Goal: Transaction & Acquisition: Subscribe to service/newsletter

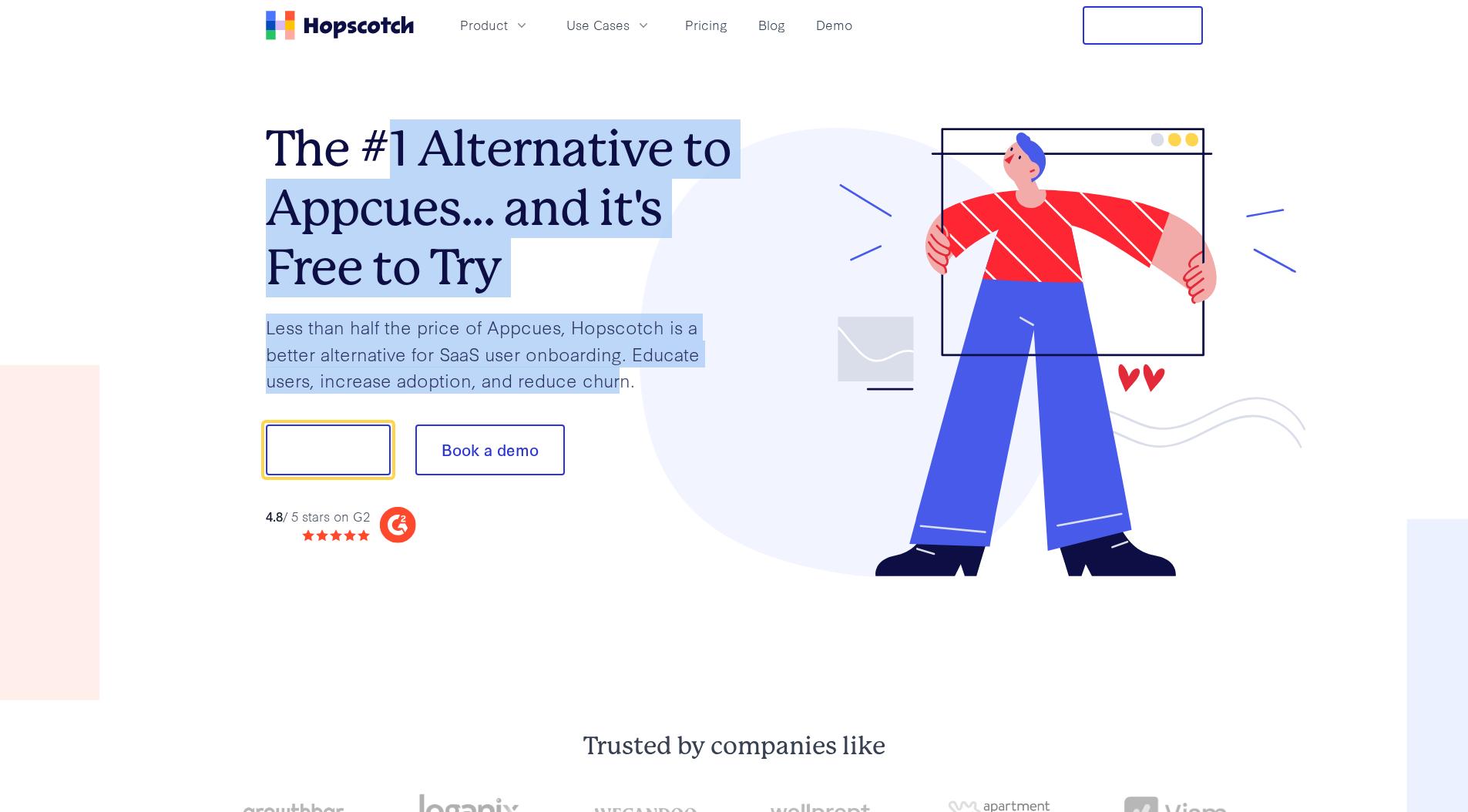
drag, startPoint x: 394, startPoint y: 142, endPoint x: 621, endPoint y: 369, distance: 321.0
click at [621, 369] on div "The #1 Alternative to Appcues... and it's Free to Try Less than half the price …" at bounding box center [499, 335] width 468 height 415
click at [621, 369] on p "Less than half the price of Appcues, Hopscotch is a better alternative for SaaS…" at bounding box center [499, 353] width 468 height 80
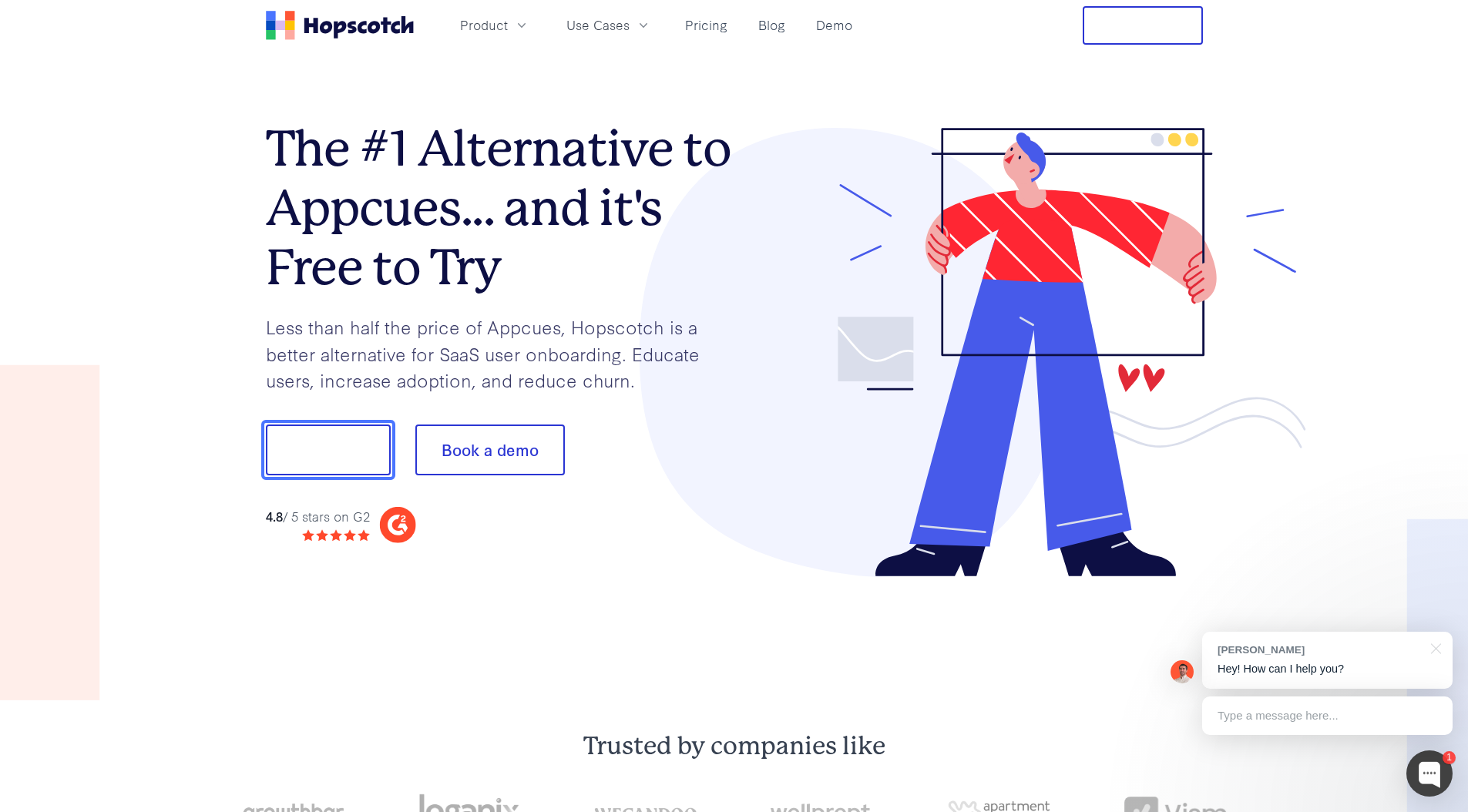
click at [328, 468] on button "Show me!" at bounding box center [327, 450] width 125 height 51
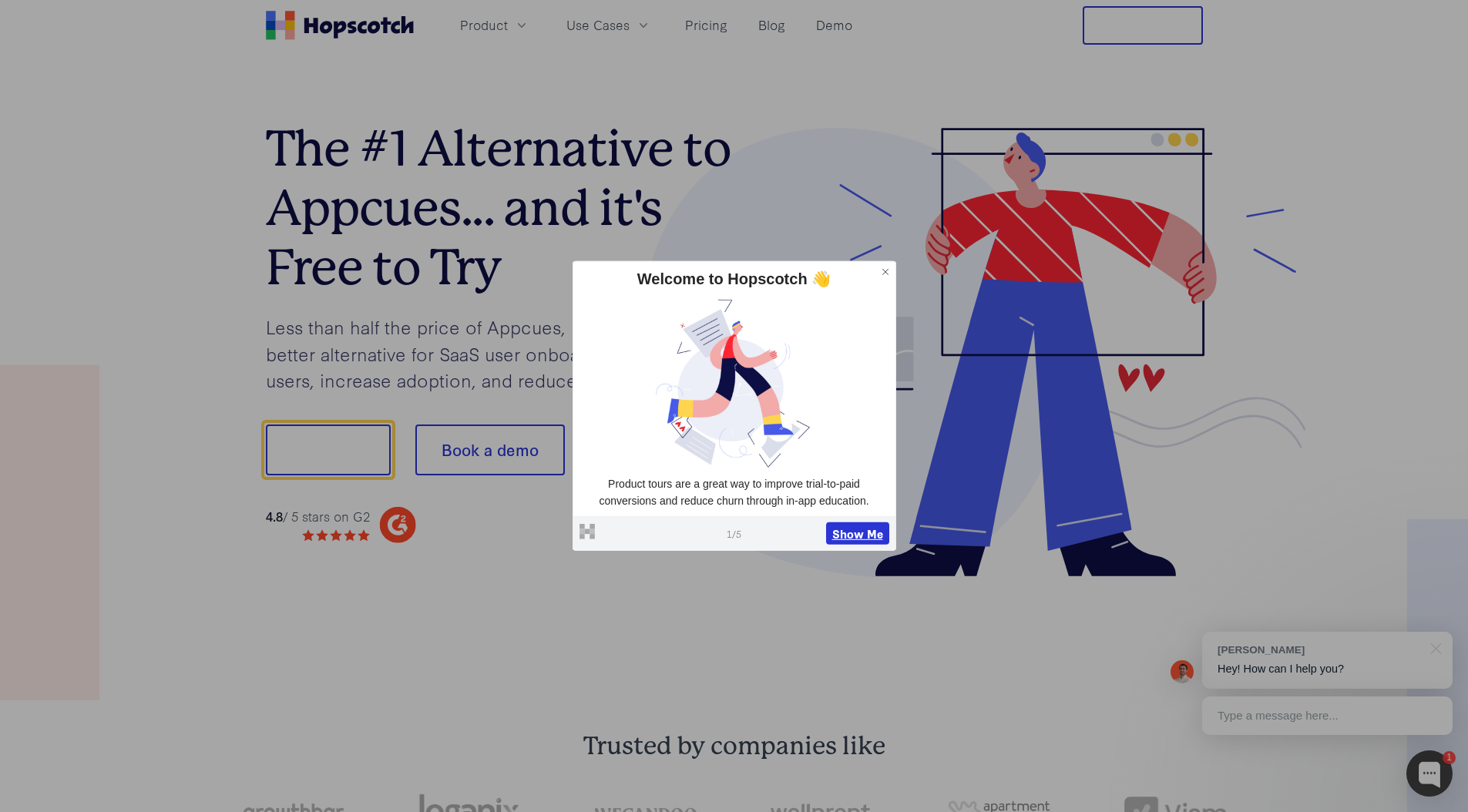
click at [840, 537] on button "Show Me" at bounding box center [856, 533] width 63 height 23
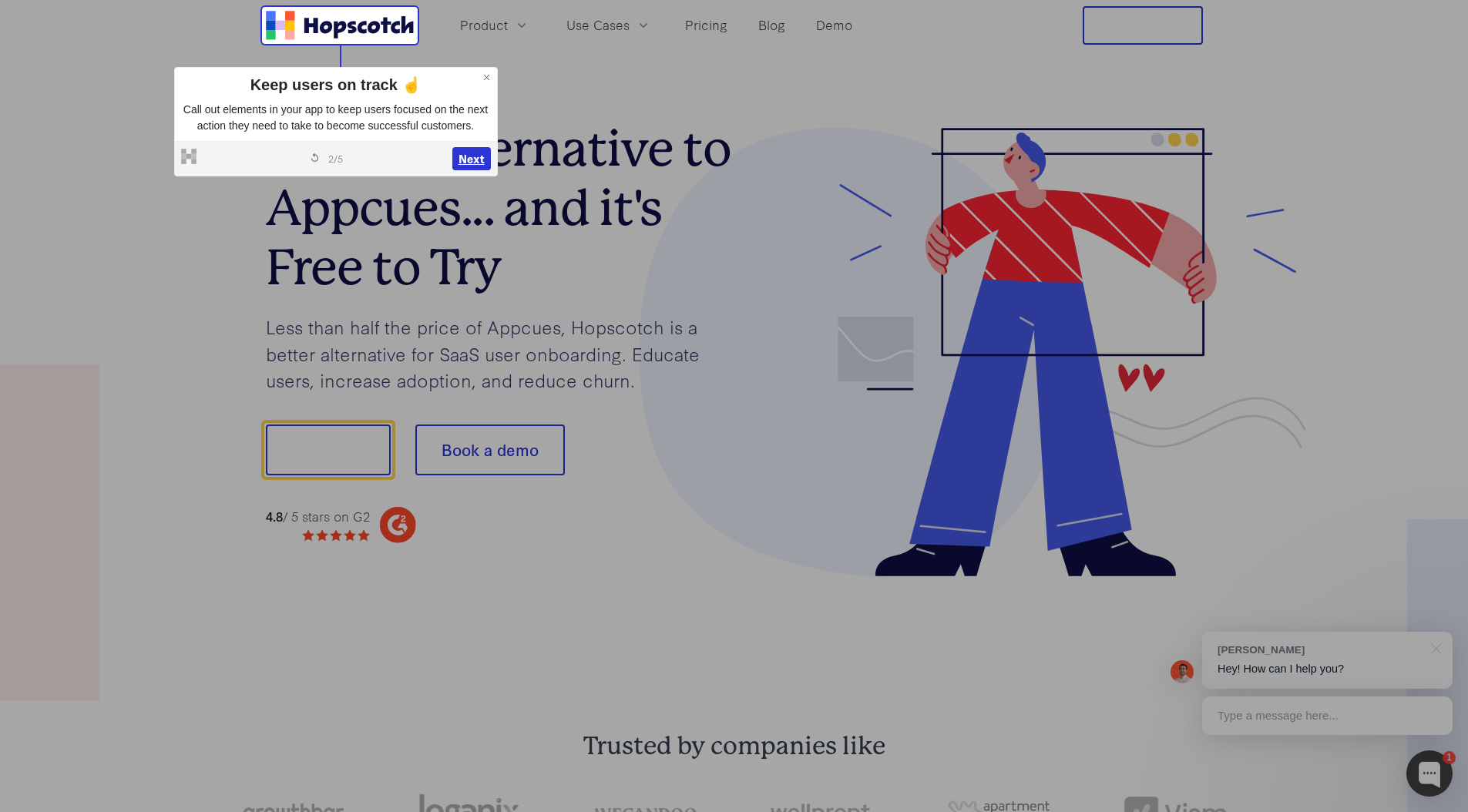
click at [480, 171] on button "Next" at bounding box center [471, 158] width 38 height 23
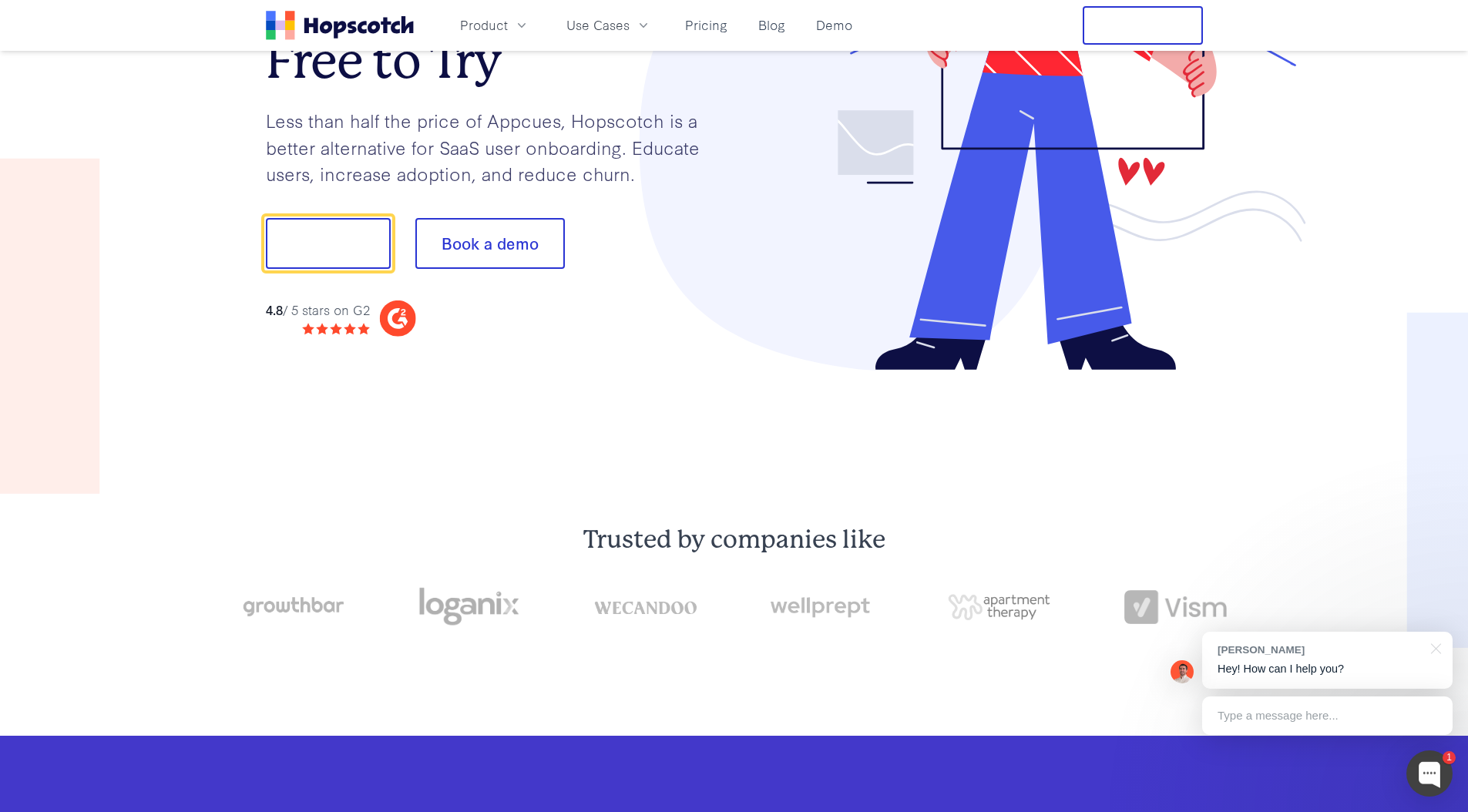
scroll to position [218, 0]
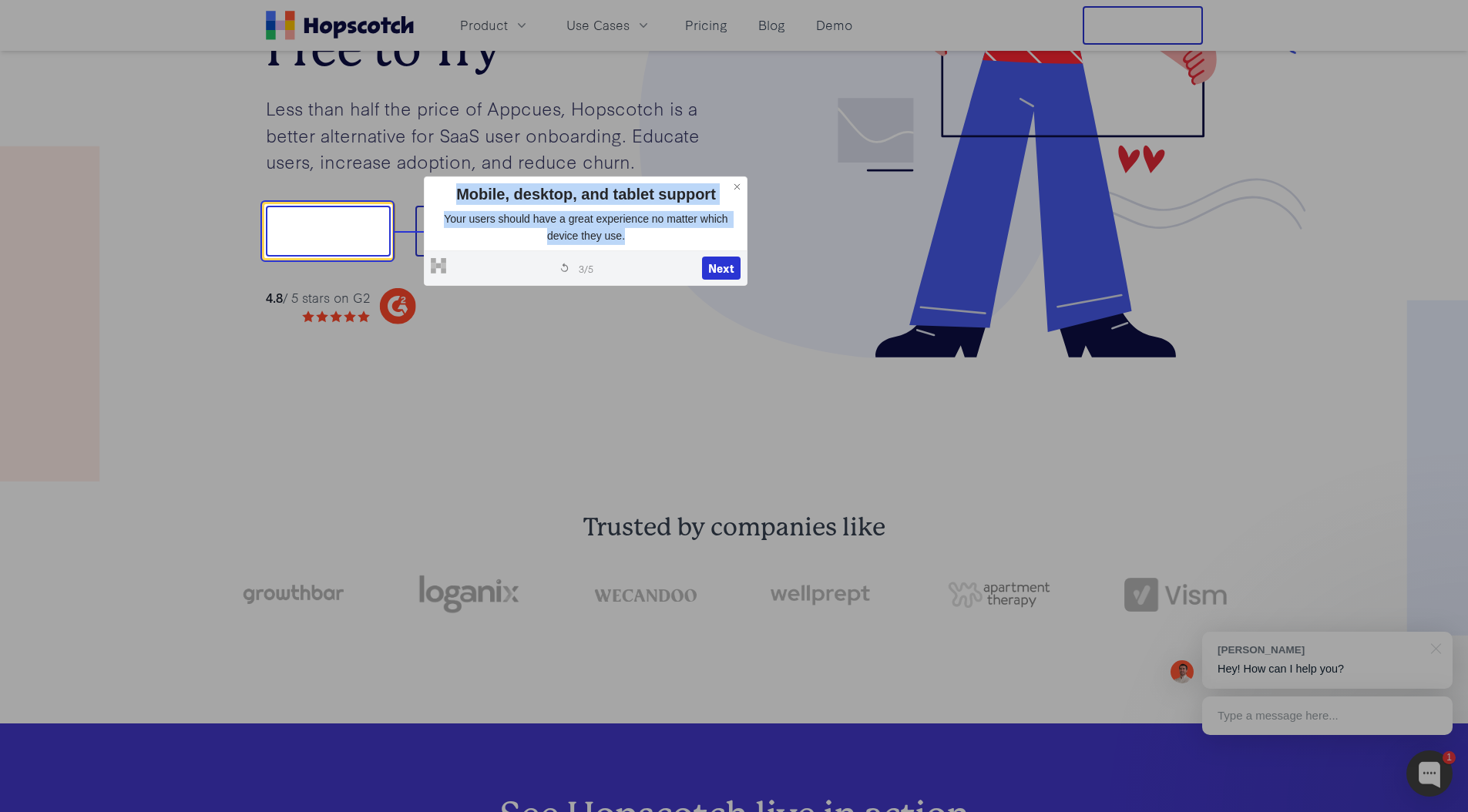
drag, startPoint x: 490, startPoint y: 201, endPoint x: 675, endPoint y: 243, distance: 189.7
click at [675, 243] on div "Mobile, desktop, and tablet support Your users should have a great experience n…" at bounding box center [585, 214] width 322 height 73
click at [669, 238] on p "Your users should have a great experience no matter which device they use." at bounding box center [585, 227] width 310 height 33
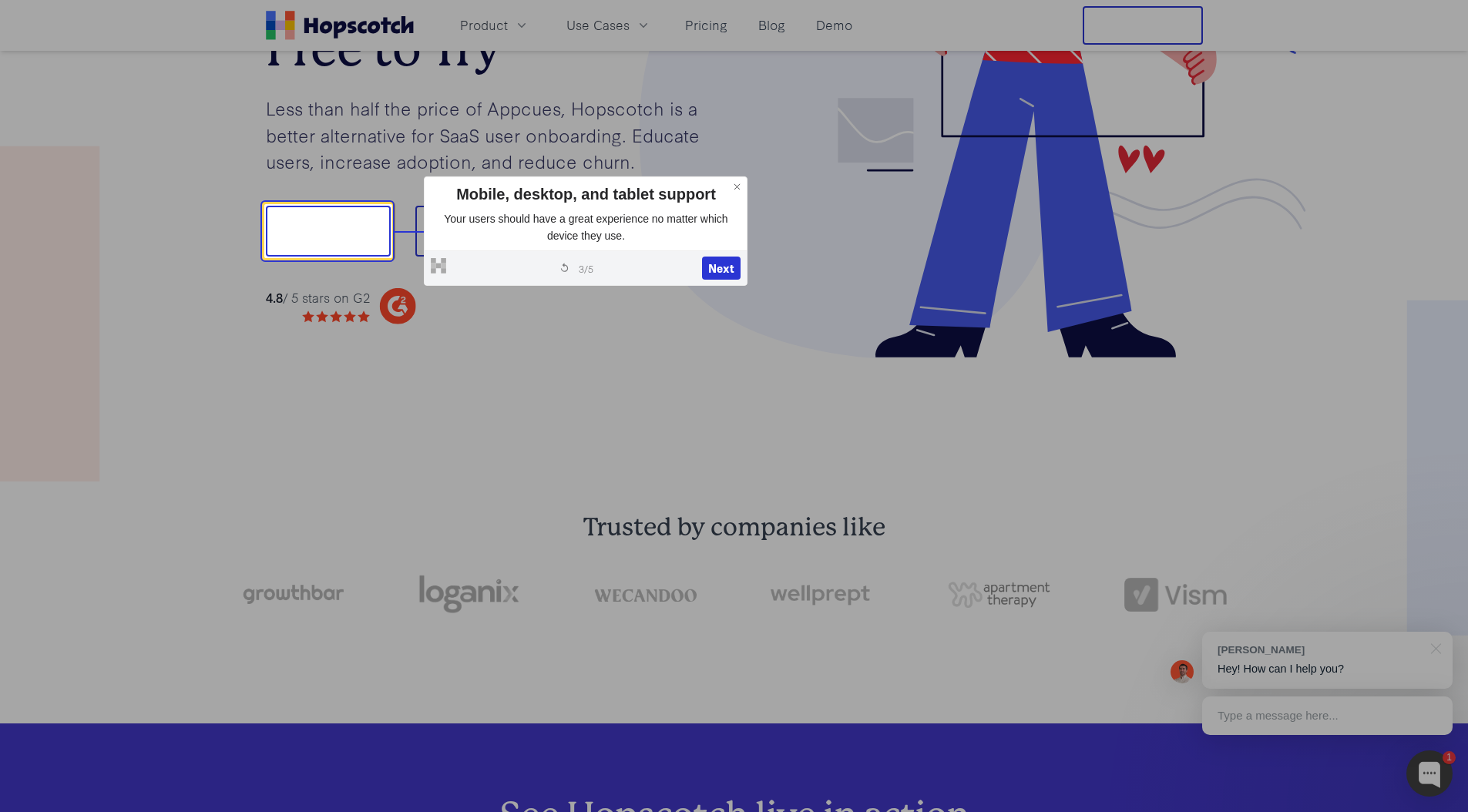
click at [668, 238] on p "Your users should have a great experience no matter which device they use." at bounding box center [585, 227] width 310 height 33
click at [662, 226] on p "Your users should have a great experience no matter which device they use." at bounding box center [585, 227] width 310 height 33
click at [722, 269] on button "Next" at bounding box center [720, 268] width 38 height 23
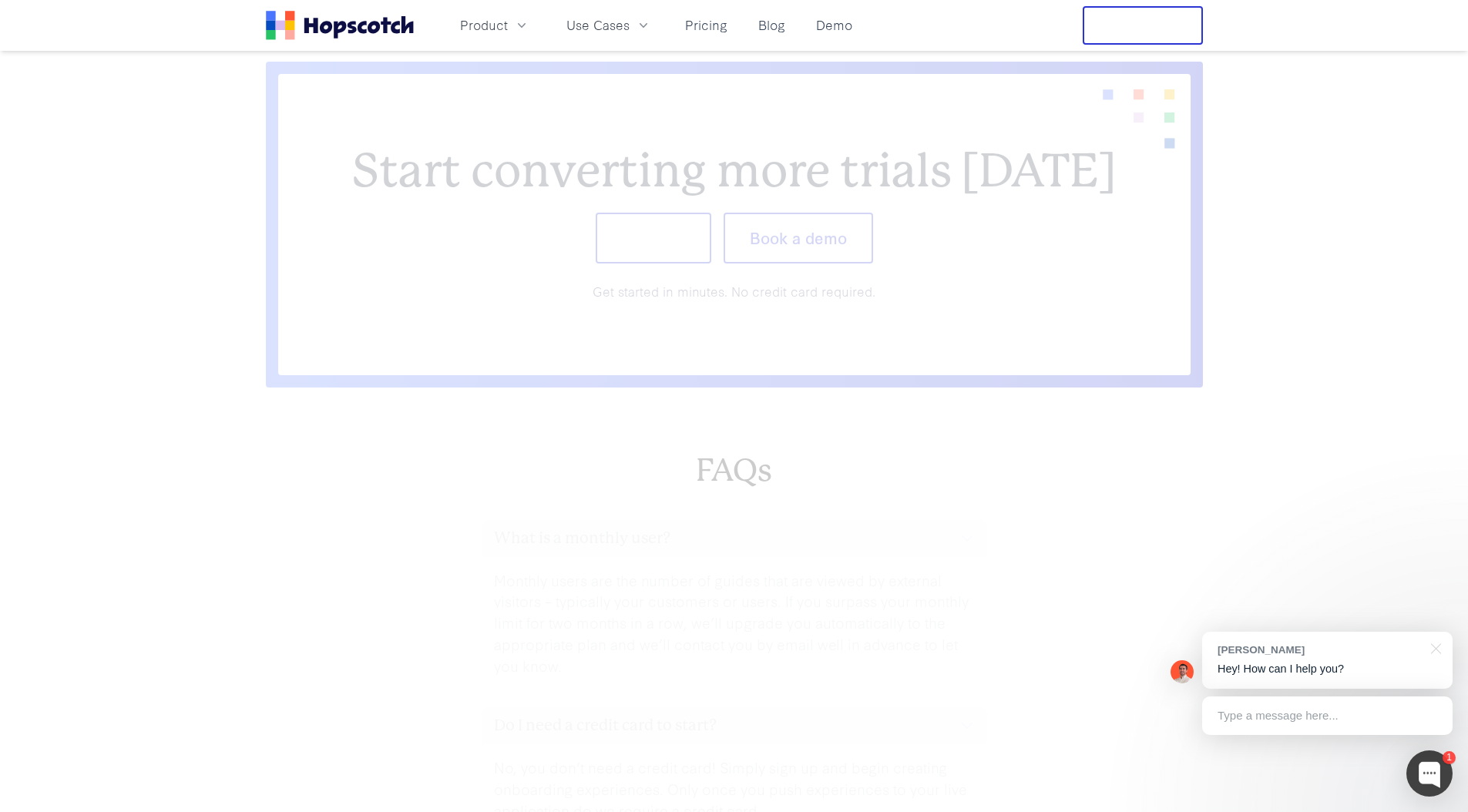
scroll to position [6479, 0]
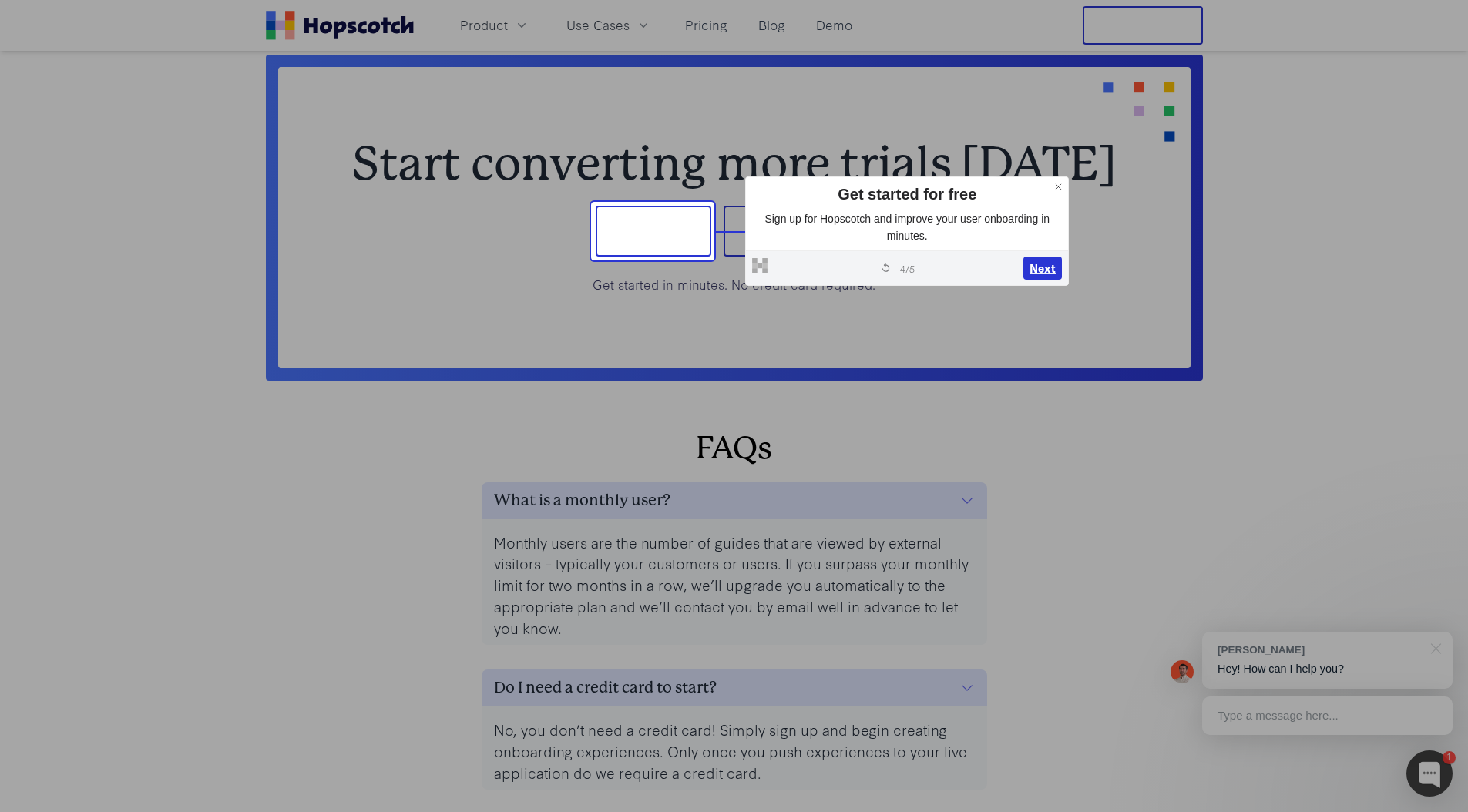
click at [1052, 268] on button "Next" at bounding box center [1042, 268] width 38 height 23
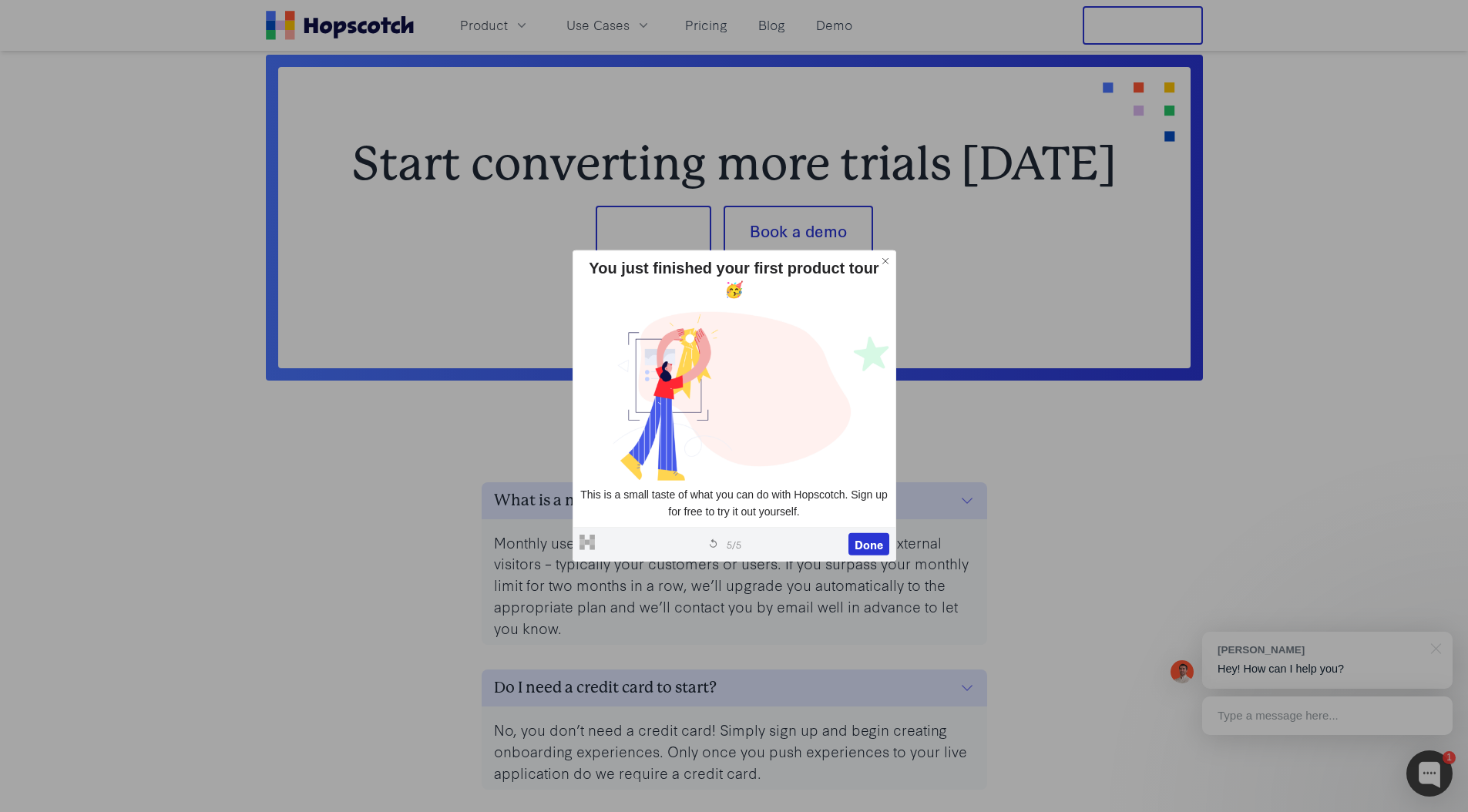
click at [870, 545] on div "Powered by Hopscotch Restart tour 5 / 5 Done" at bounding box center [734, 543] width 322 height 35
click at [873, 533] on button "Done" at bounding box center [869, 544] width 41 height 23
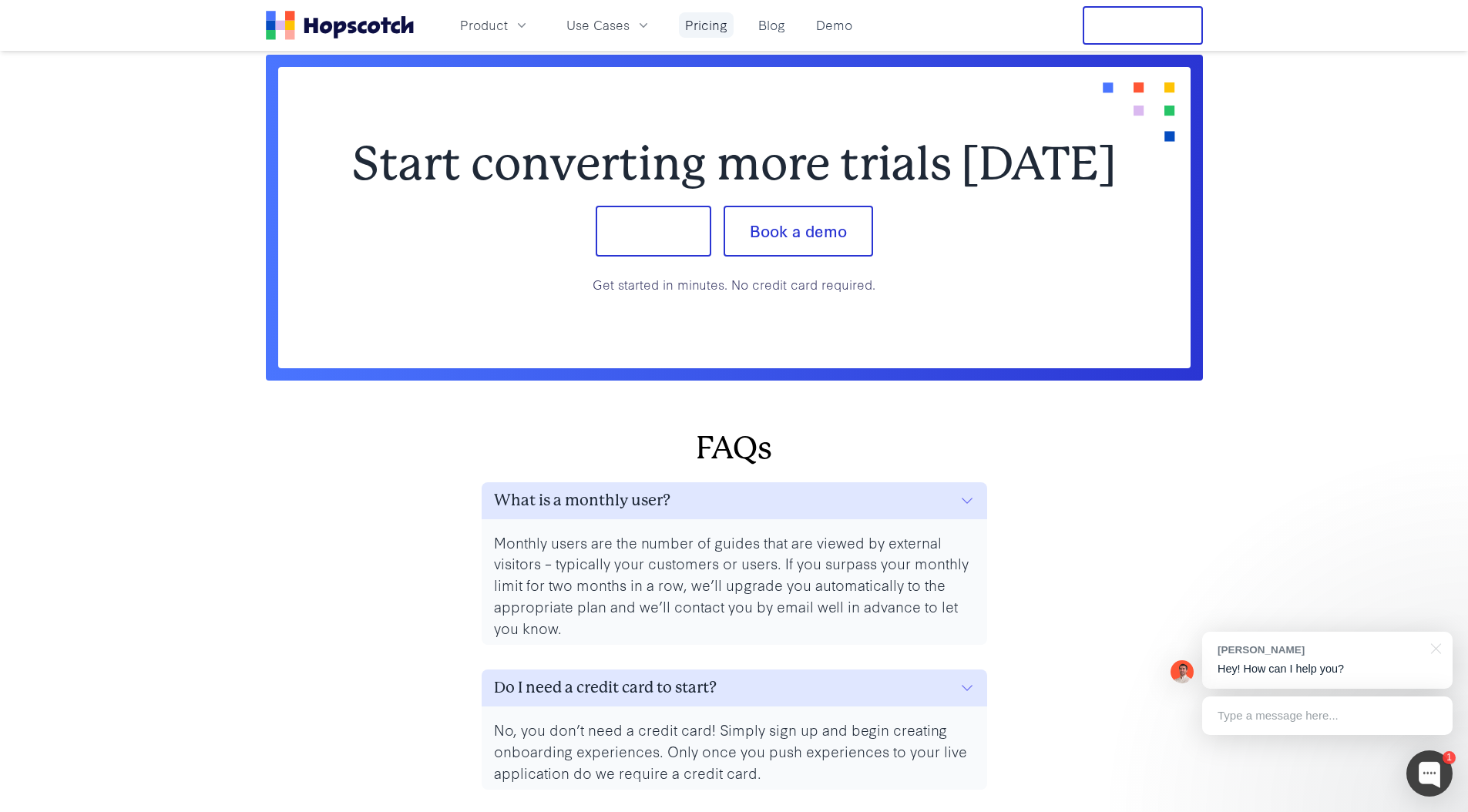
click at [714, 19] on link "Pricing" at bounding box center [706, 24] width 54 height 25
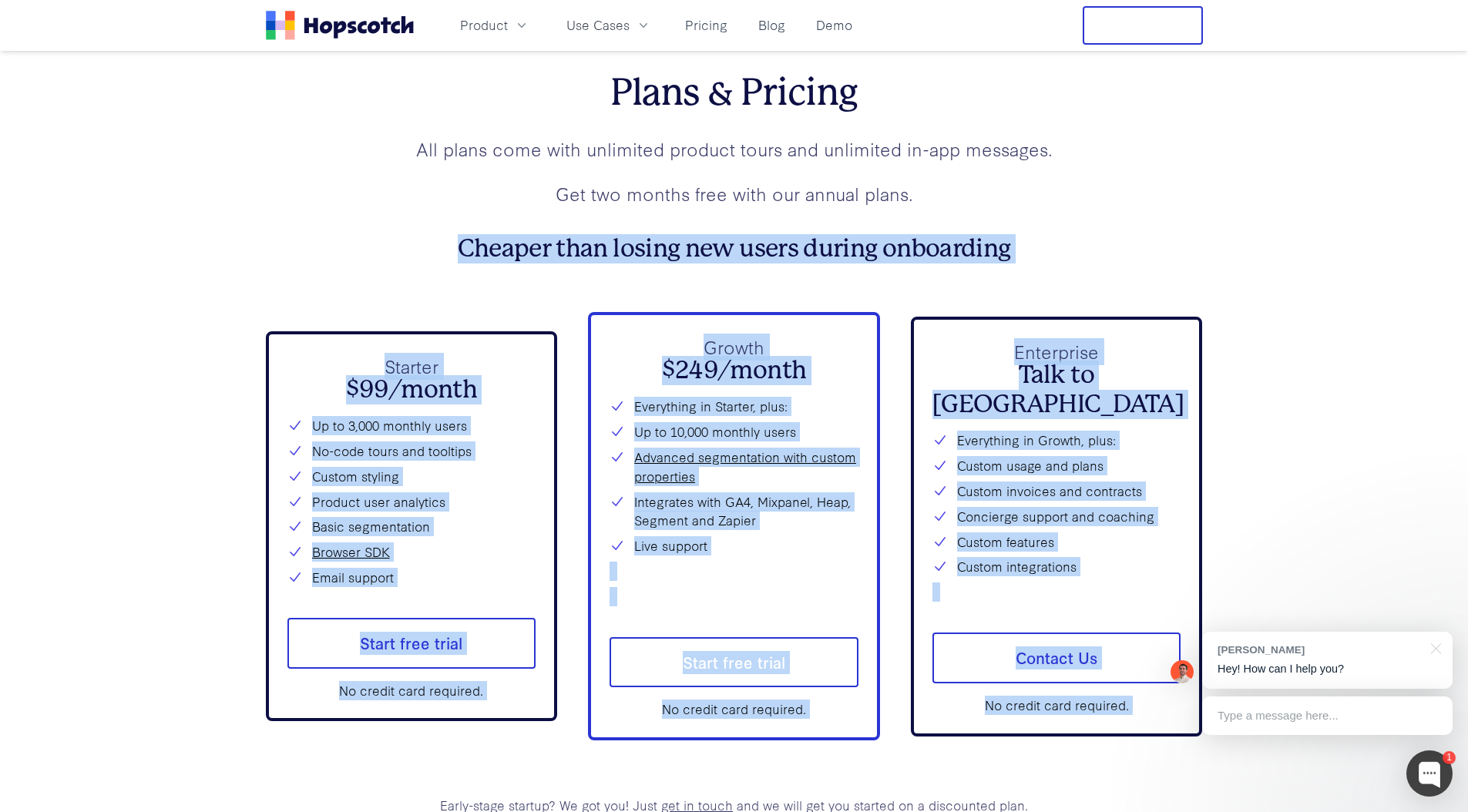
scroll to position [5568, 0]
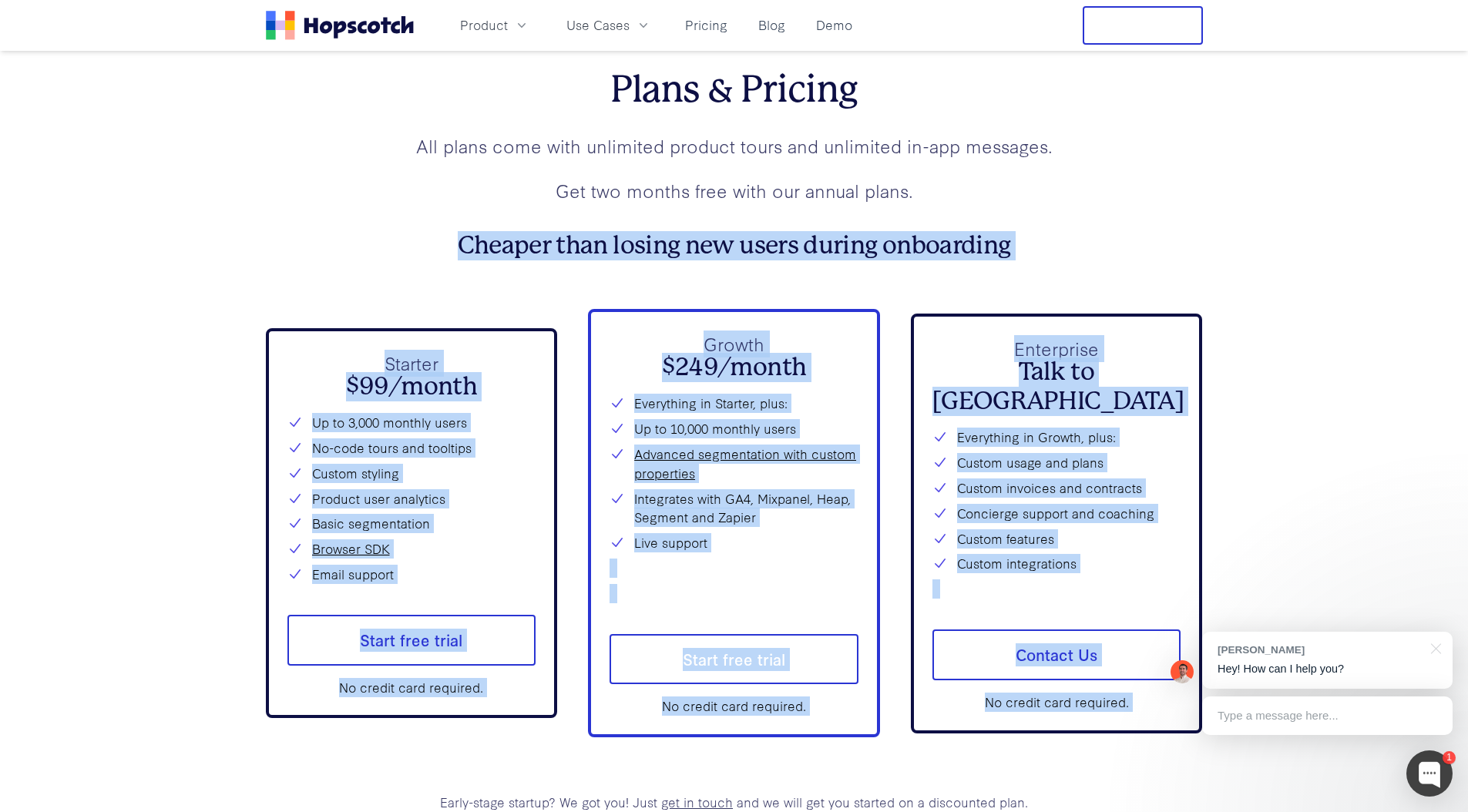
drag, startPoint x: 295, startPoint y: 290, endPoint x: 347, endPoint y: 780, distance: 492.8
click at [347, 780] on div "Plans & Pricing All plans come with unlimited product tours and unlimited in-ap…" at bounding box center [734, 439] width 937 height 744
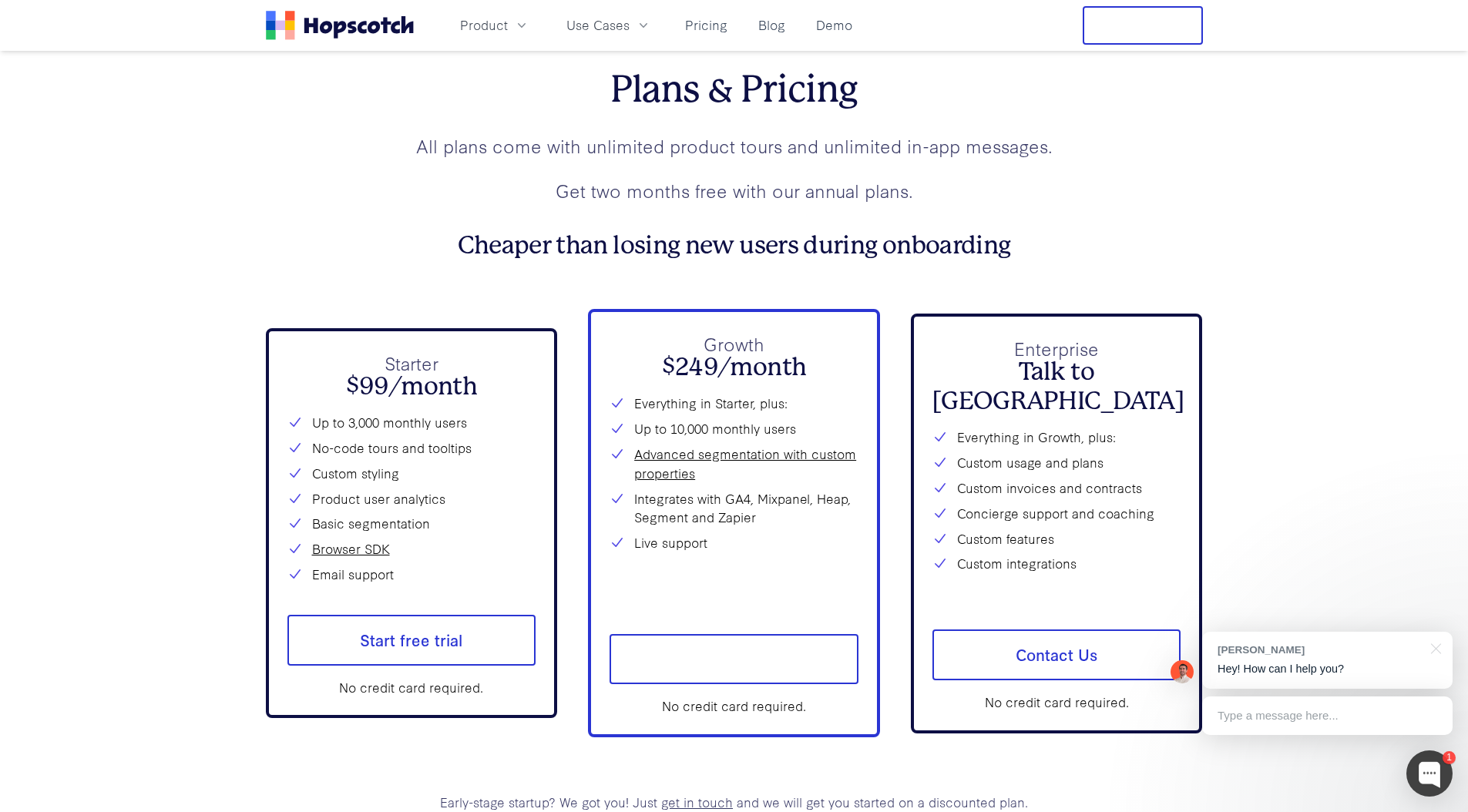
click at [347, 774] on div "Plans & Pricing All plans come with unlimited product tours and unlimited in-ap…" at bounding box center [734, 439] width 937 height 744
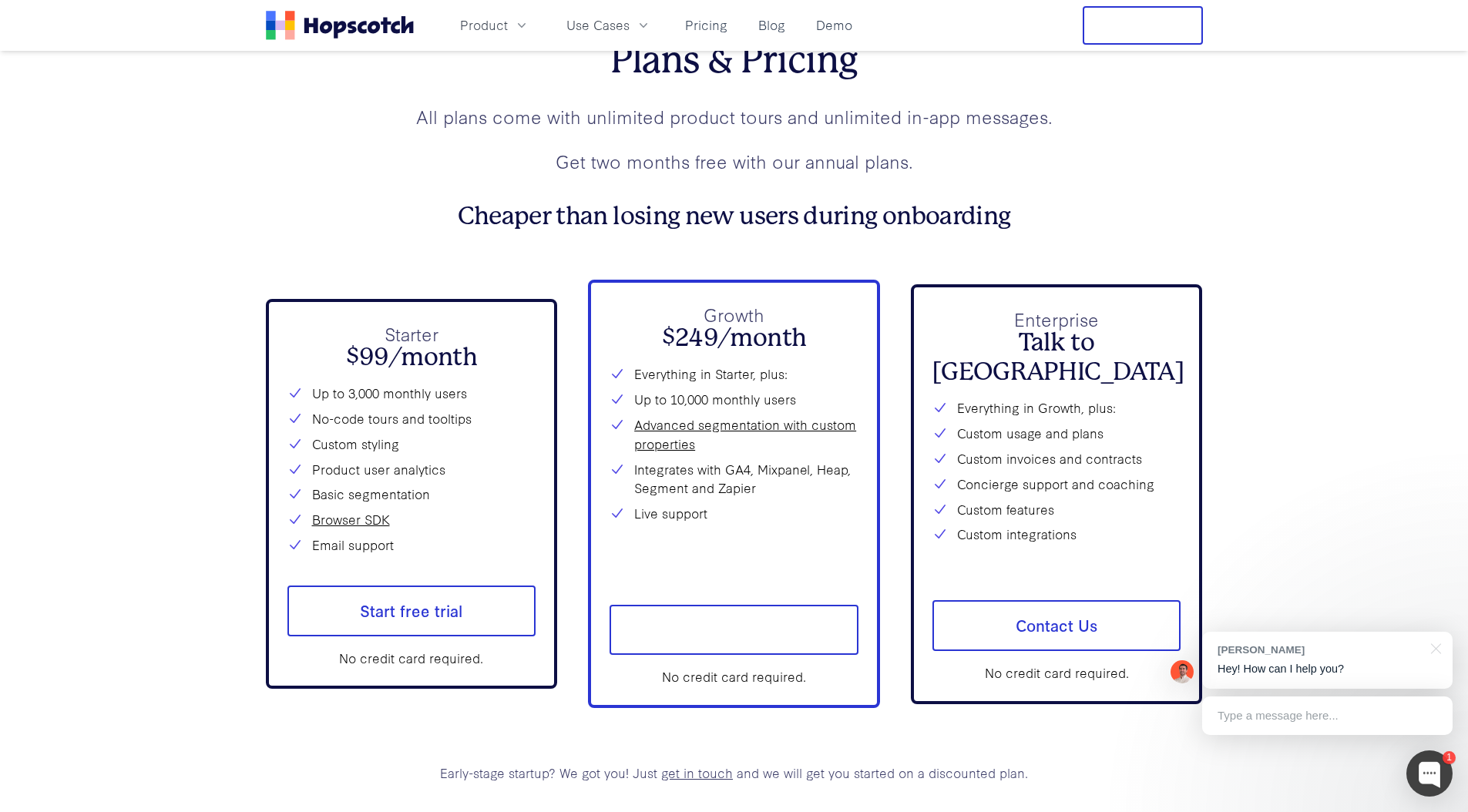
scroll to position [5609, 0]
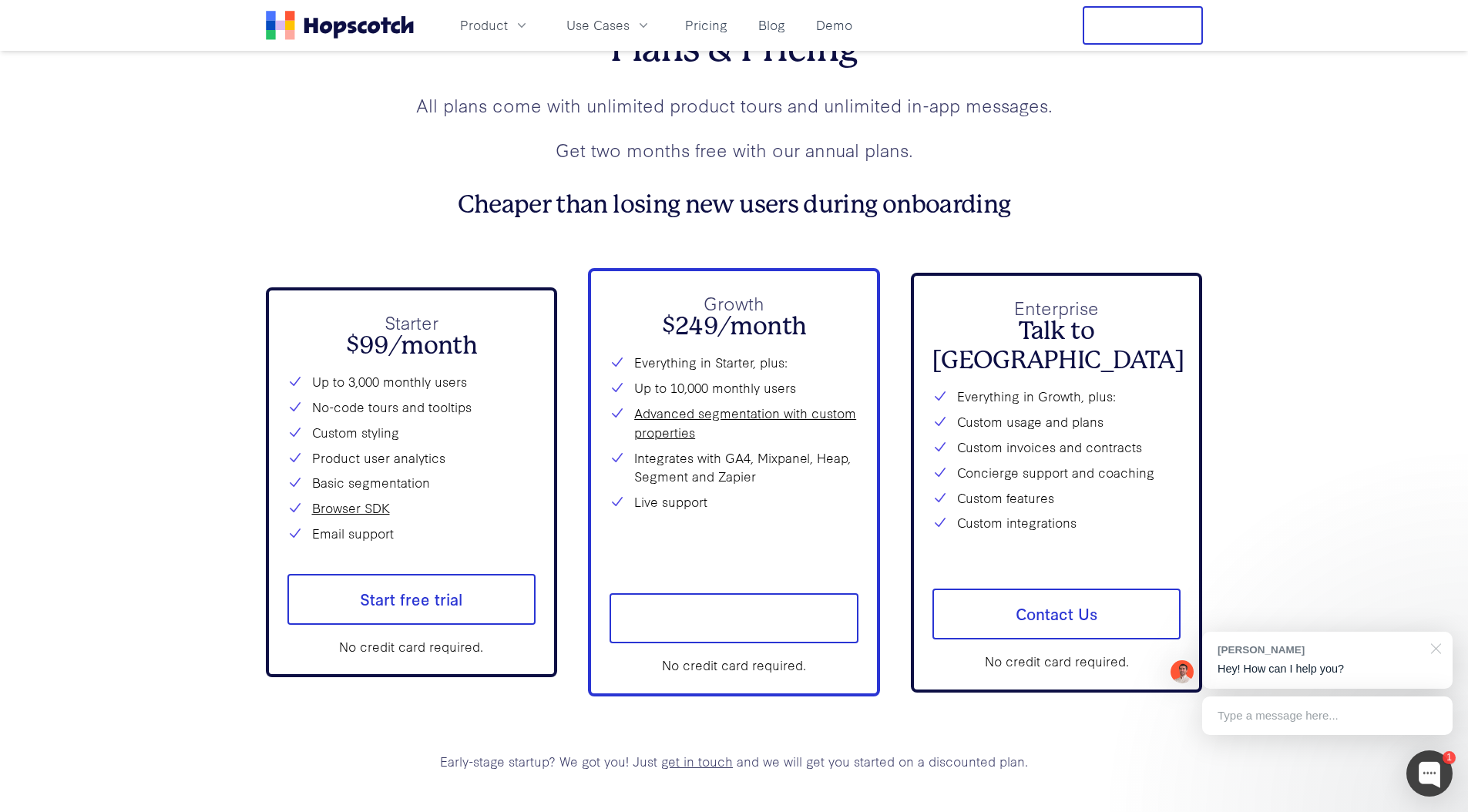
click at [1437, 650] on div at bounding box center [1432, 648] width 38 height 32
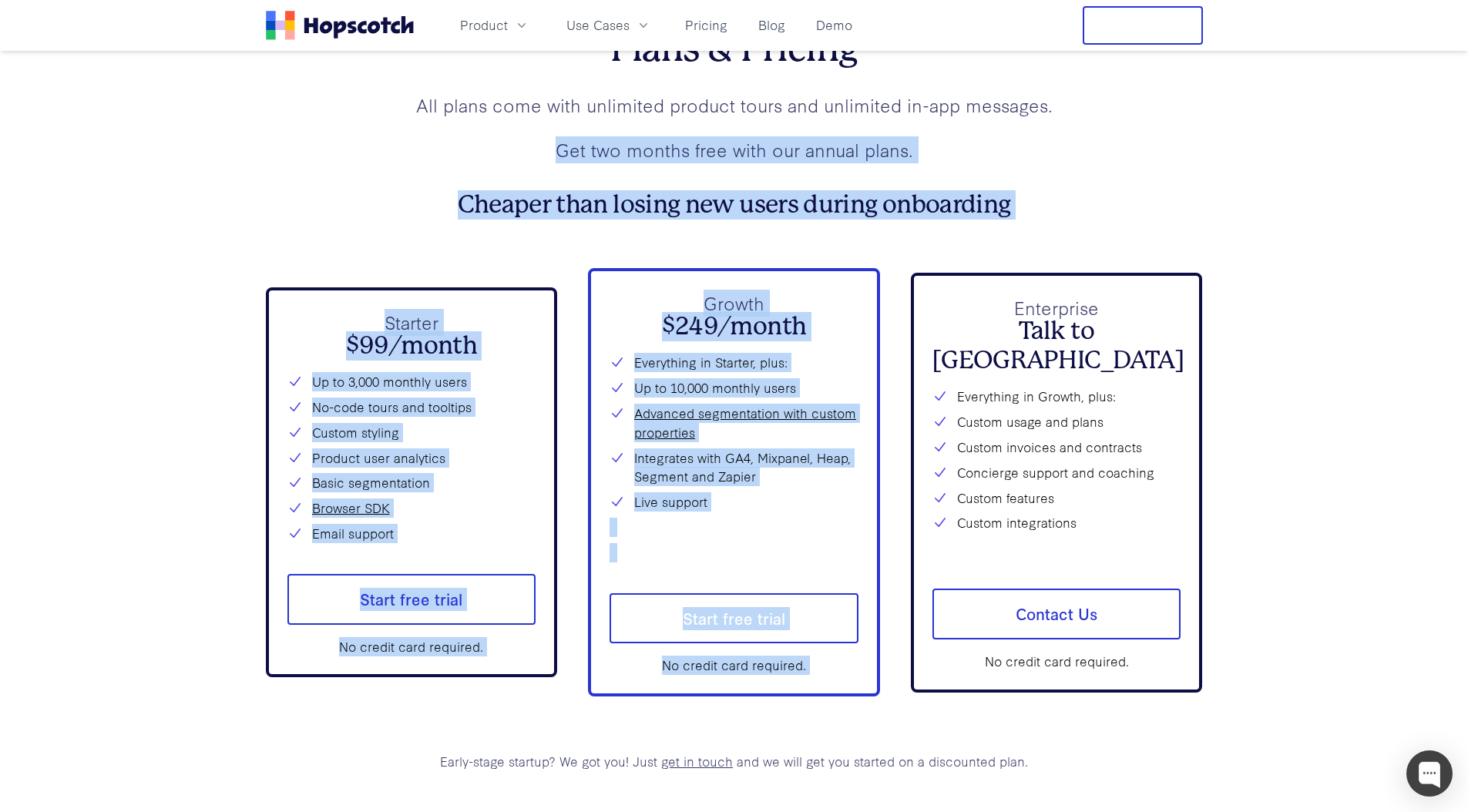
drag, startPoint x: 485, startPoint y: 160, endPoint x: 977, endPoint y: 226, distance: 496.4
click at [977, 226] on div "Plans & Pricing All plans come with unlimited product tours and unlimited in-ap…" at bounding box center [734, 398] width 937 height 744
click at [1000, 209] on h3 "Cheaper than losing new users during onboarding" at bounding box center [734, 204] width 937 height 29
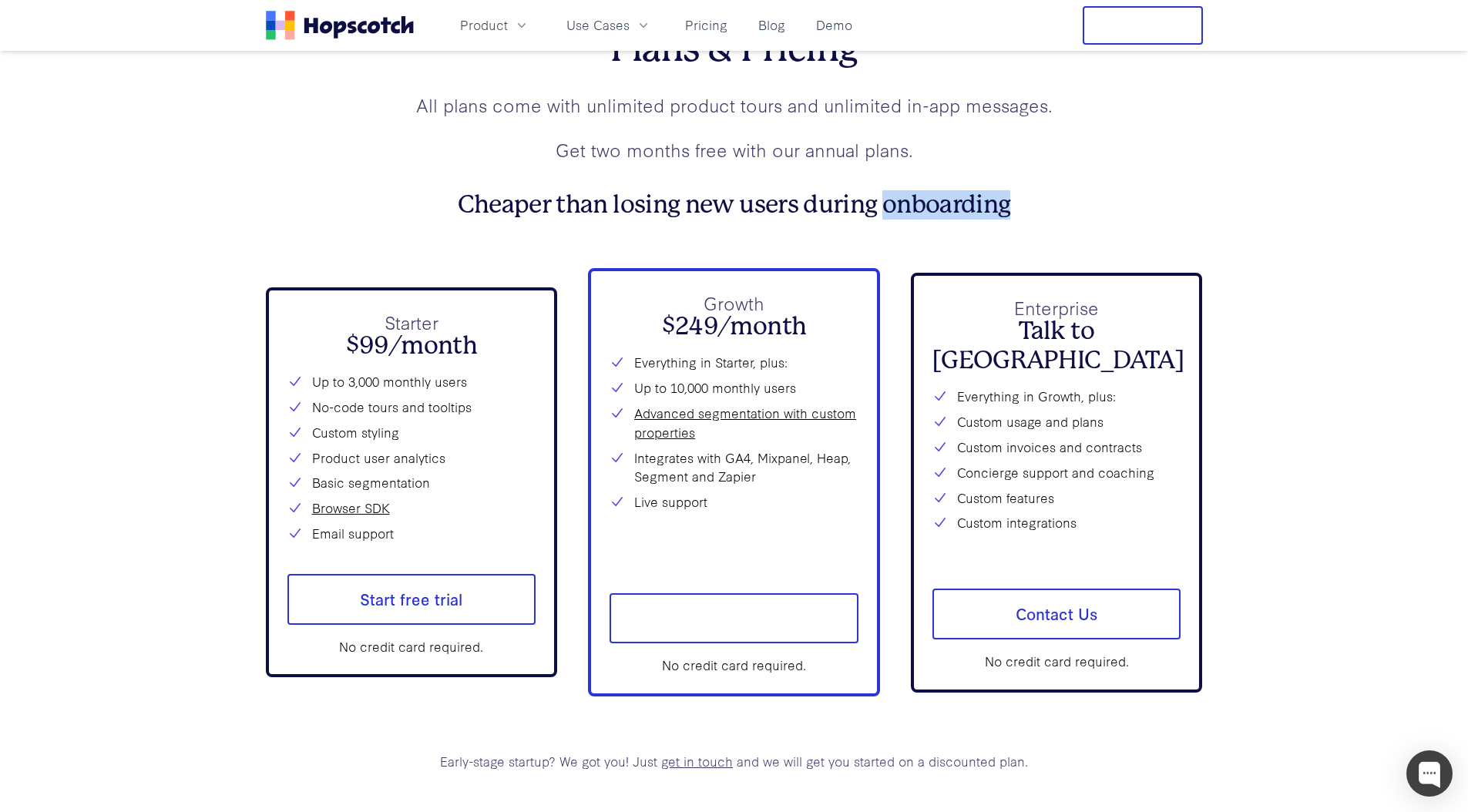
click at [1000, 209] on h3 "Cheaper than losing new users during onboarding" at bounding box center [734, 204] width 937 height 29
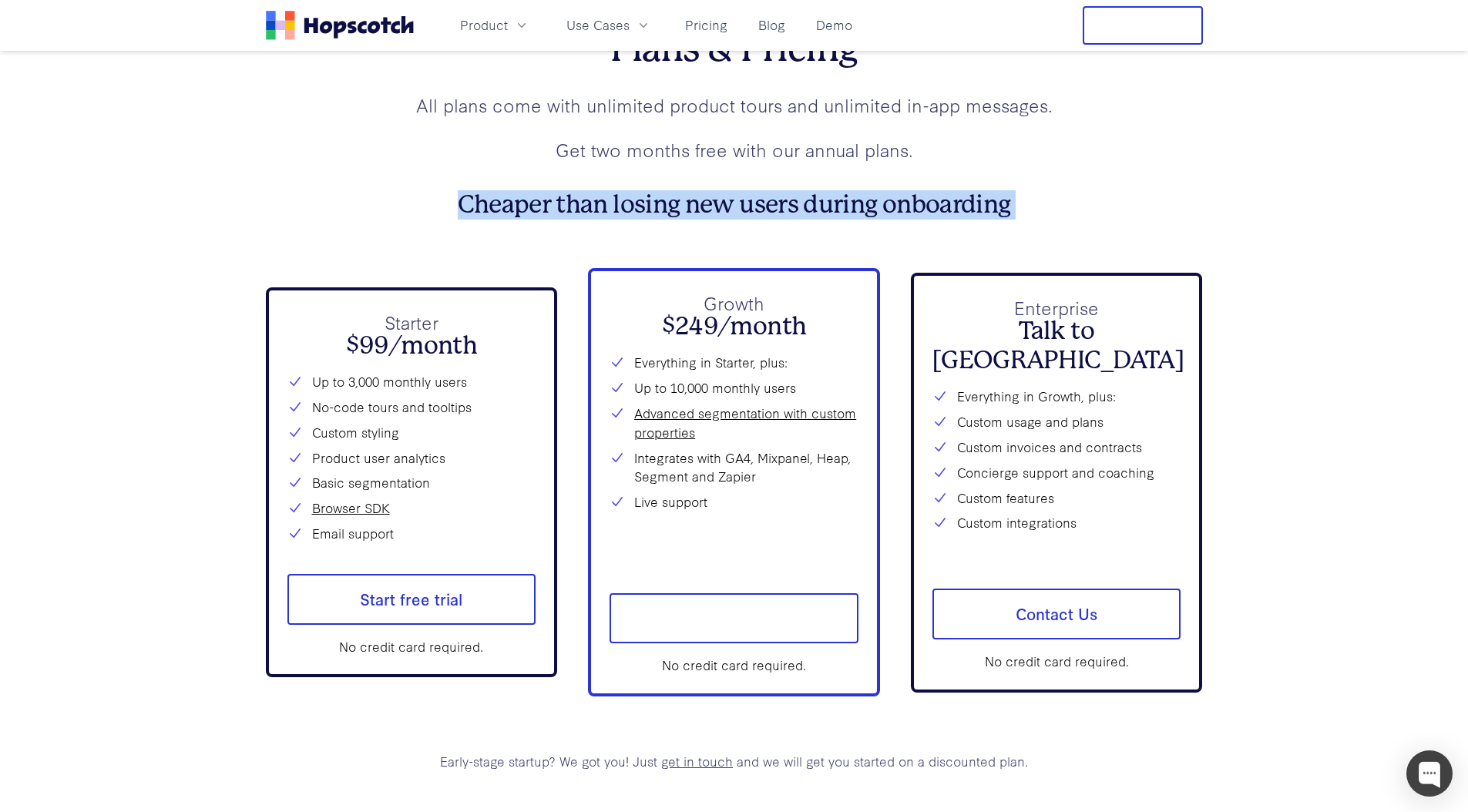
click at [1000, 209] on h3 "Cheaper than losing new users during onboarding" at bounding box center [734, 204] width 937 height 29
click at [1067, 207] on h3 "Cheaper than losing new users during onboarding" at bounding box center [734, 204] width 937 height 29
drag, startPoint x: 1080, startPoint y: 206, endPoint x: 715, endPoint y: 127, distance: 373.5
click at [715, 127] on div "Plans & Pricing All plans come with unlimited product tours and unlimited in-ap…" at bounding box center [734, 123] width 937 height 192
click at [715, 127] on div "All plans come with unlimited product tours and unlimited in-app messages. Get …" at bounding box center [734, 128] width 937 height 71
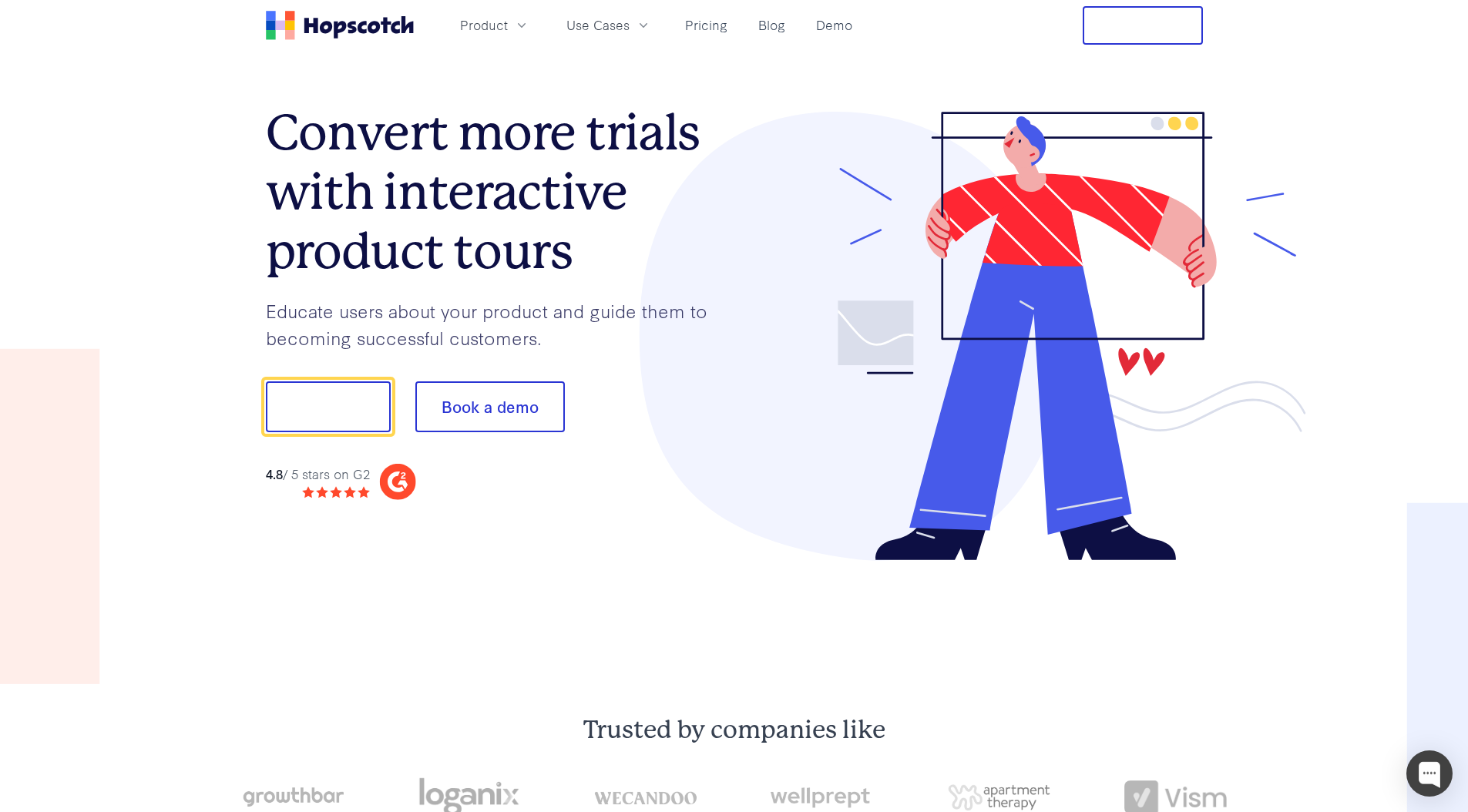
scroll to position [0, 0]
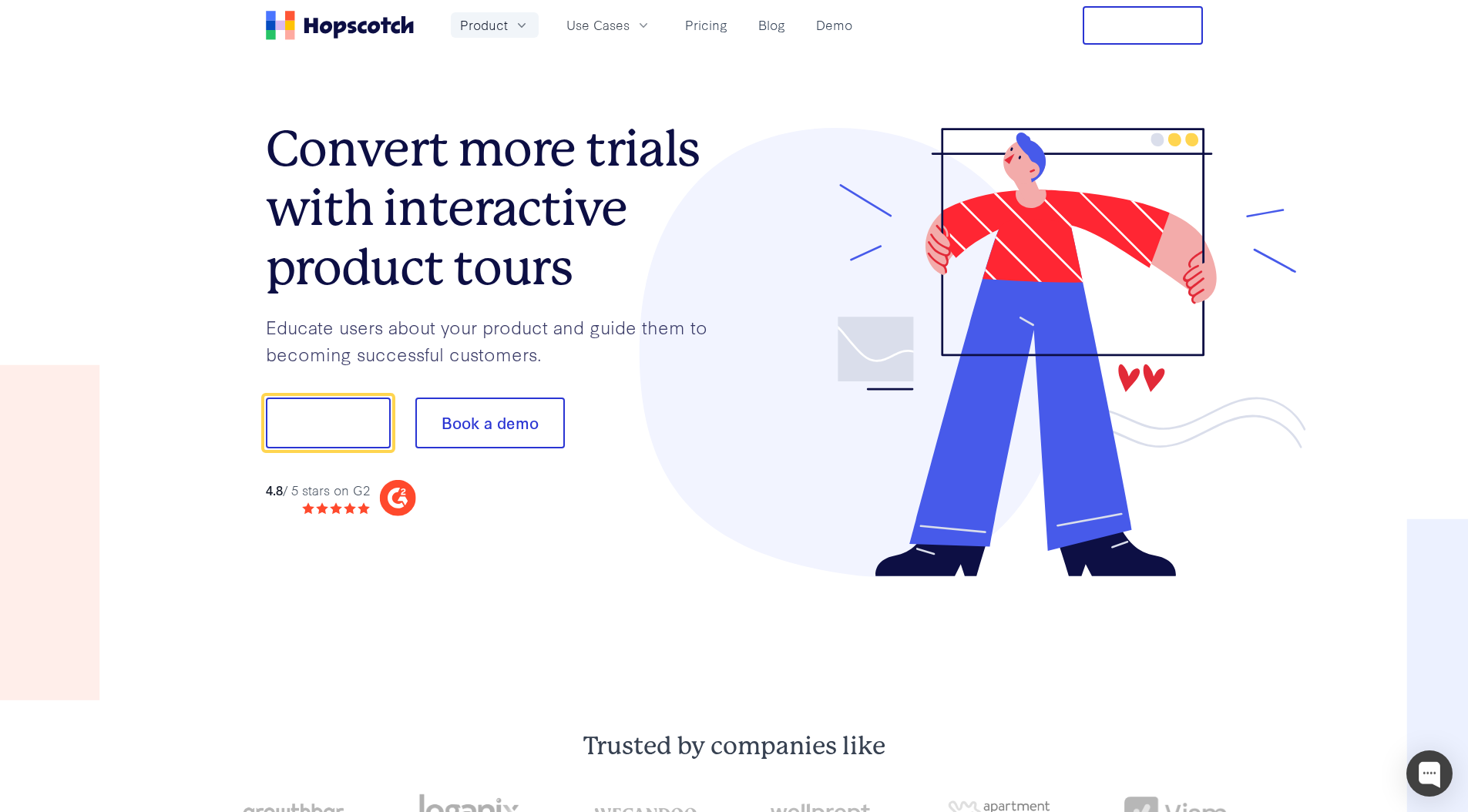
click at [520, 24] on icon "button" at bounding box center [522, 25] width 15 height 15
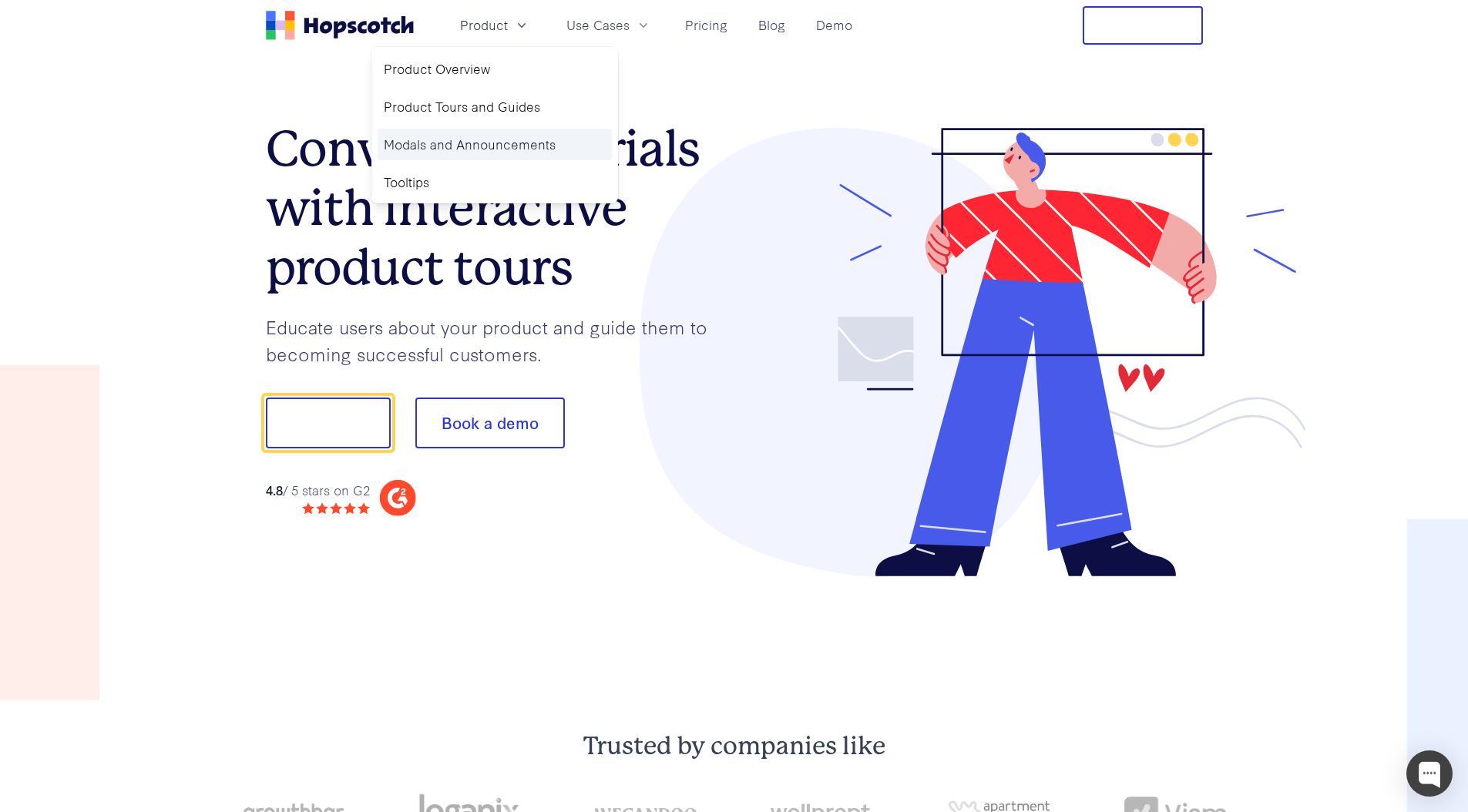
click at [461, 143] on link "Modals and Announcements" at bounding box center [494, 144] width 235 height 32
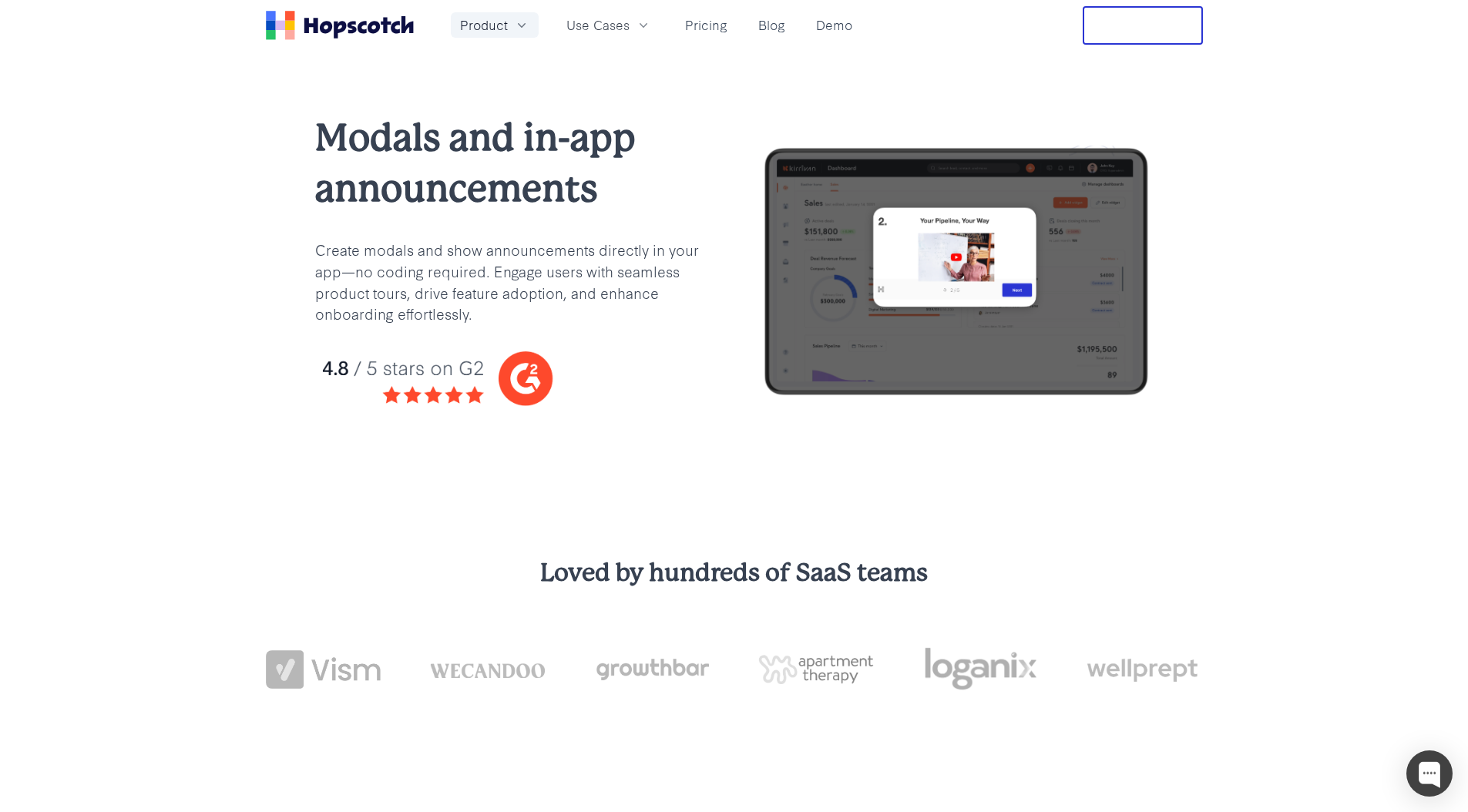
click at [522, 27] on icon "button" at bounding box center [522, 25] width 15 height 15
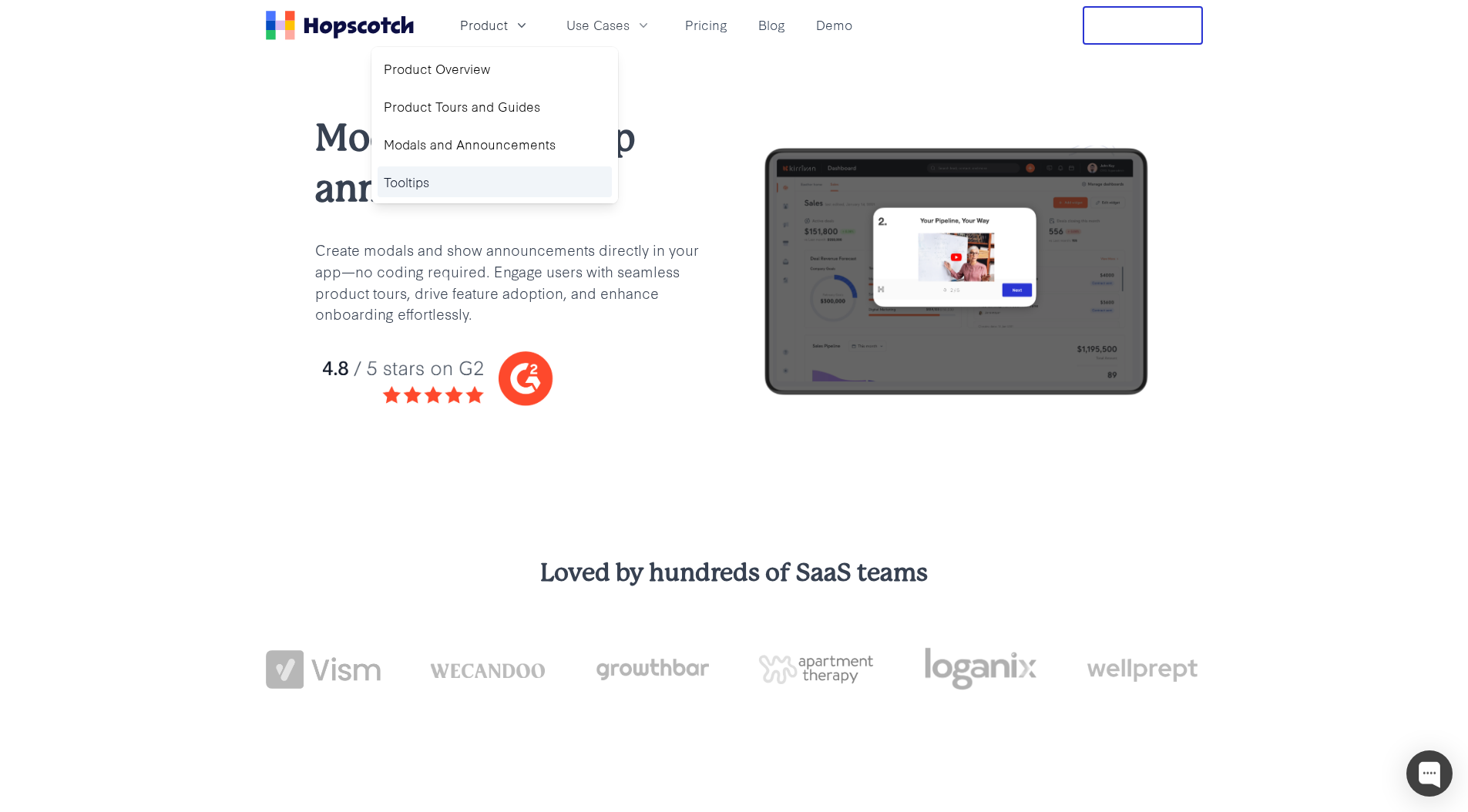
click at [416, 182] on link "Tooltips" at bounding box center [494, 182] width 235 height 32
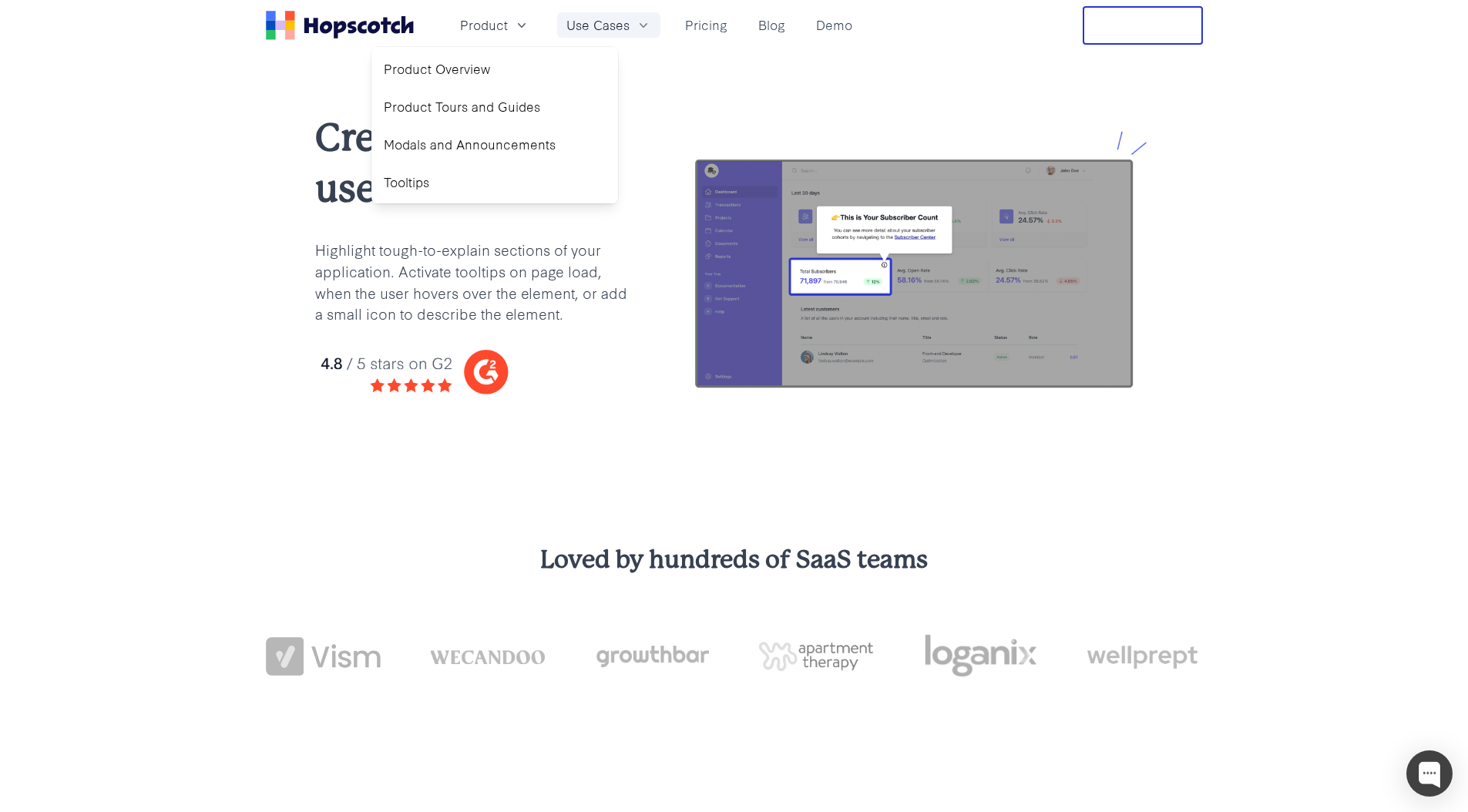
click at [639, 20] on icon "button" at bounding box center [643, 25] width 15 height 15
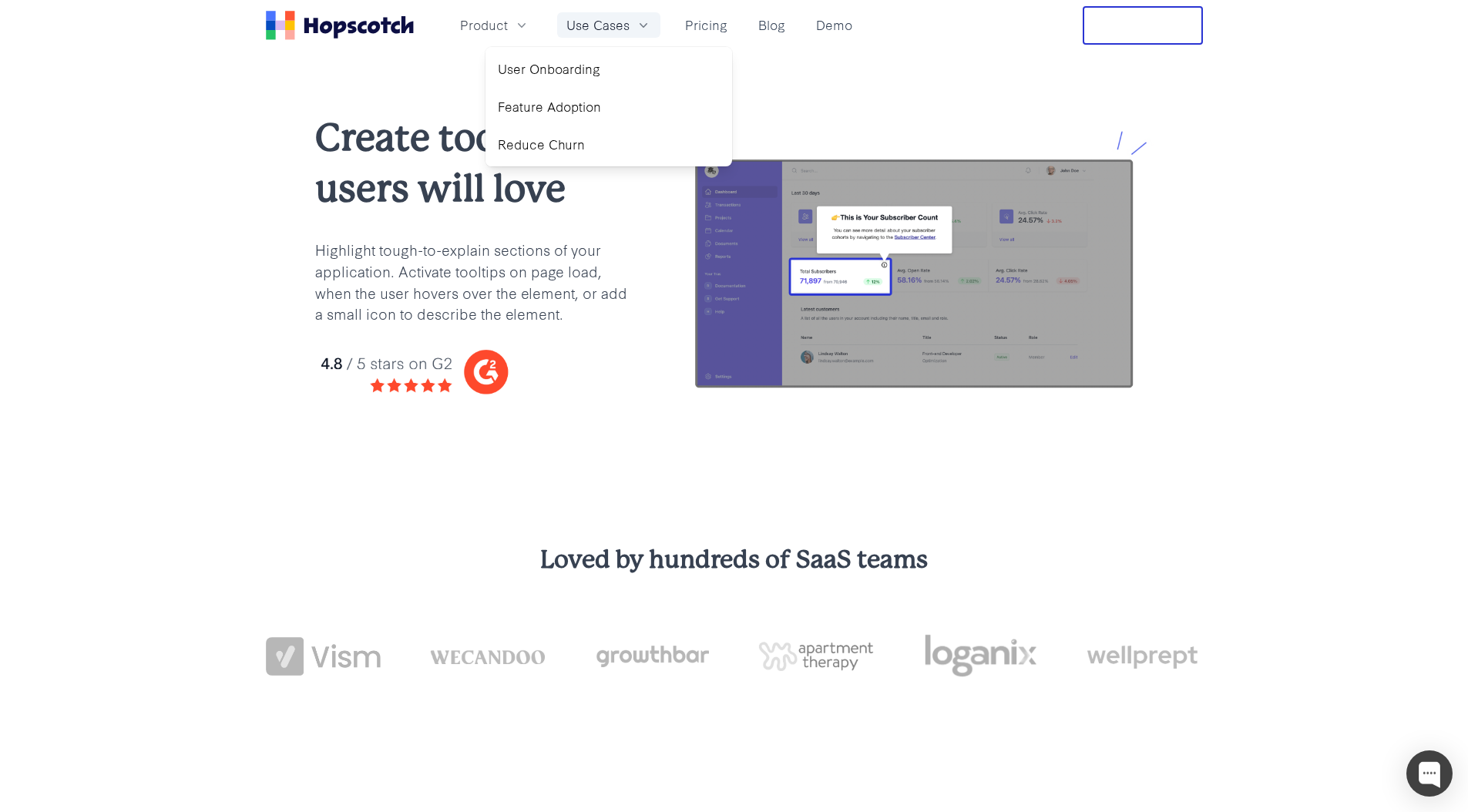
click at [637, 23] on icon "button" at bounding box center [643, 25] width 15 height 15
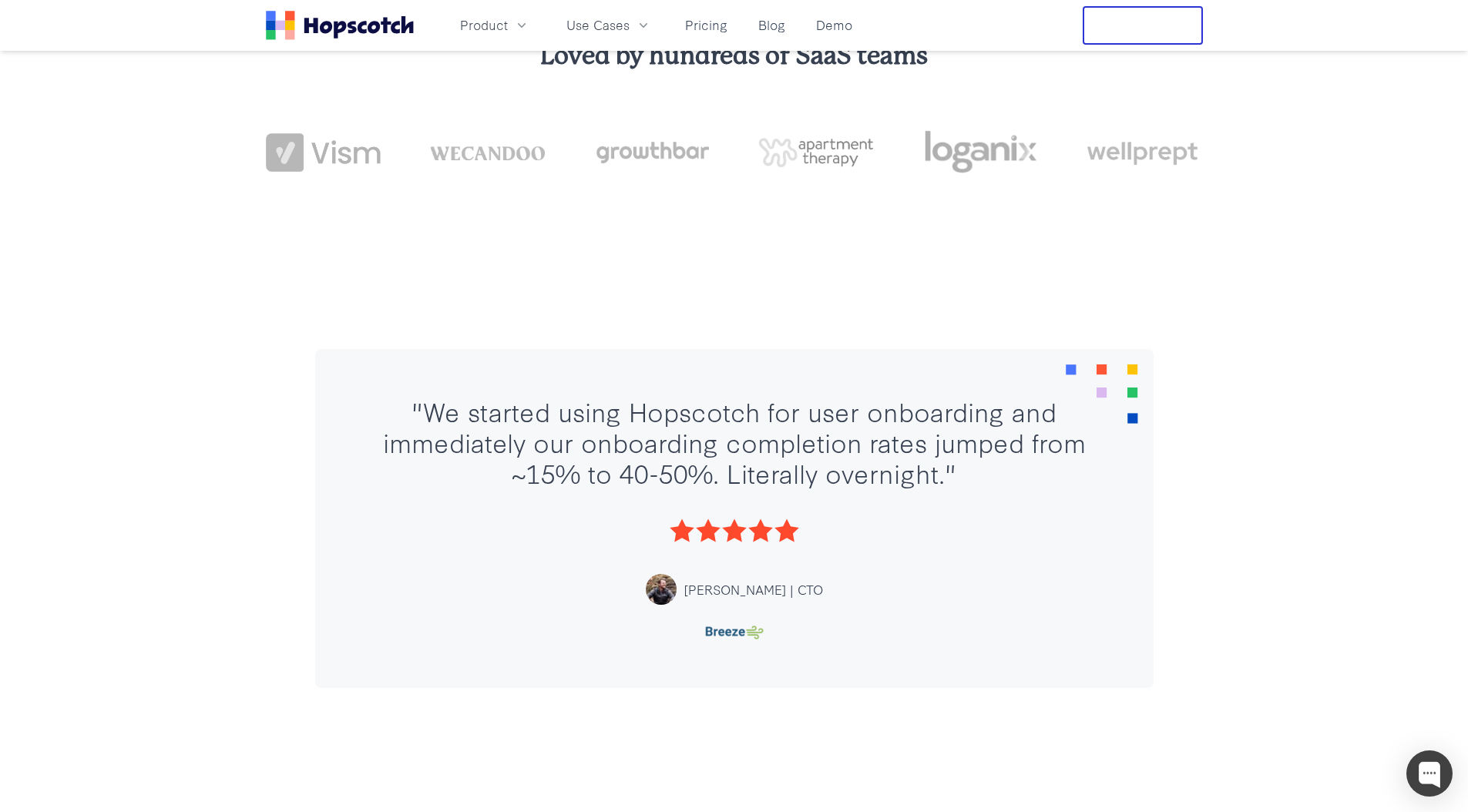
scroll to position [573, 0]
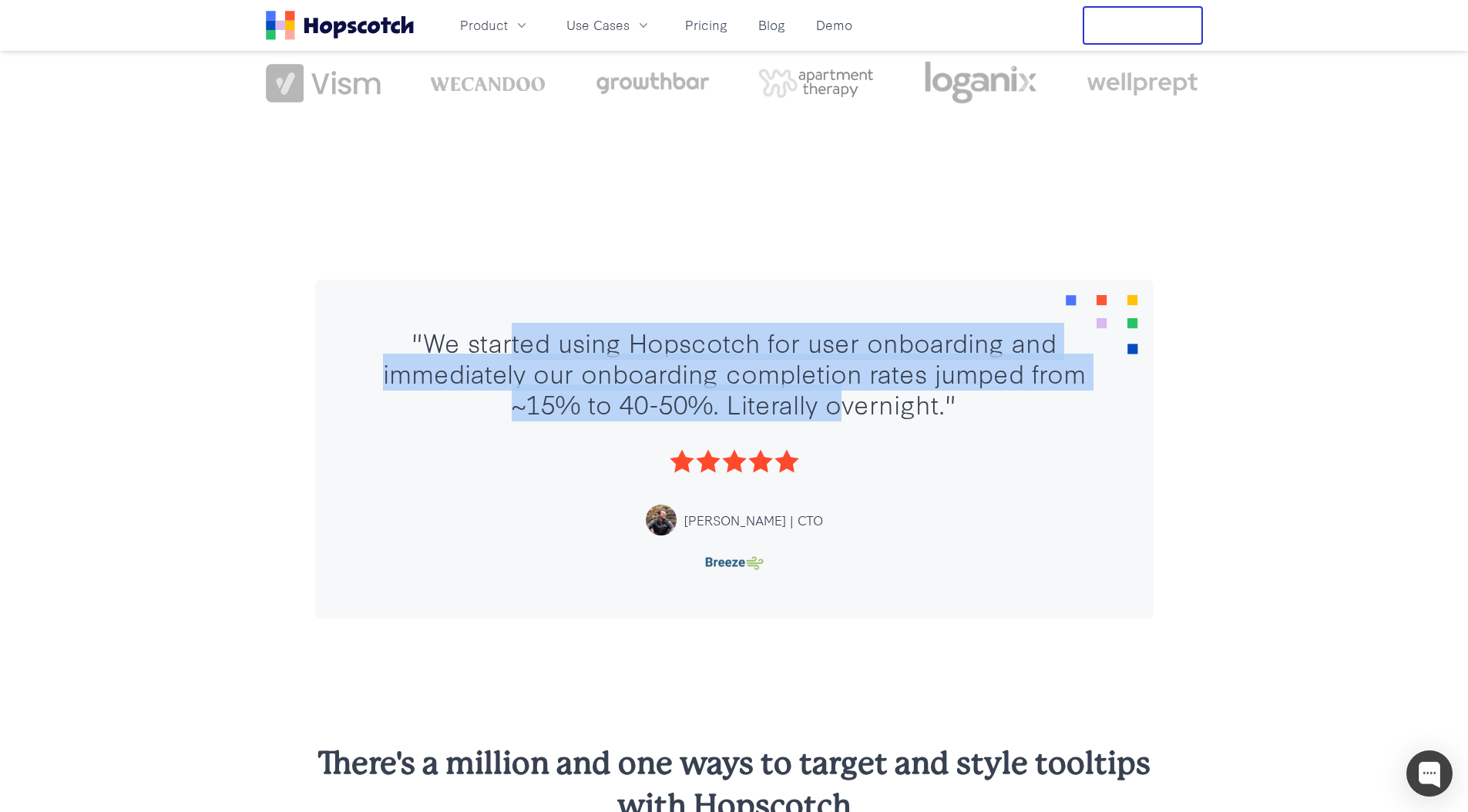
drag, startPoint x: 512, startPoint y: 352, endPoint x: 833, endPoint y: 415, distance: 327.1
click at [833, 415] on div ""We started using Hopscotch for user onboarding and immediately our onboarding …" at bounding box center [734, 371] width 746 height 93
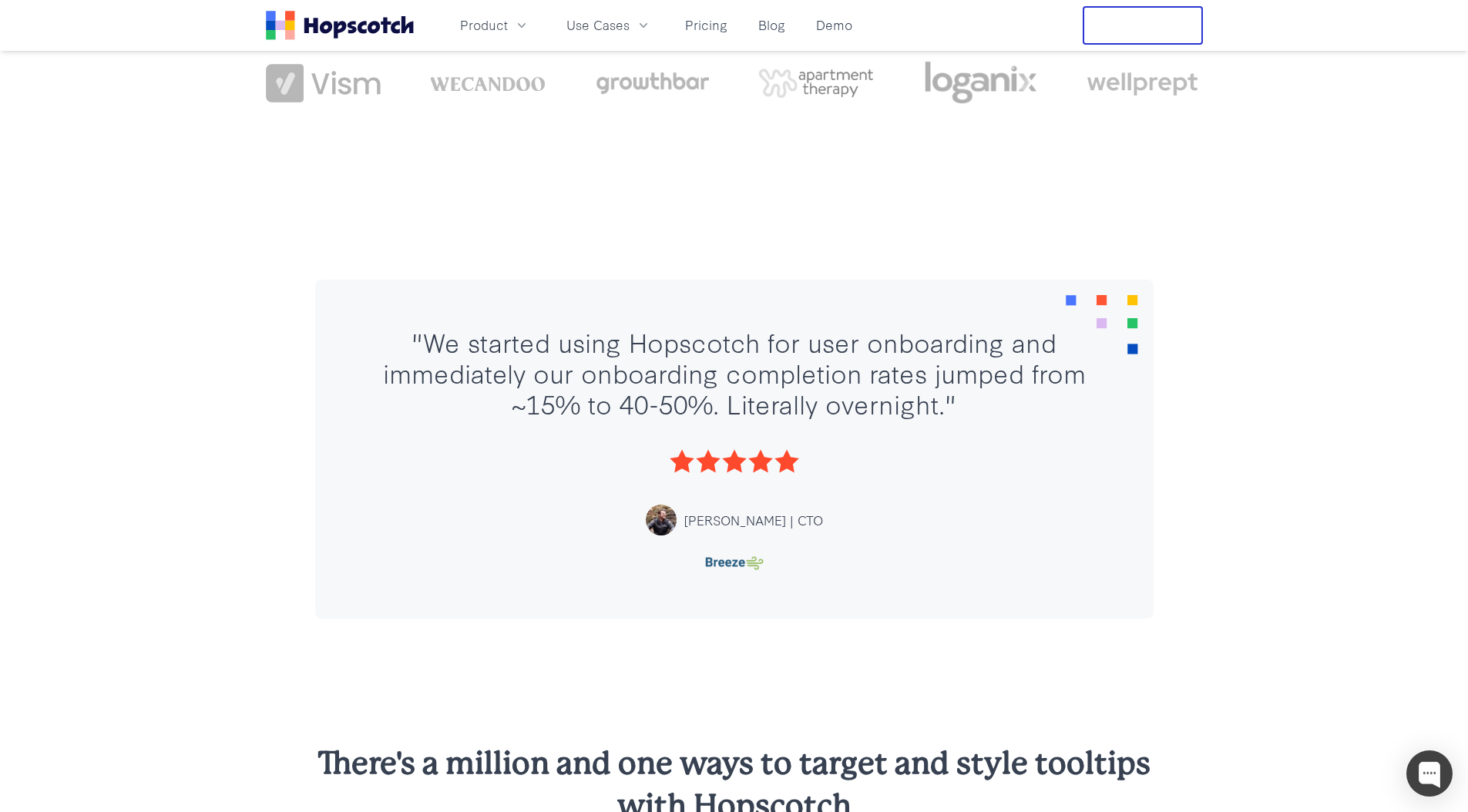
click at [831, 413] on div ""We started using Hopscotch for user onboarding and immediately our onboarding …" at bounding box center [734, 371] width 746 height 93
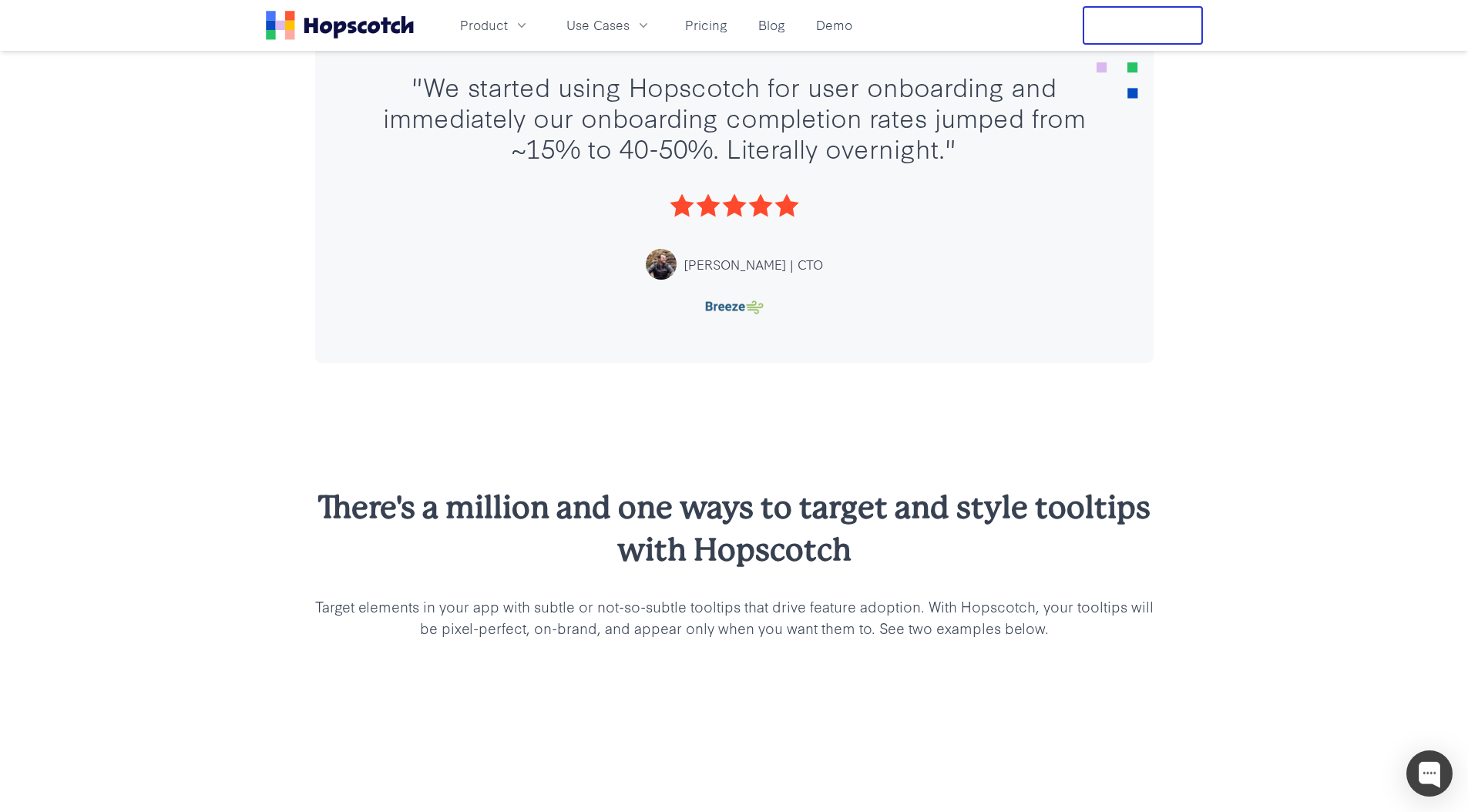
scroll to position [1029, 0]
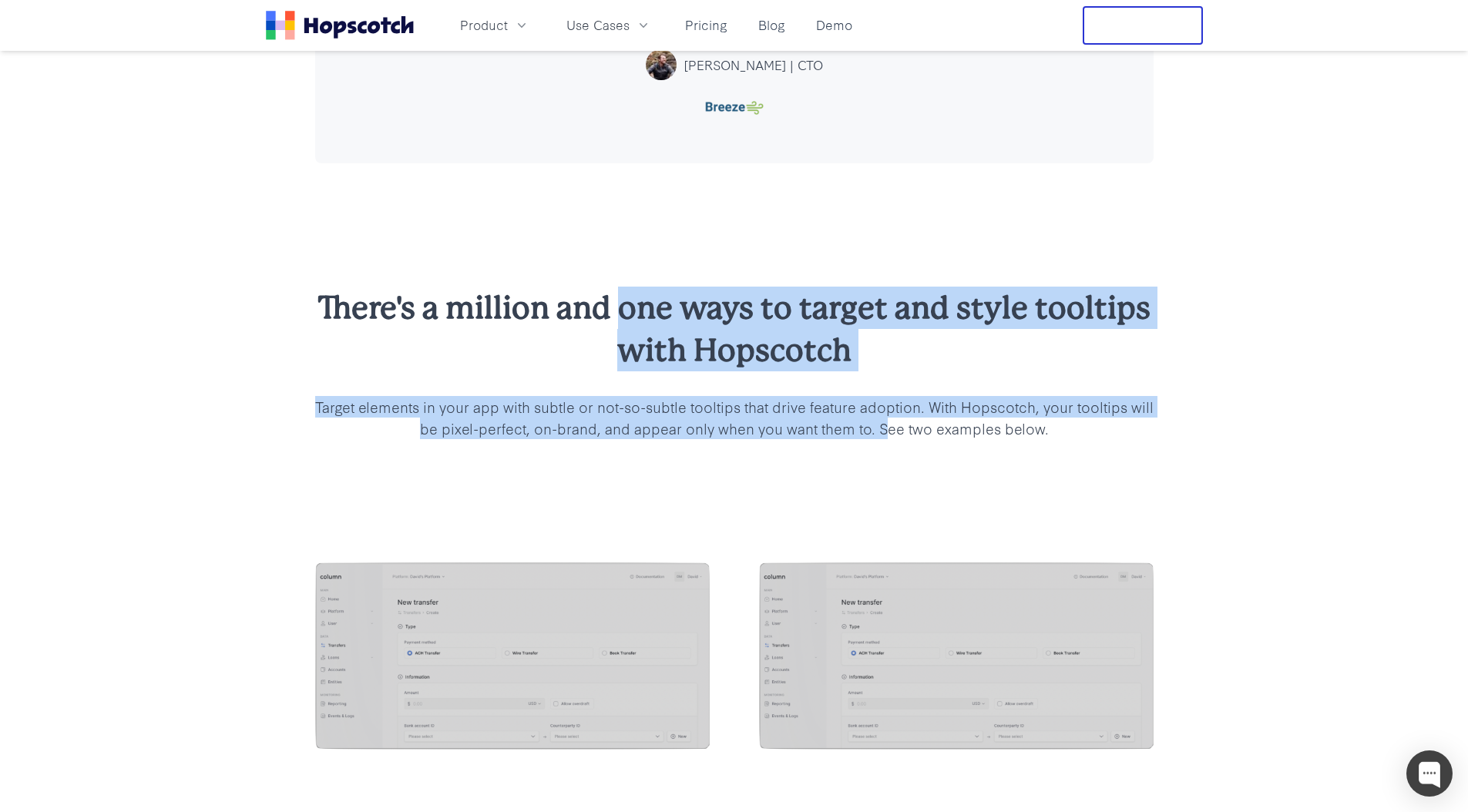
drag, startPoint x: 625, startPoint y: 311, endPoint x: 888, endPoint y: 429, distance: 288.3
click at [888, 429] on div "There's a million and one ways to target and style tooltips with Hopscotch Targ…" at bounding box center [734, 363] width 839 height 153
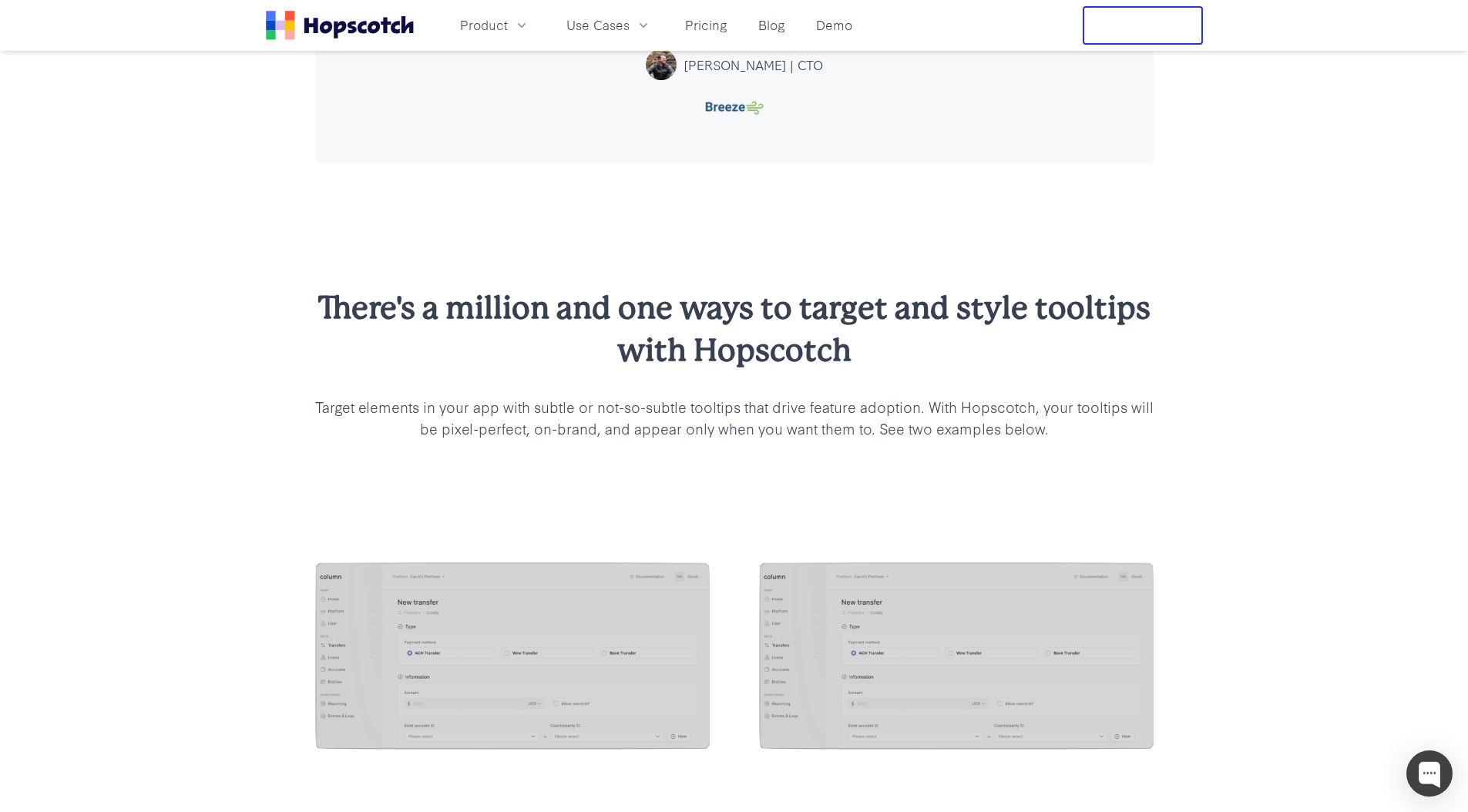
click at [886, 428] on p "Target elements in your app with subtle or not-so-subtle tooltips that drive fe…" at bounding box center [734, 417] width 839 height 43
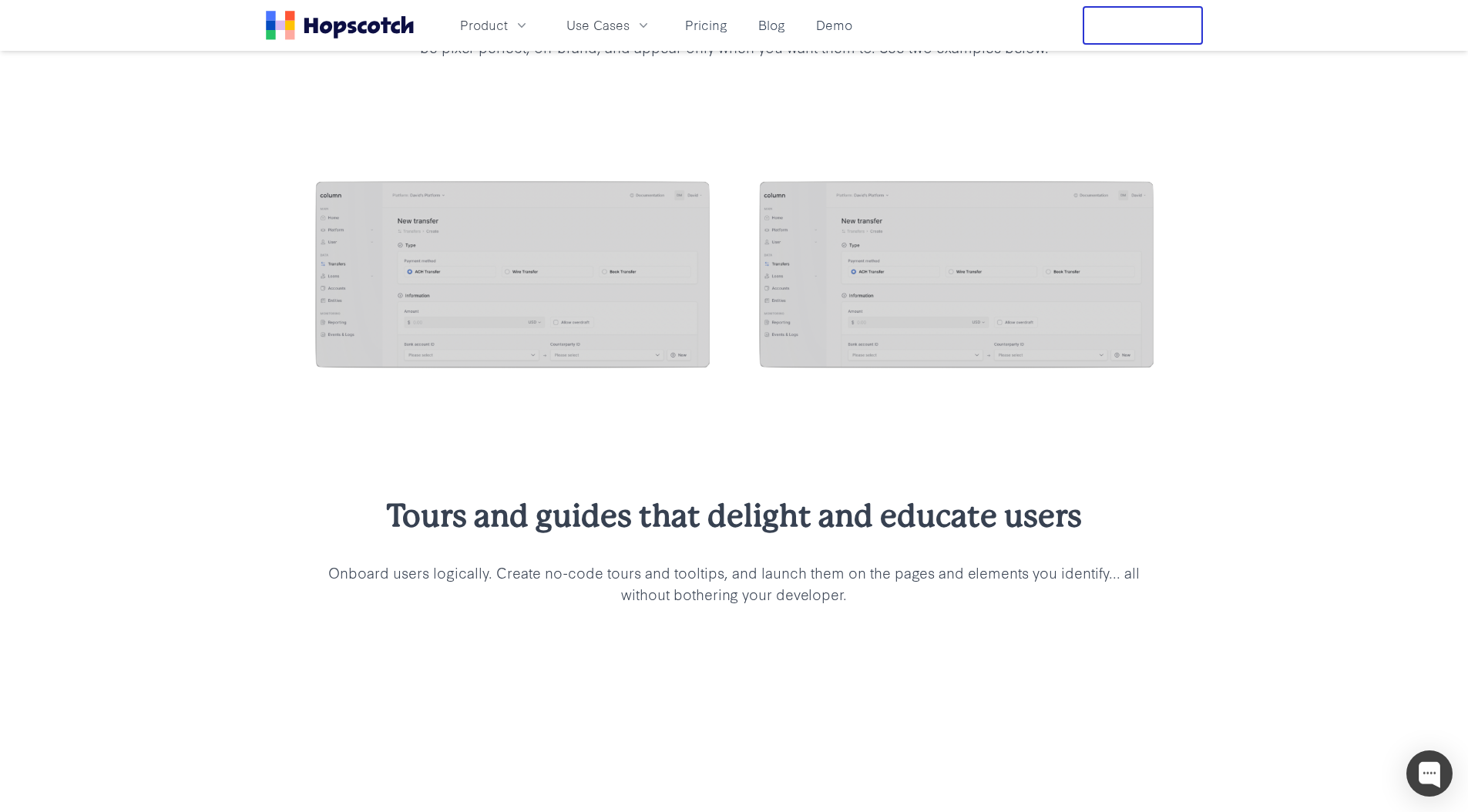
scroll to position [1827, 0]
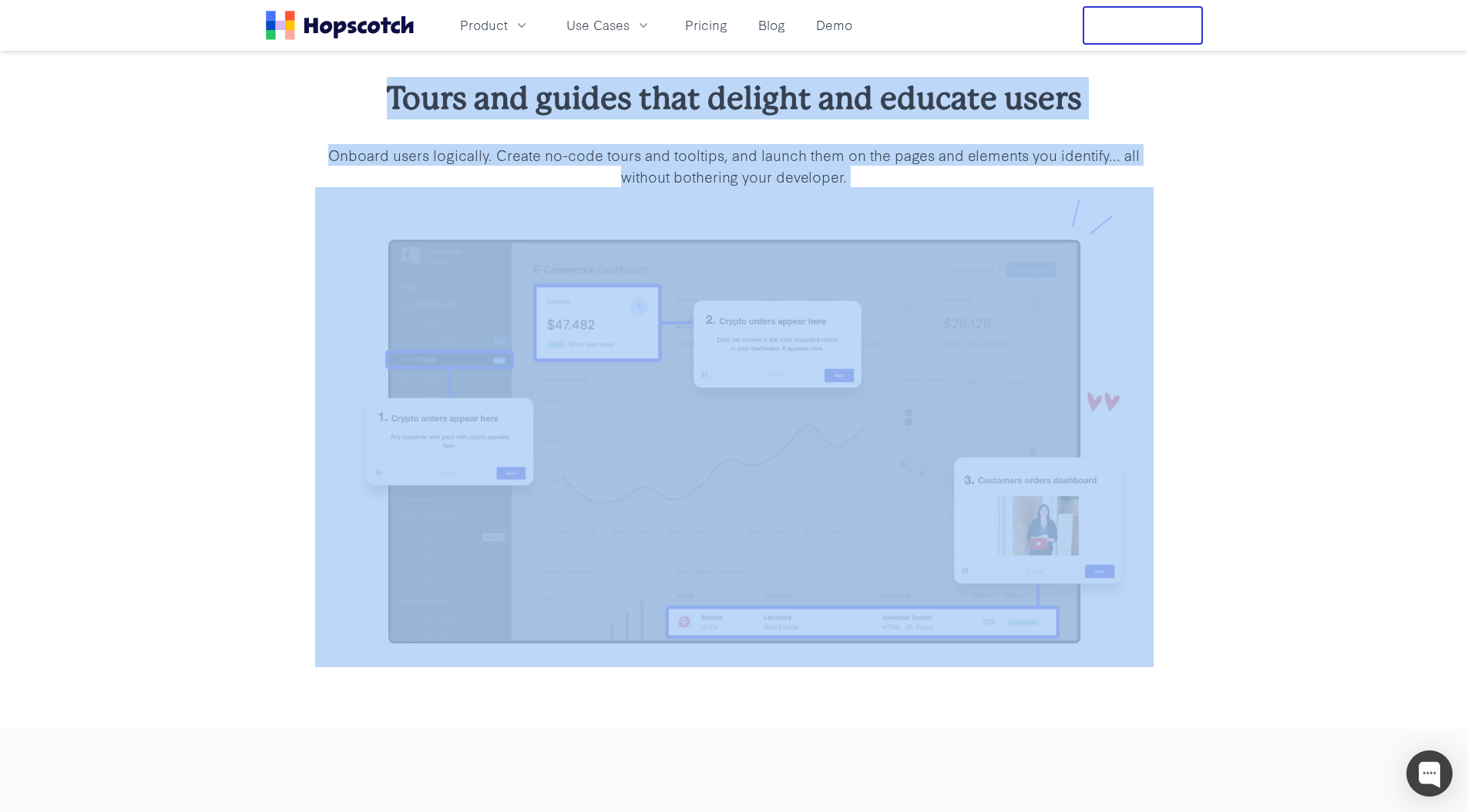
drag, startPoint x: 593, startPoint y: 163, endPoint x: 985, endPoint y: 210, distance: 394.8
click at [985, 210] on div "Tours and guides that delight and educate users Onboard users logically. Create…" at bounding box center [734, 371] width 887 height 589
click at [818, 144] on p "Onboard users logically. Create no-code tours and tooltips, and launch them on …" at bounding box center [734, 166] width 839 height 43
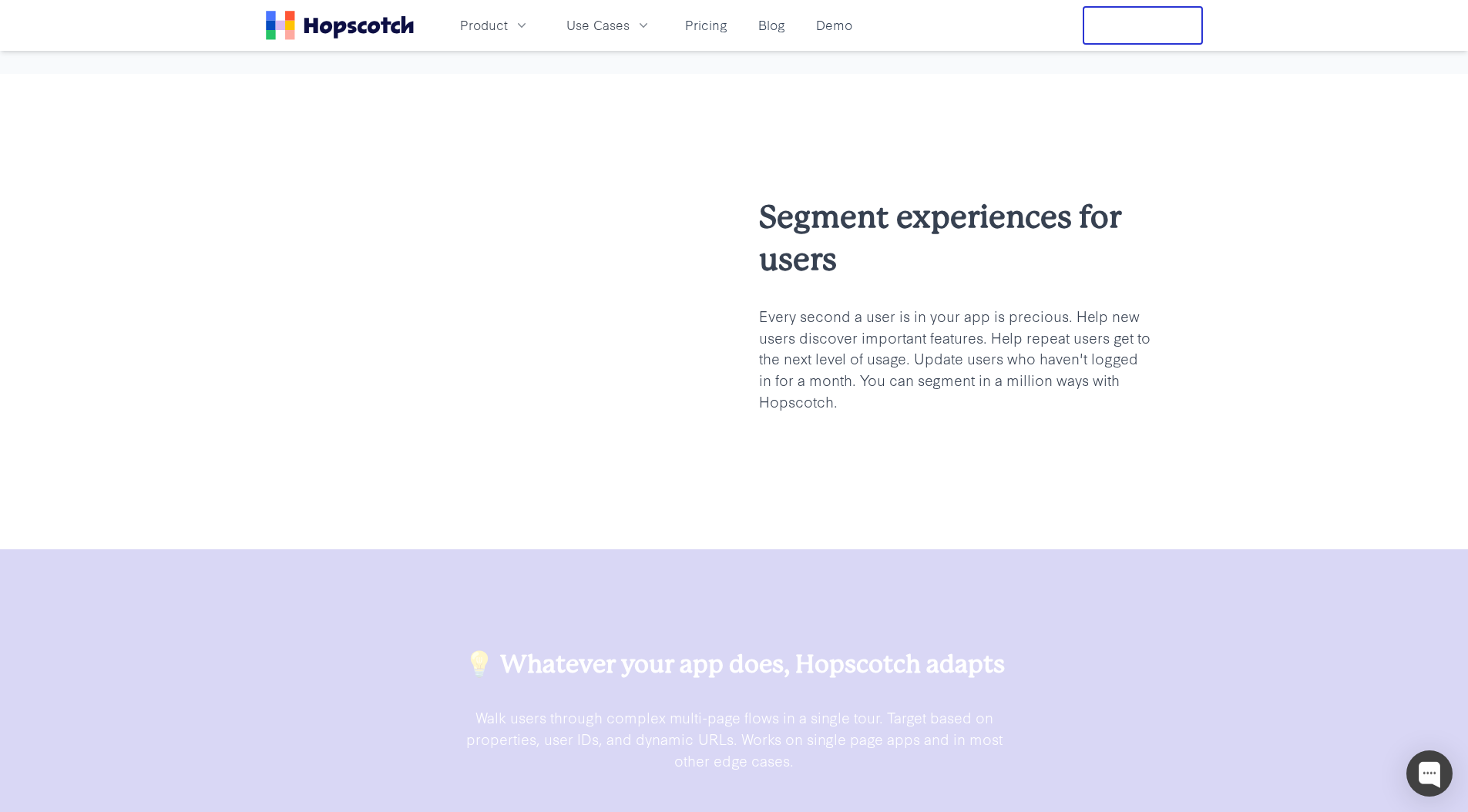
scroll to position [2909, 0]
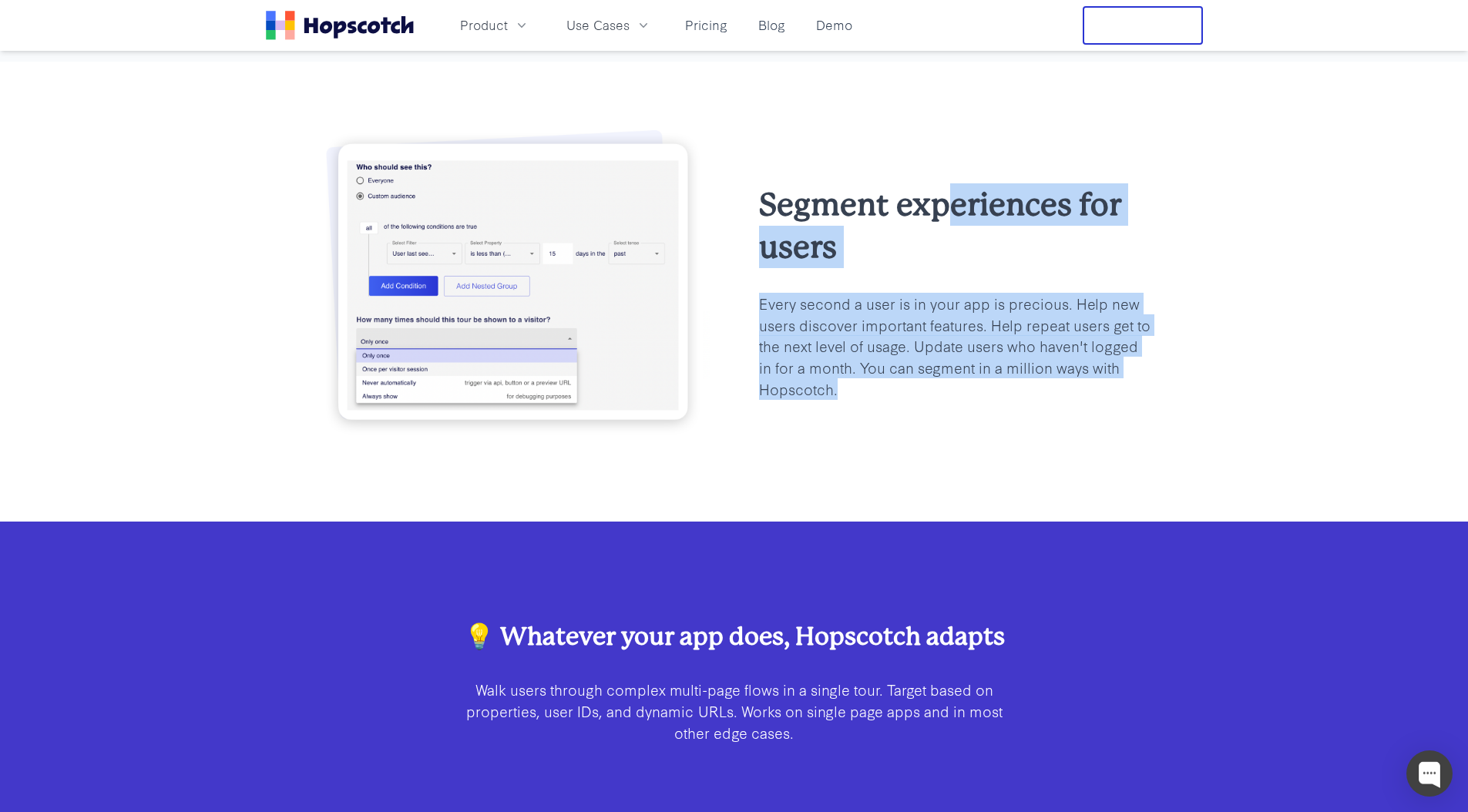
drag, startPoint x: 1127, startPoint y: 361, endPoint x: 1158, endPoint y: 384, distance: 38.6
click at [1158, 384] on div "Segment experiences for users Every second a user is in your app is precious. H…" at bounding box center [734, 291] width 887 height 337
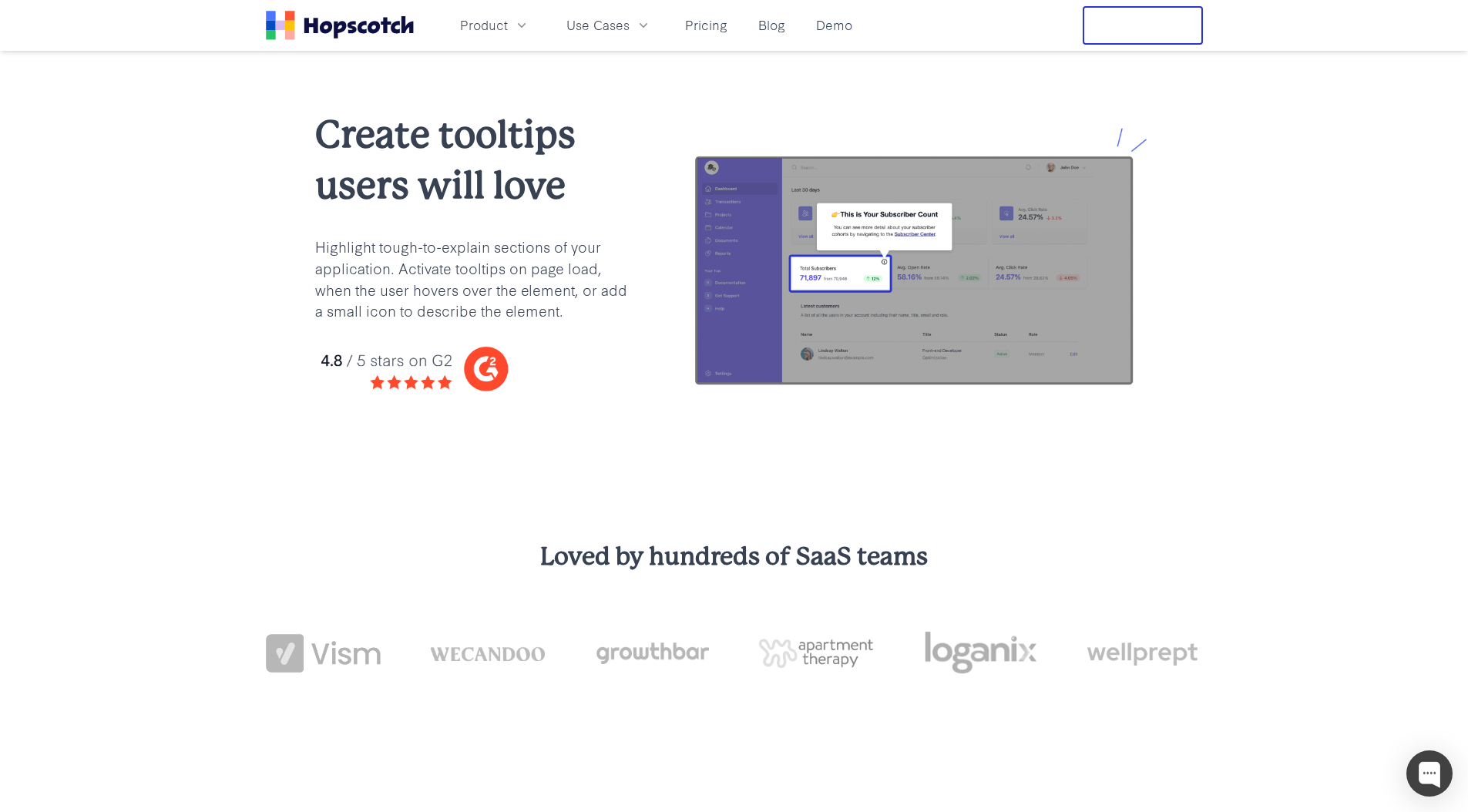
scroll to position [0, 0]
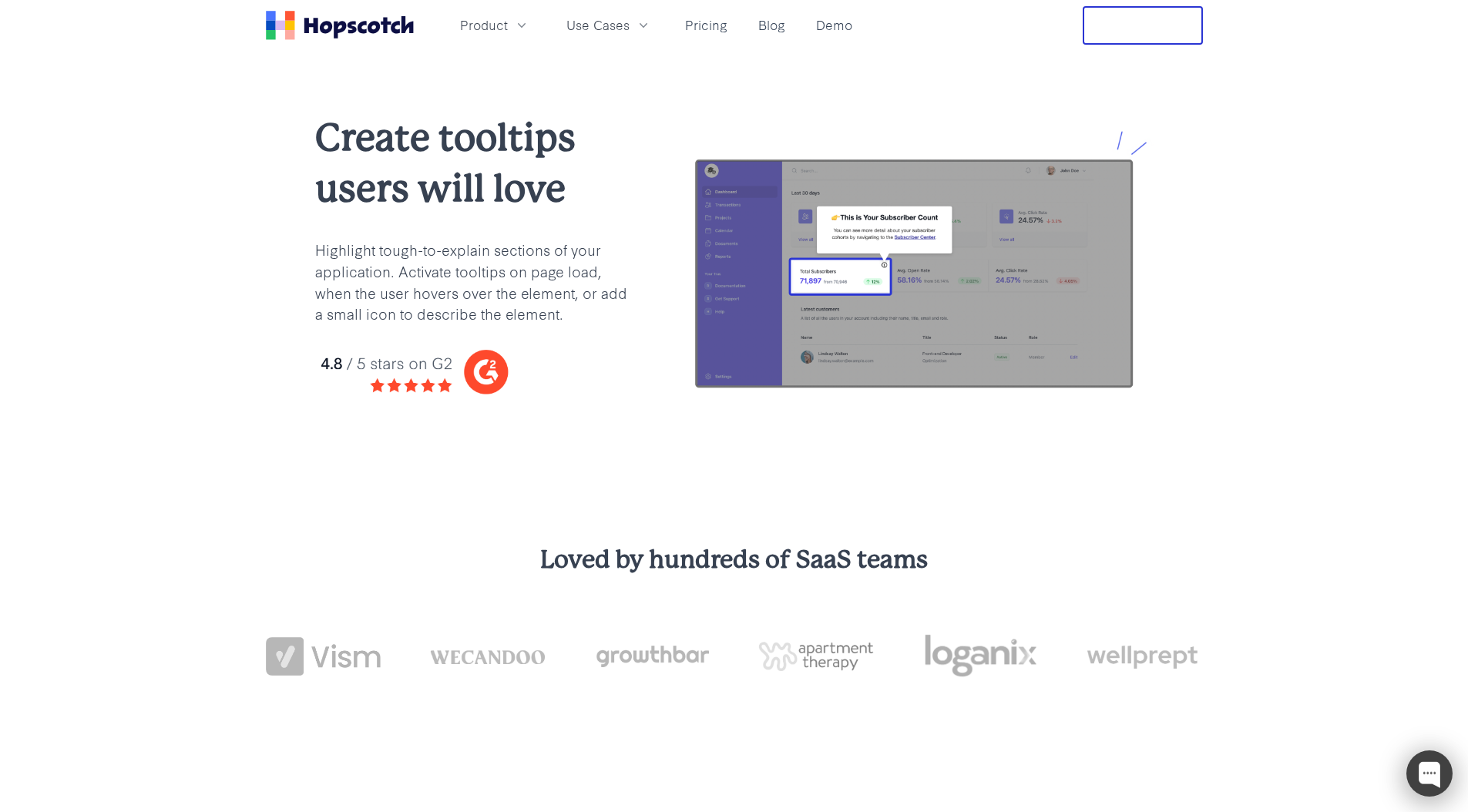
click at [1434, 774] on div at bounding box center [1429, 773] width 46 height 46
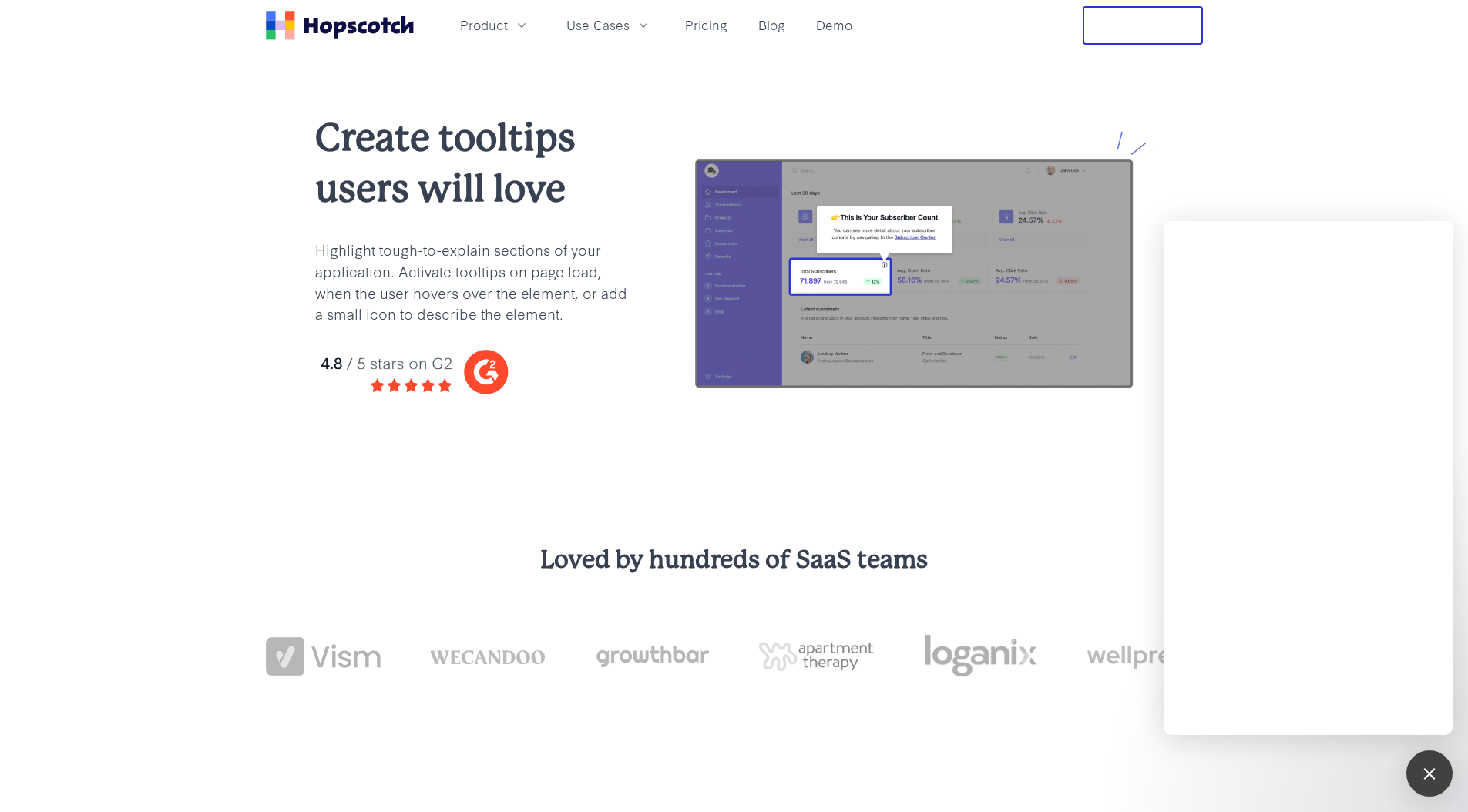
click at [624, 106] on div "Create tooltips users will love Highlight tough-to-explain sections of your app…" at bounding box center [734, 265] width 1468 height 430
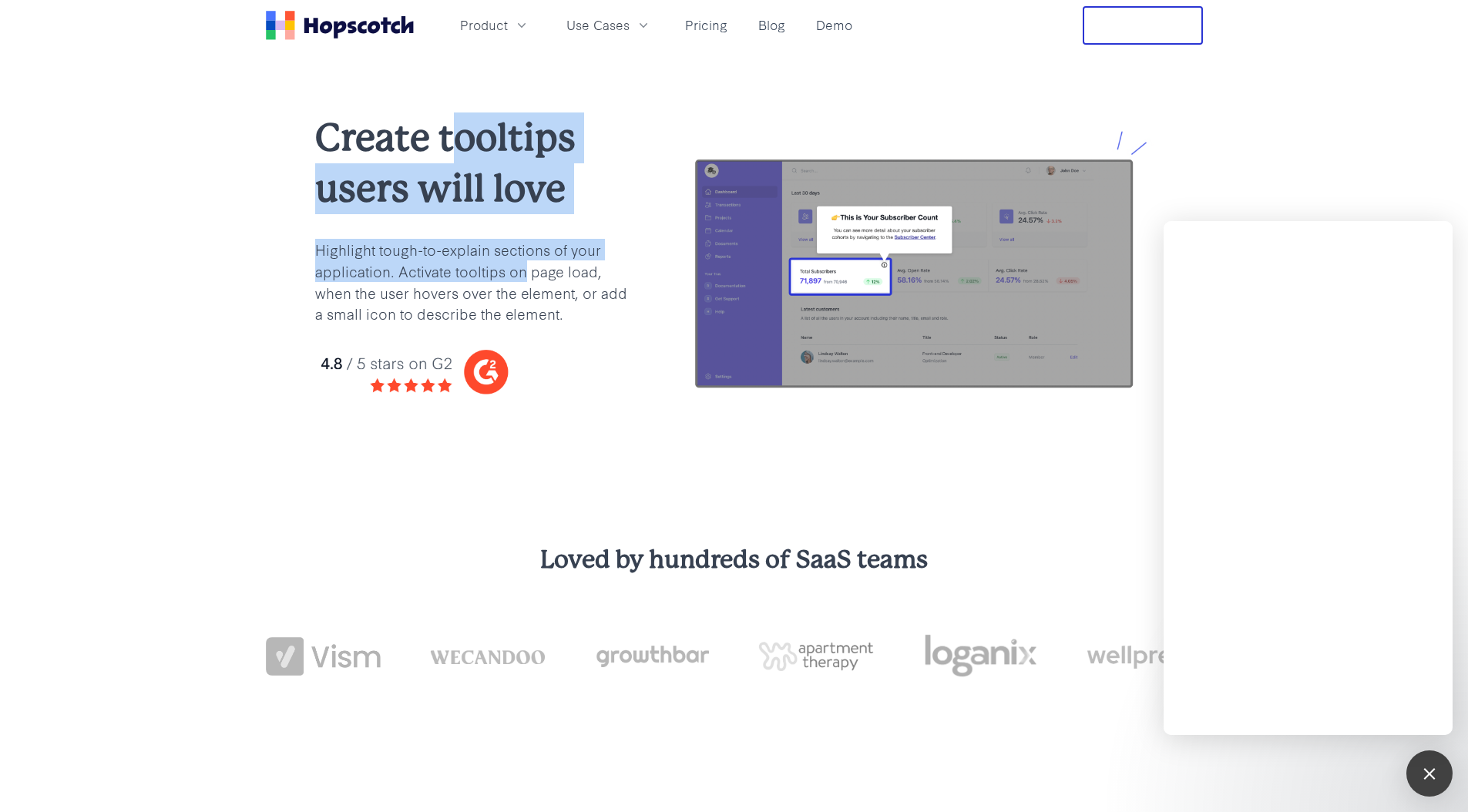
drag, startPoint x: 449, startPoint y: 114, endPoint x: 524, endPoint y: 265, distance: 168.6
click at [524, 265] on div "Create tooltips users will love Highlight tough-to-explain sections of your app…" at bounding box center [476, 266] width 321 height 308
click at [524, 265] on p "Highlight tough-to-explain sections of your application. Activate tooltips on p…" at bounding box center [476, 282] width 321 height 86
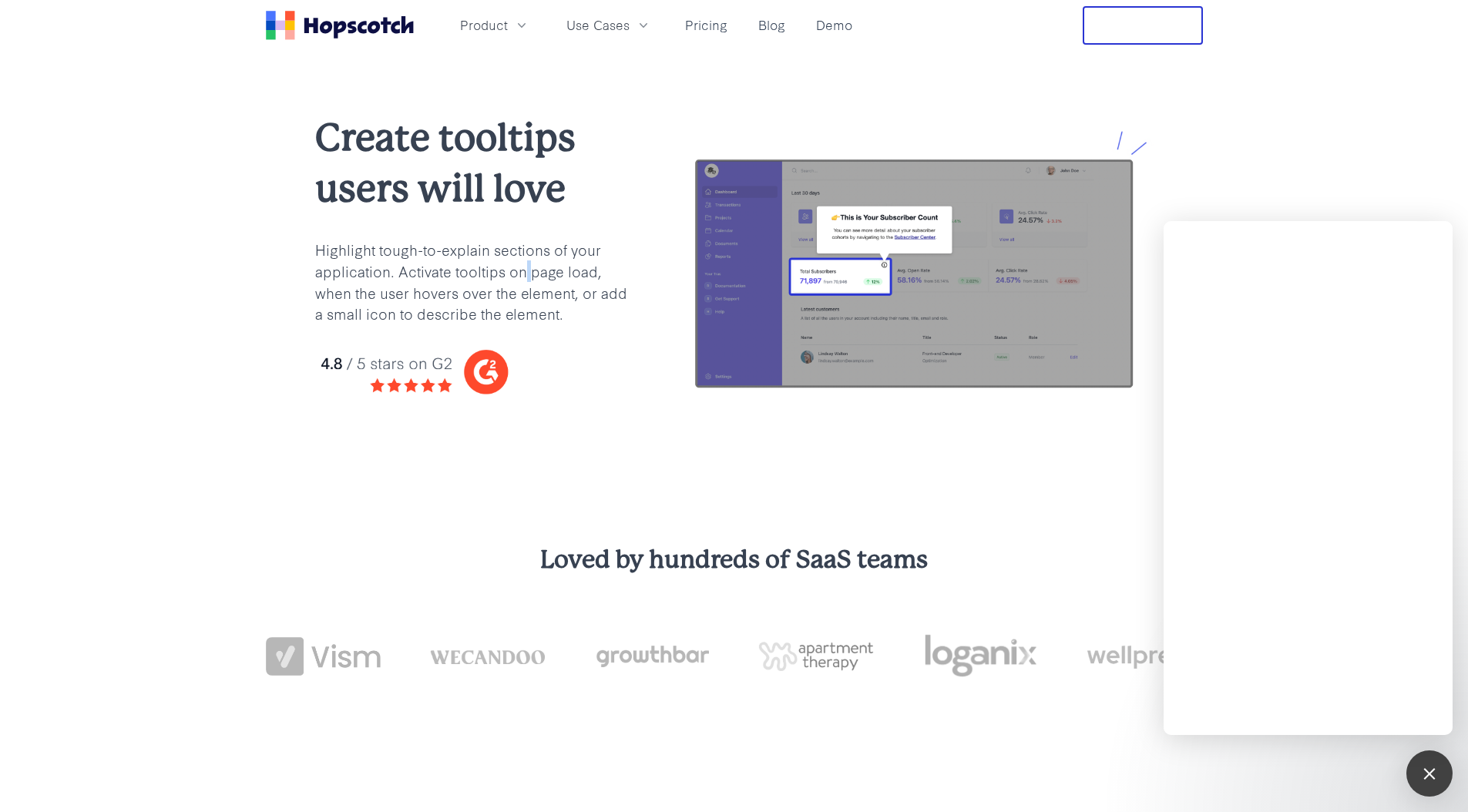
click at [524, 265] on p "Highlight tough-to-explain sections of your application. Activate tooltips on p…" at bounding box center [476, 282] width 321 height 86
click at [487, 264] on p "Highlight tough-to-explain sections of your application. Activate tooltips on p…" at bounding box center [476, 282] width 321 height 86
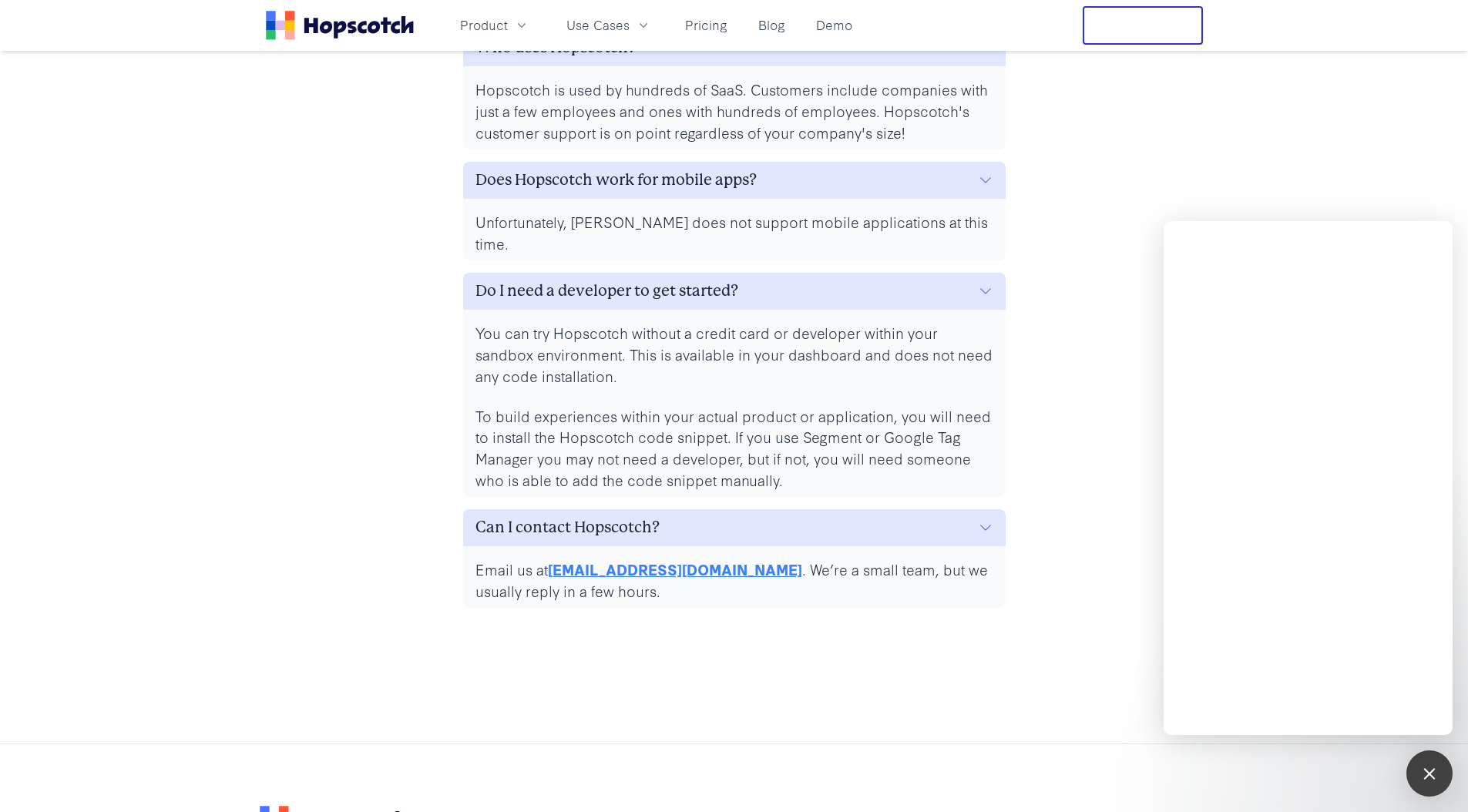
scroll to position [7180, 0]
click at [589, 361] on p "You can try Hopscotch without a credit card or developer within your sandbox en…" at bounding box center [734, 352] width 518 height 65
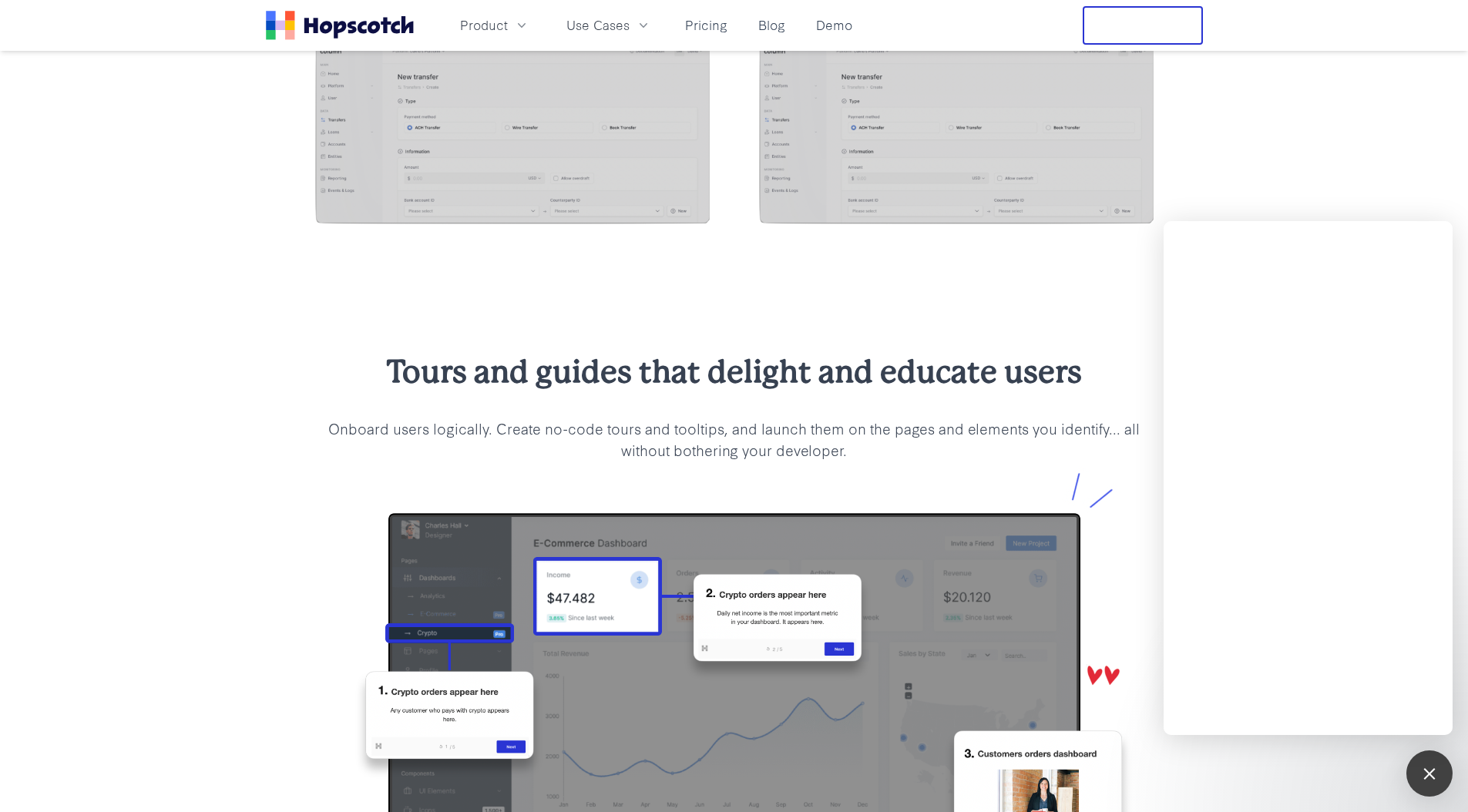
scroll to position [165, 0]
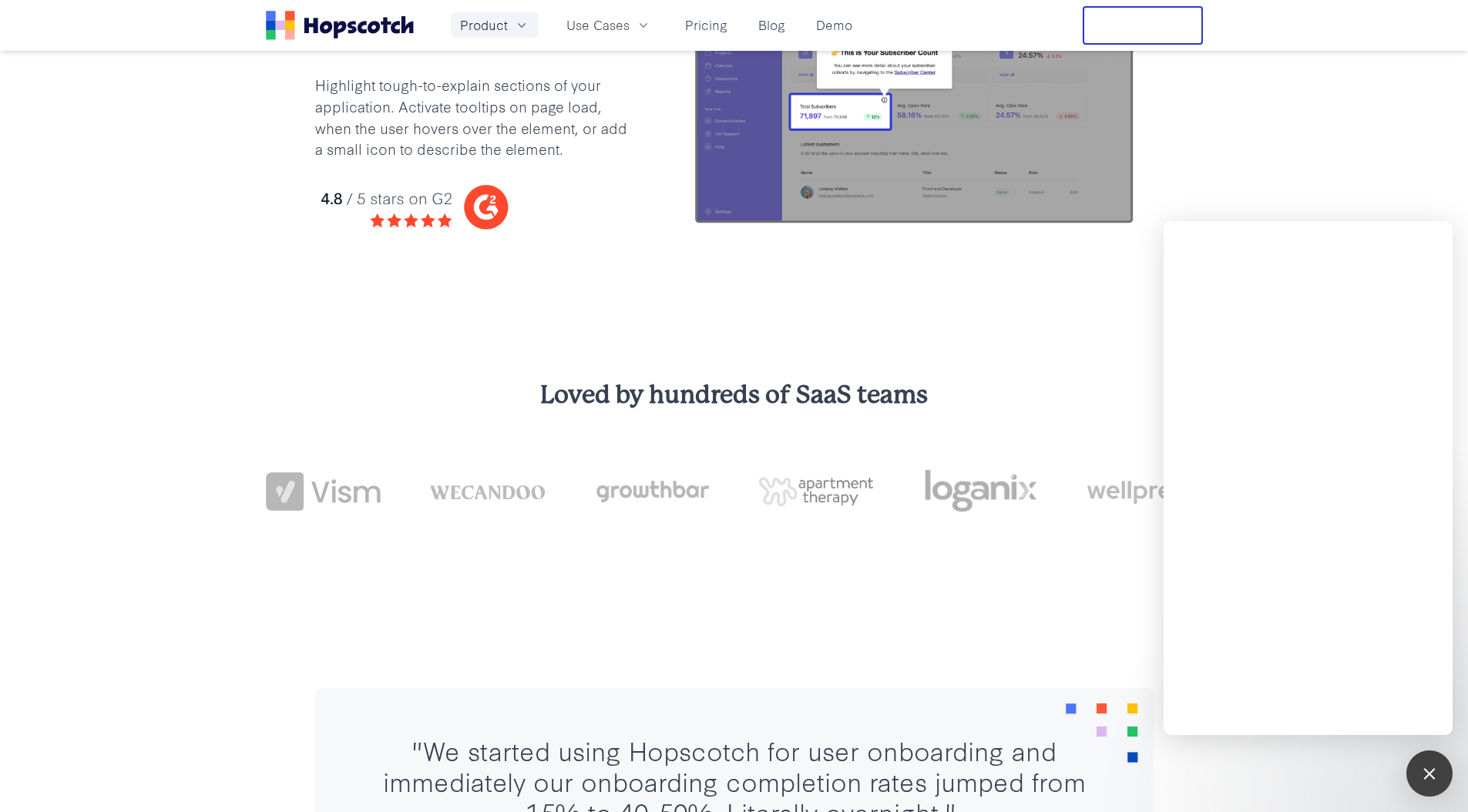
click at [489, 20] on span "Product" at bounding box center [483, 24] width 48 height 20
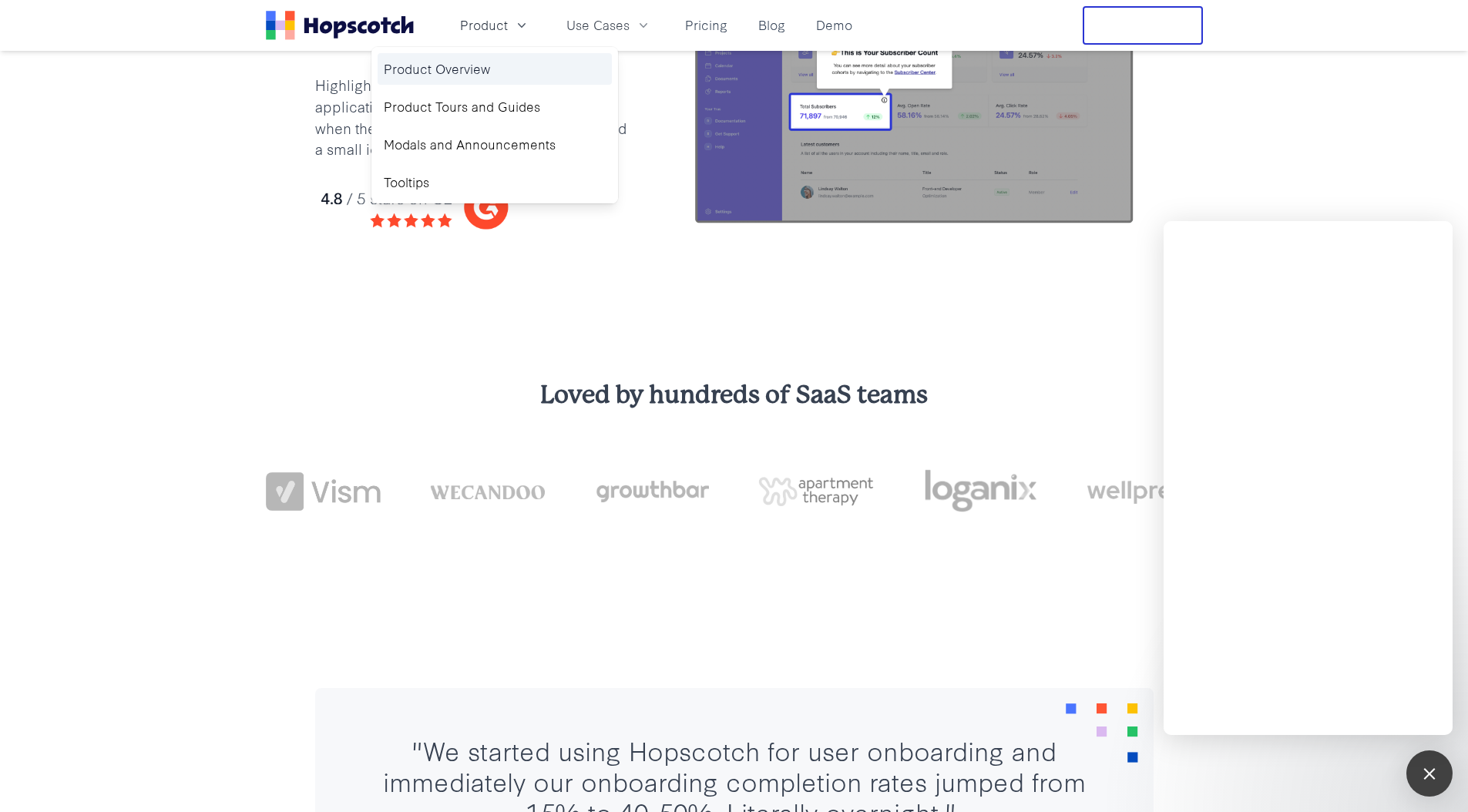
click at [482, 71] on link "Product Overview" at bounding box center [494, 69] width 235 height 32
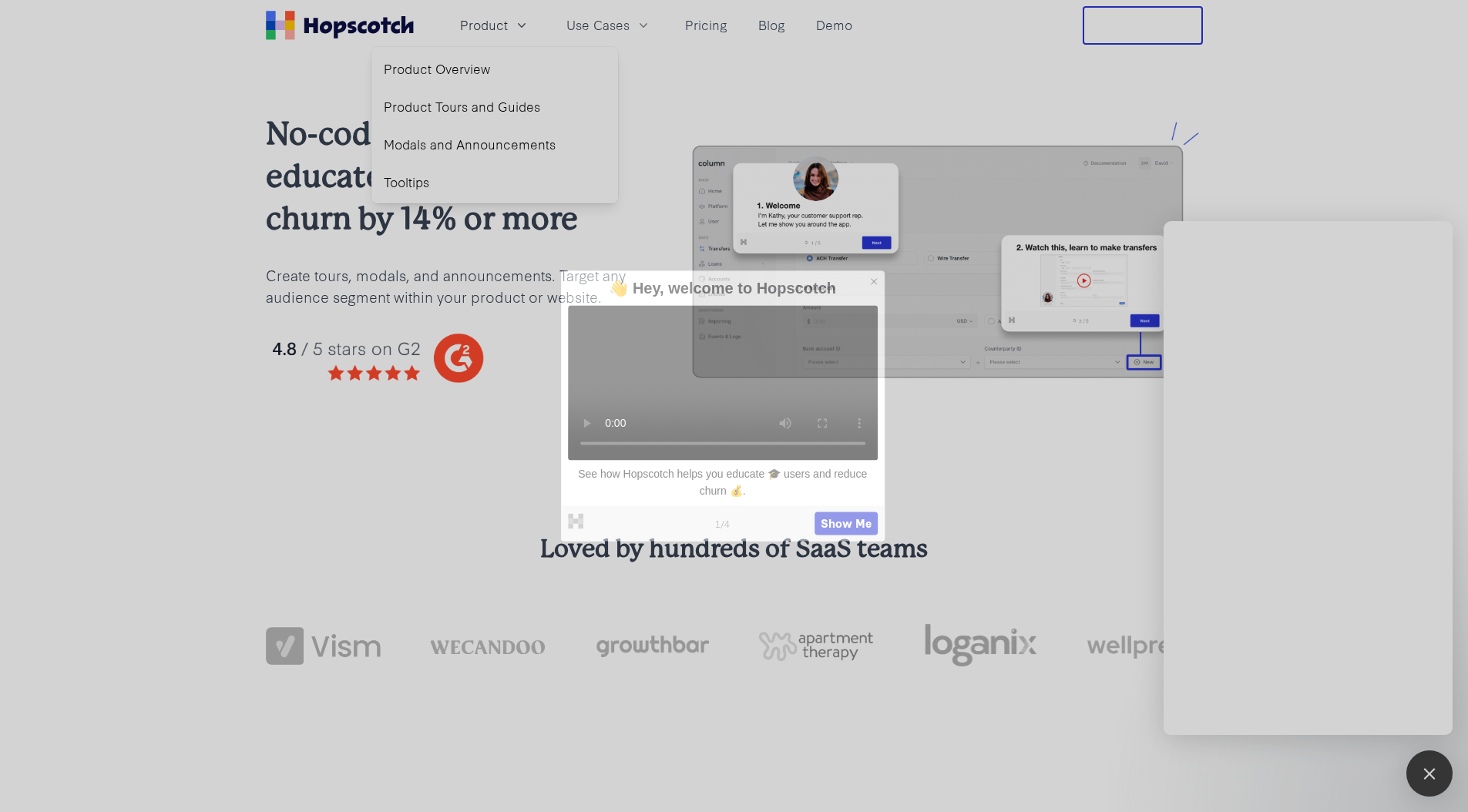
click at [114, 383] on div "No-code product tours: educate users & reduce churn by 14% or more Create tours…" at bounding box center [734, 261] width 1468 height 420
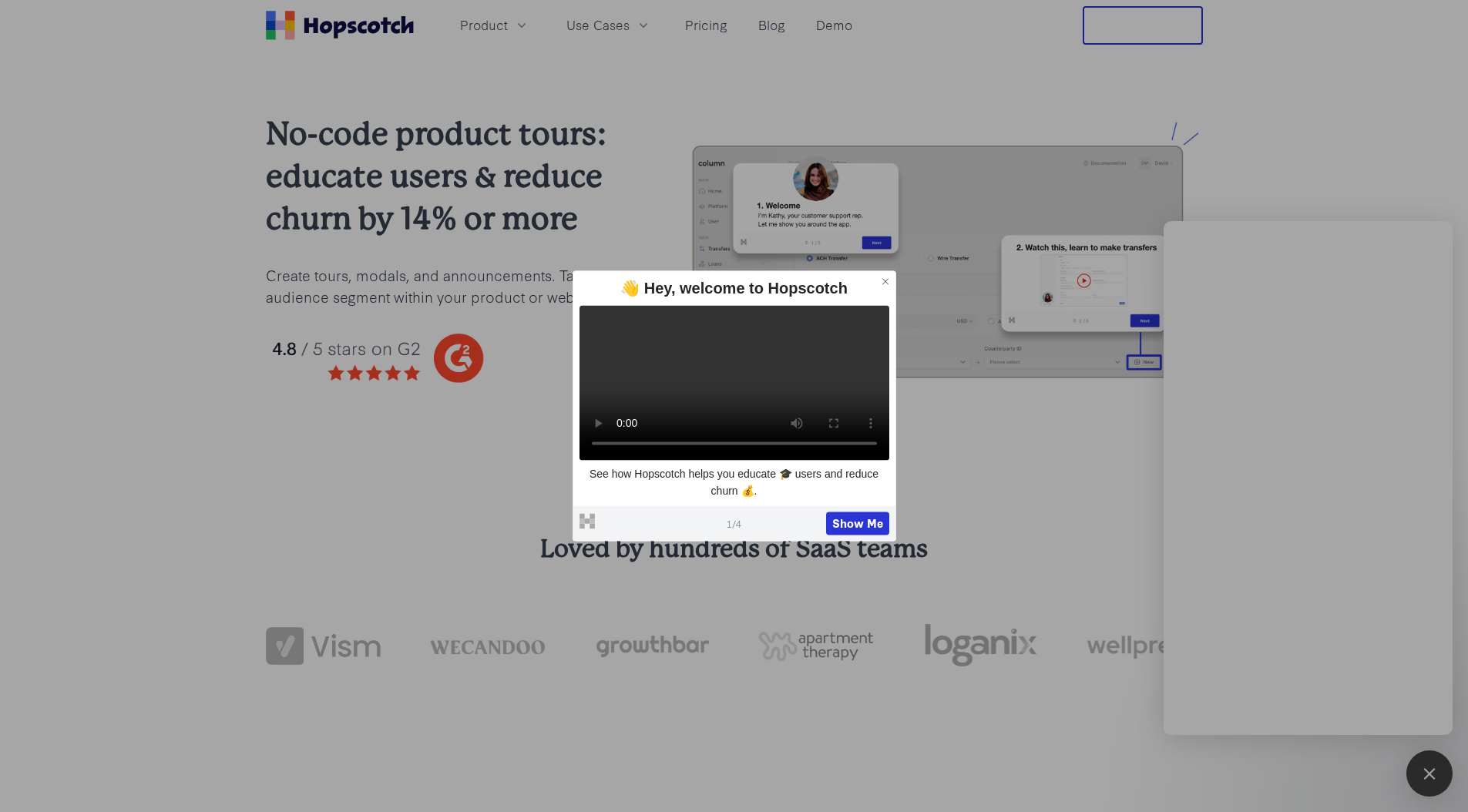
click at [881, 282] on icon at bounding box center [885, 280] width 10 height 10
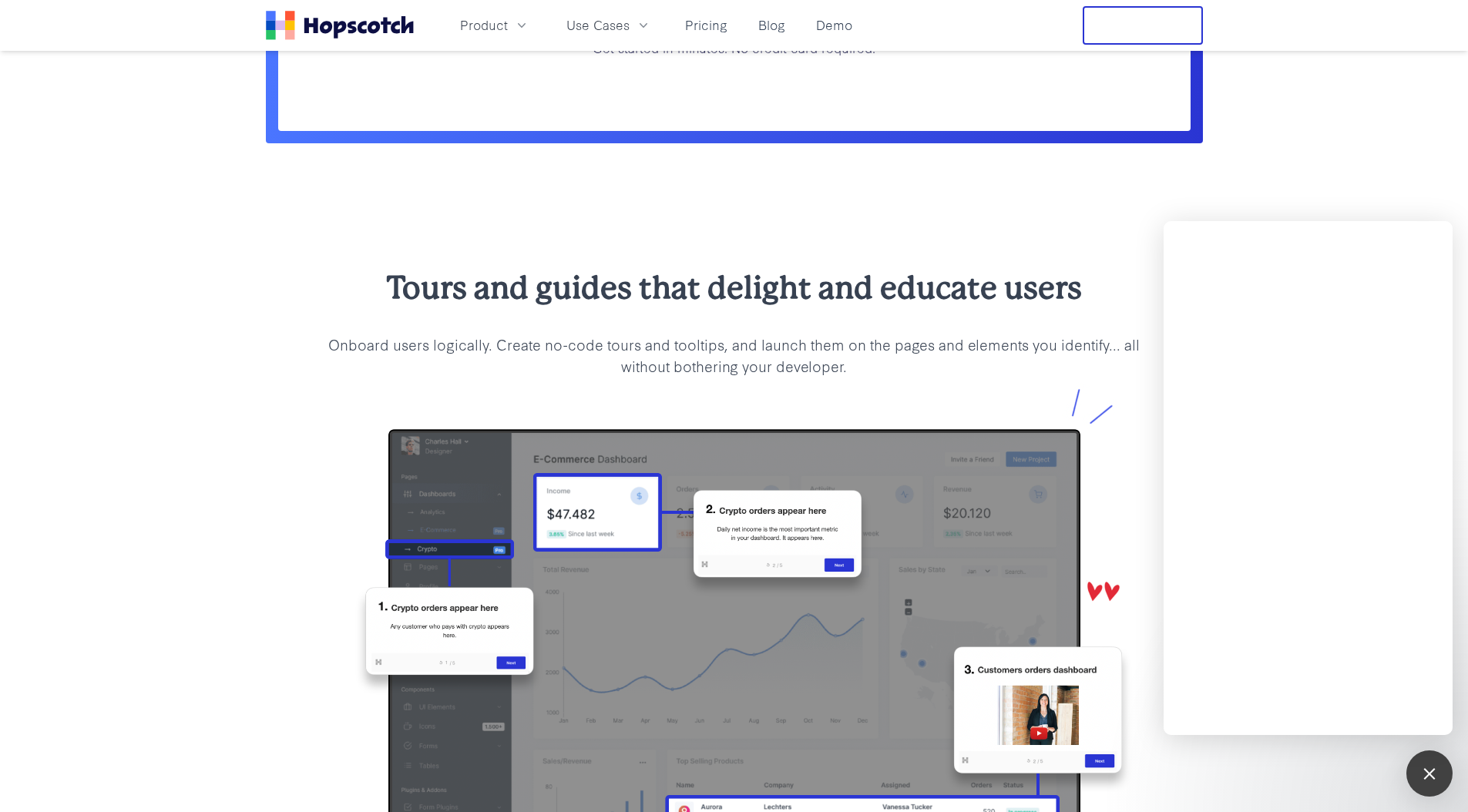
scroll to position [1606, 0]
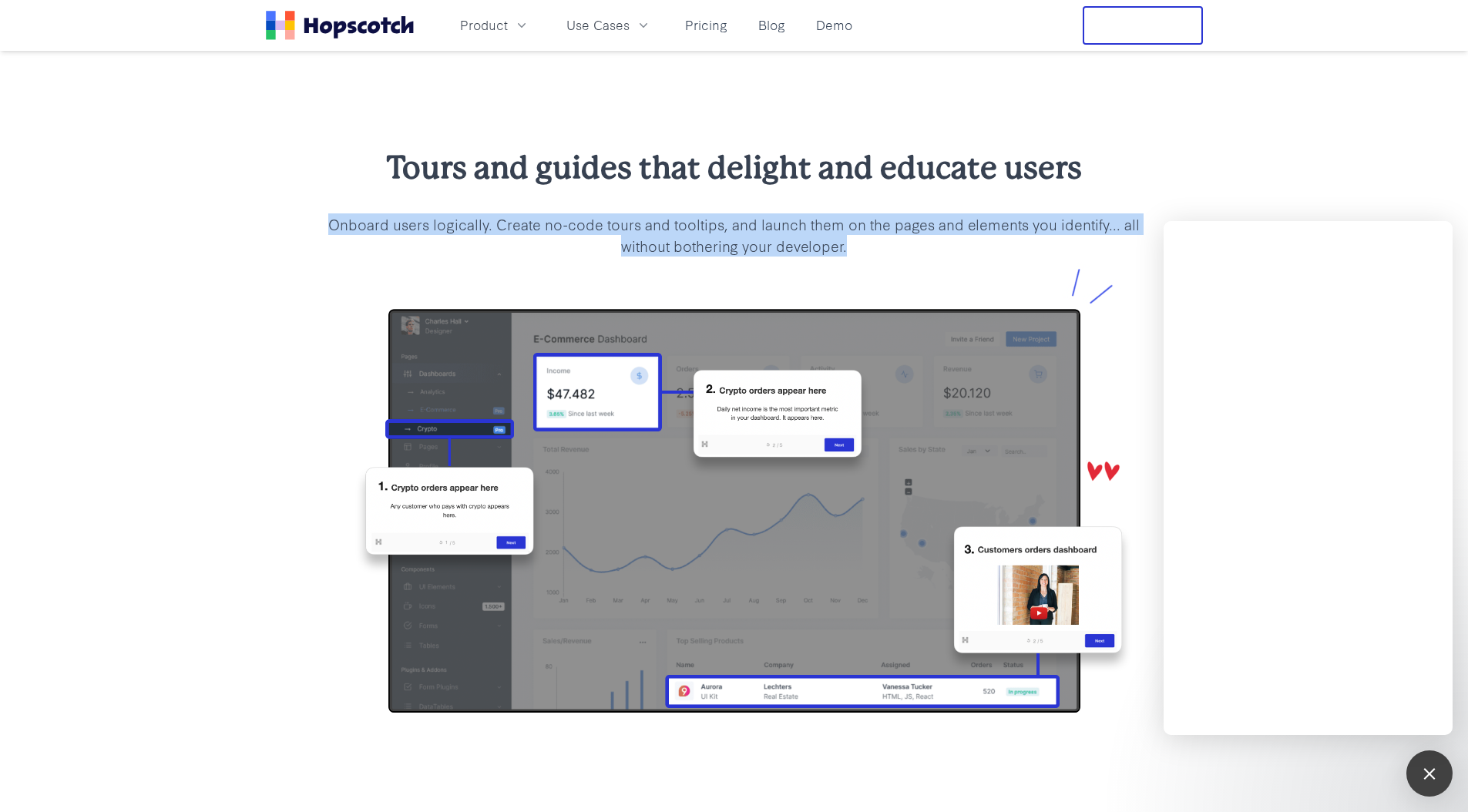
drag, startPoint x: 664, startPoint y: 198, endPoint x: 874, endPoint y: 241, distance: 214.4
click at [874, 241] on div "Tours and guides that delight and educate users Onboard users logically. Create…" at bounding box center [734, 201] width 839 height 110
click at [874, 241] on p "Onboard users logically. Create no-code tours and tooltips, and launch them on …" at bounding box center [734, 235] width 839 height 43
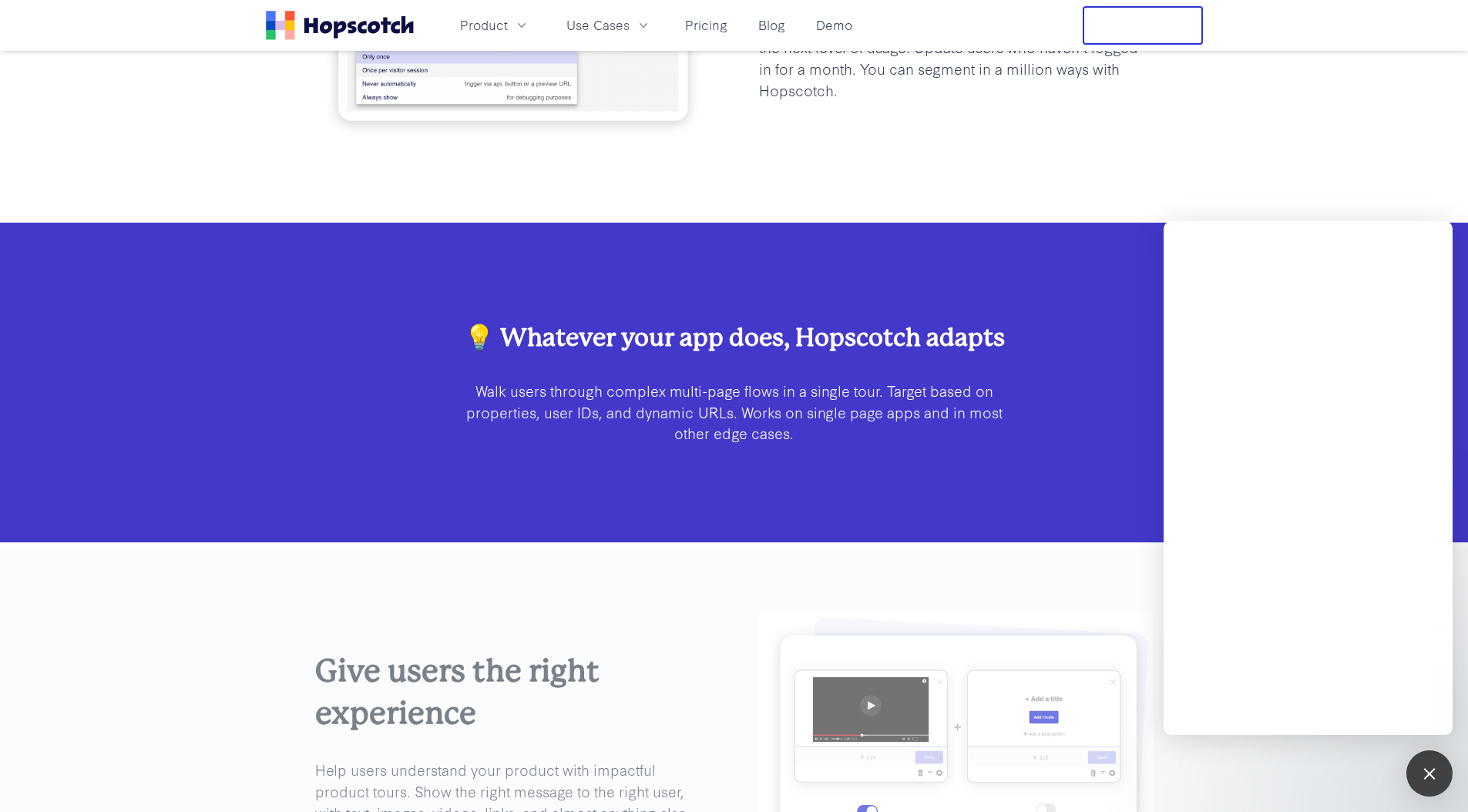
scroll to position [3140, 0]
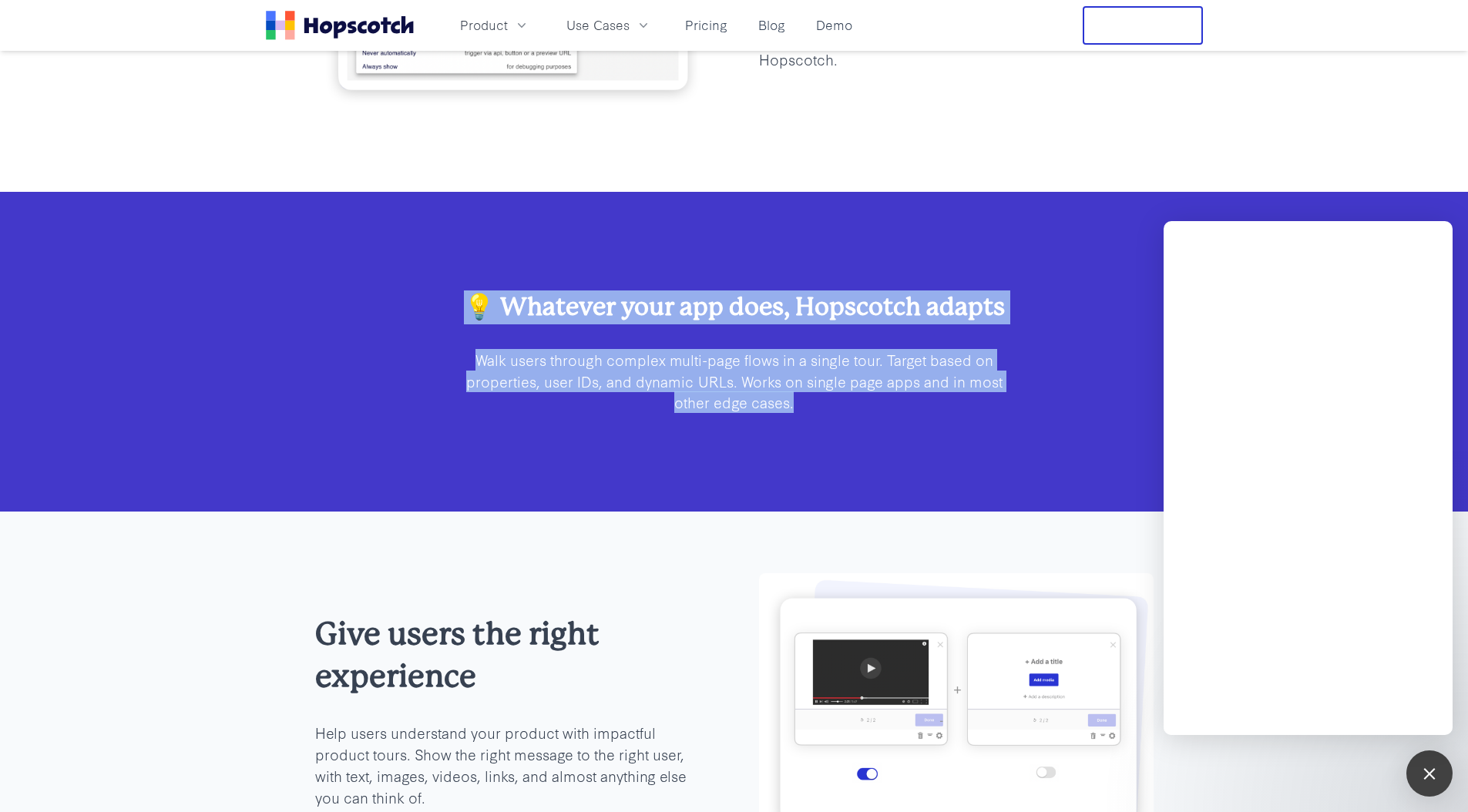
drag, startPoint x: 597, startPoint y: 263, endPoint x: 851, endPoint y: 398, distance: 287.6
click at [851, 398] on div "💡 Whatever your app does, Hopscotch adapts Walk users through complex multi-pag…" at bounding box center [734, 353] width 1468 height 321
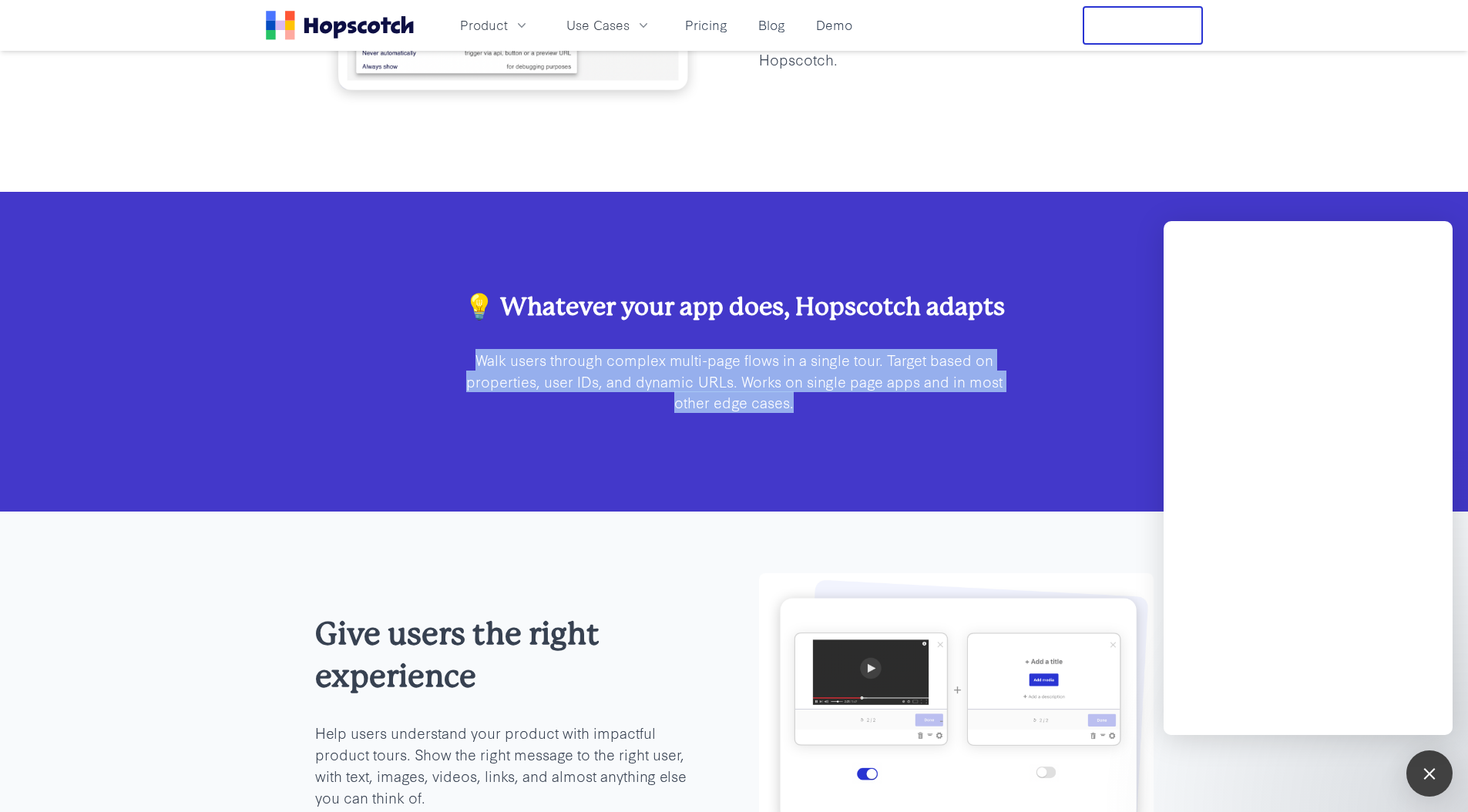
drag, startPoint x: 847, startPoint y: 400, endPoint x: 526, endPoint y: 331, distance: 328.3
click at [527, 330] on div "💡 Whatever your app does, Hopscotch adapts Walk users through complex multi-pag…" at bounding box center [734, 352] width 542 height 123
click at [537, 355] on p "Walk users through complex multi-page flows in a single tour. Target based on p…" at bounding box center [734, 381] width 542 height 65
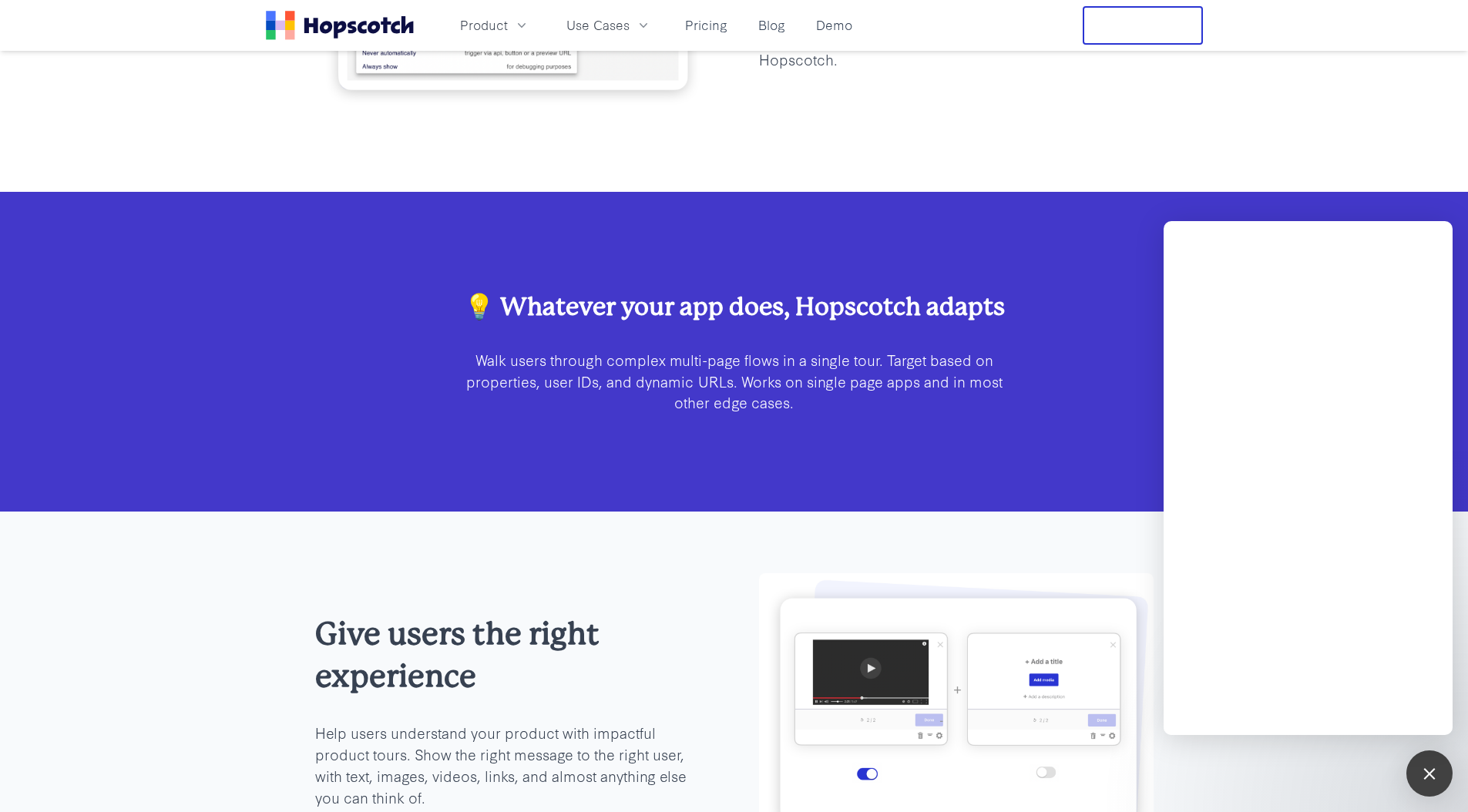
click at [537, 353] on p "Walk users through complex multi-page flows in a single tour. Target based on p…" at bounding box center [734, 381] width 542 height 65
click at [689, 393] on p "Walk users through complex multi-page flows in a single tour. Target based on p…" at bounding box center [734, 381] width 542 height 65
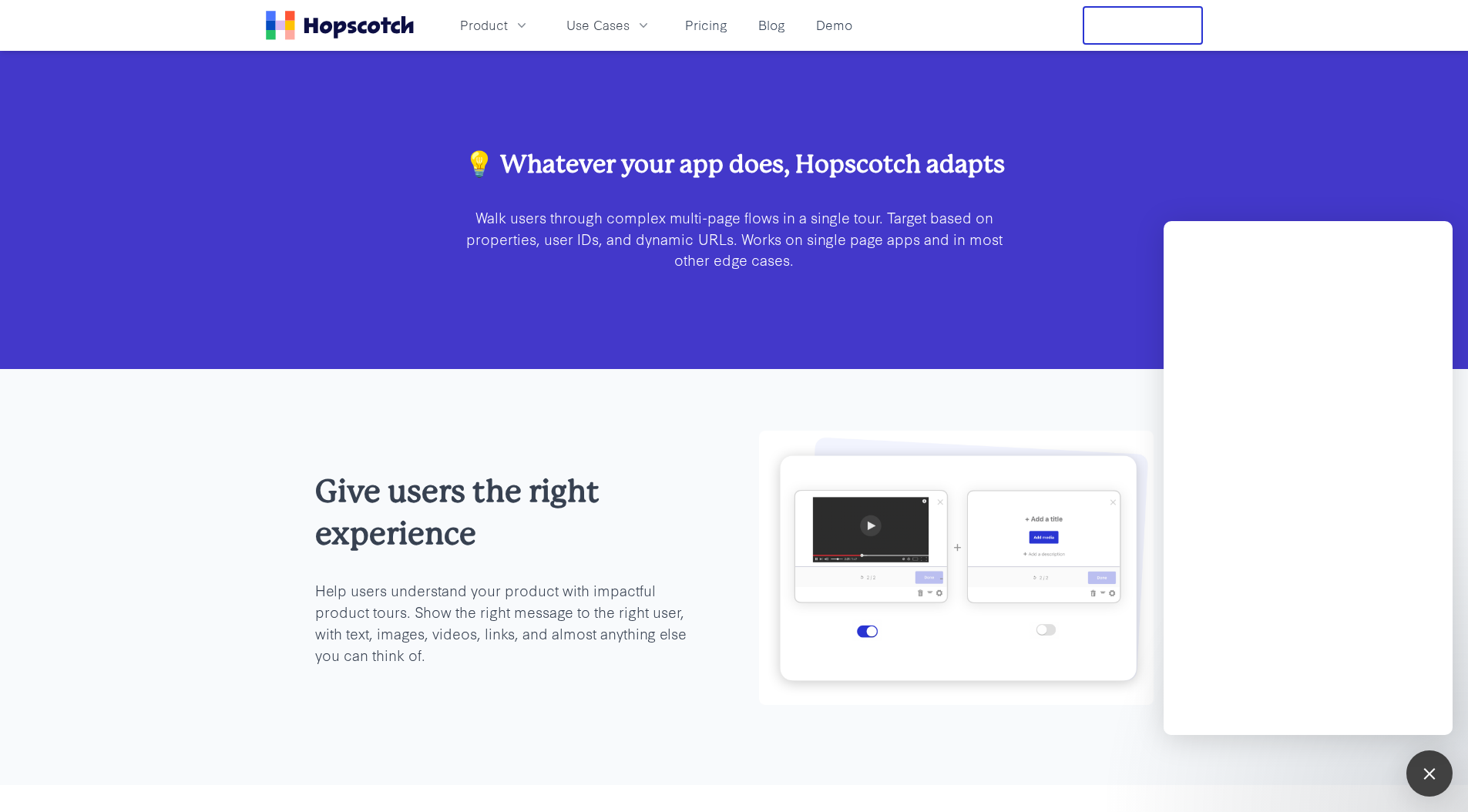
scroll to position [3388, 0]
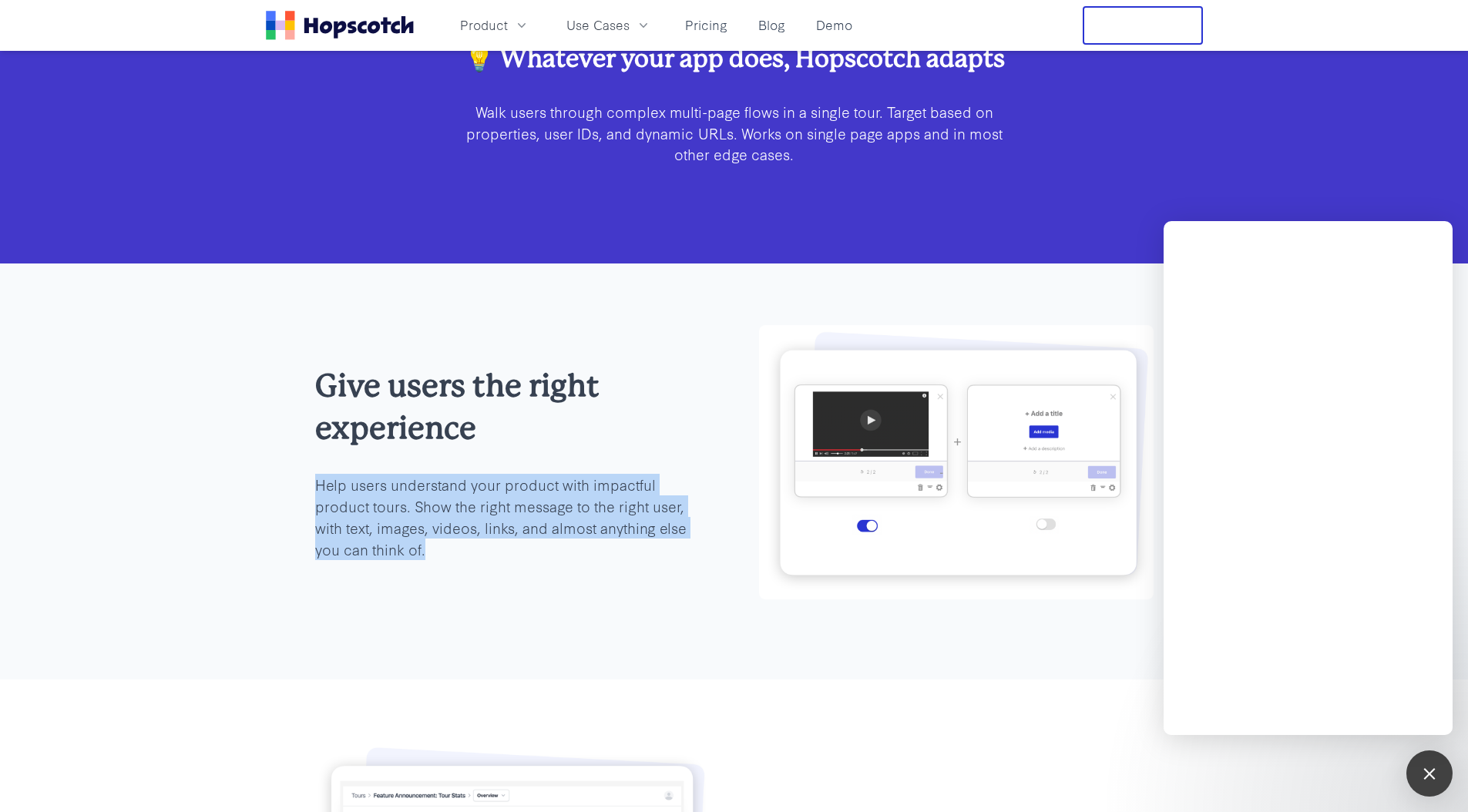
drag, startPoint x: 317, startPoint y: 487, endPoint x: 492, endPoint y: 561, distance: 190.0
click at [488, 564] on div "Give users the right experience Help users understand your product with impactf…" at bounding box center [512, 472] width 395 height 214
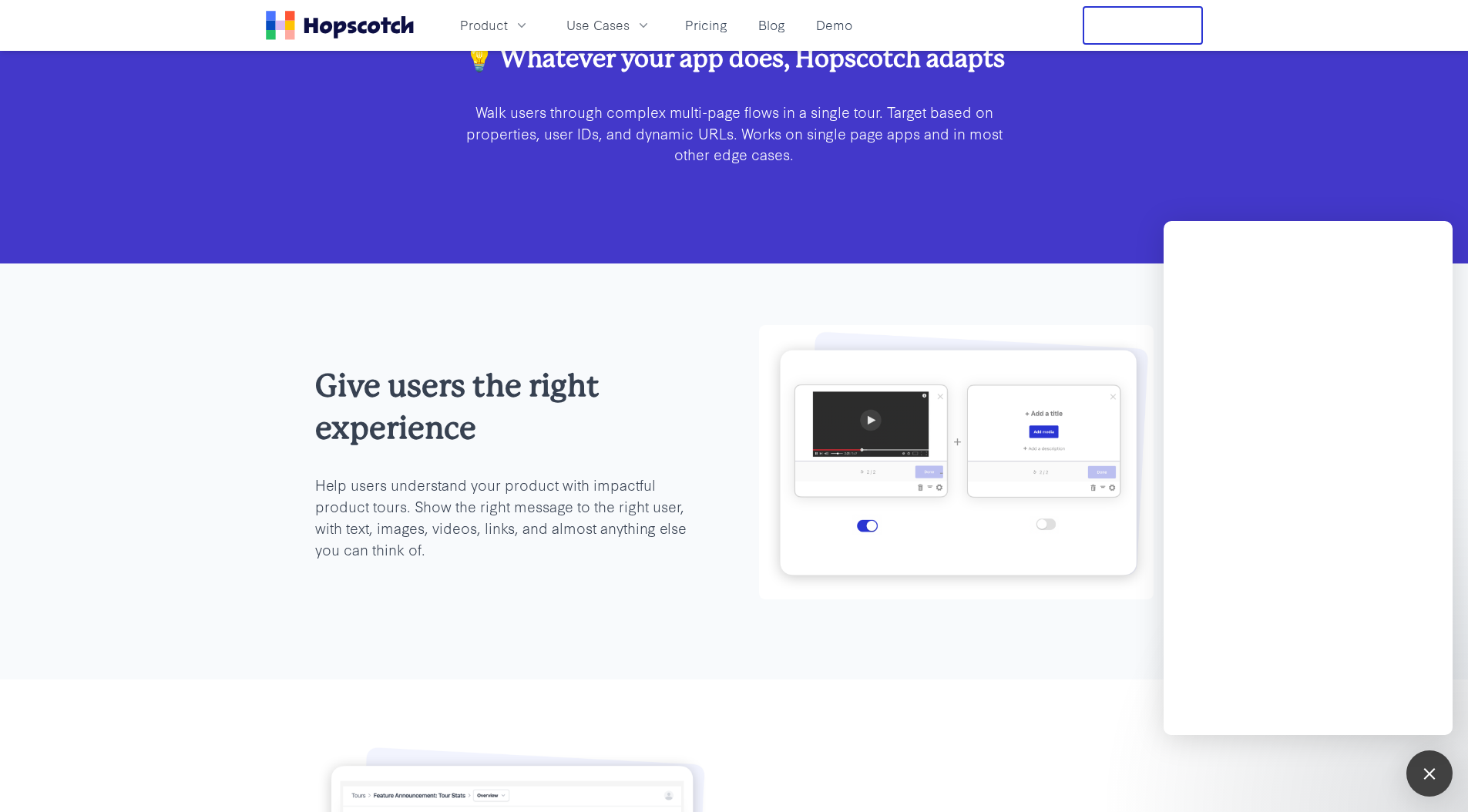
click at [492, 551] on p "Help users understand your product with impactful product tours. Show the right…" at bounding box center [512, 517] width 395 height 86
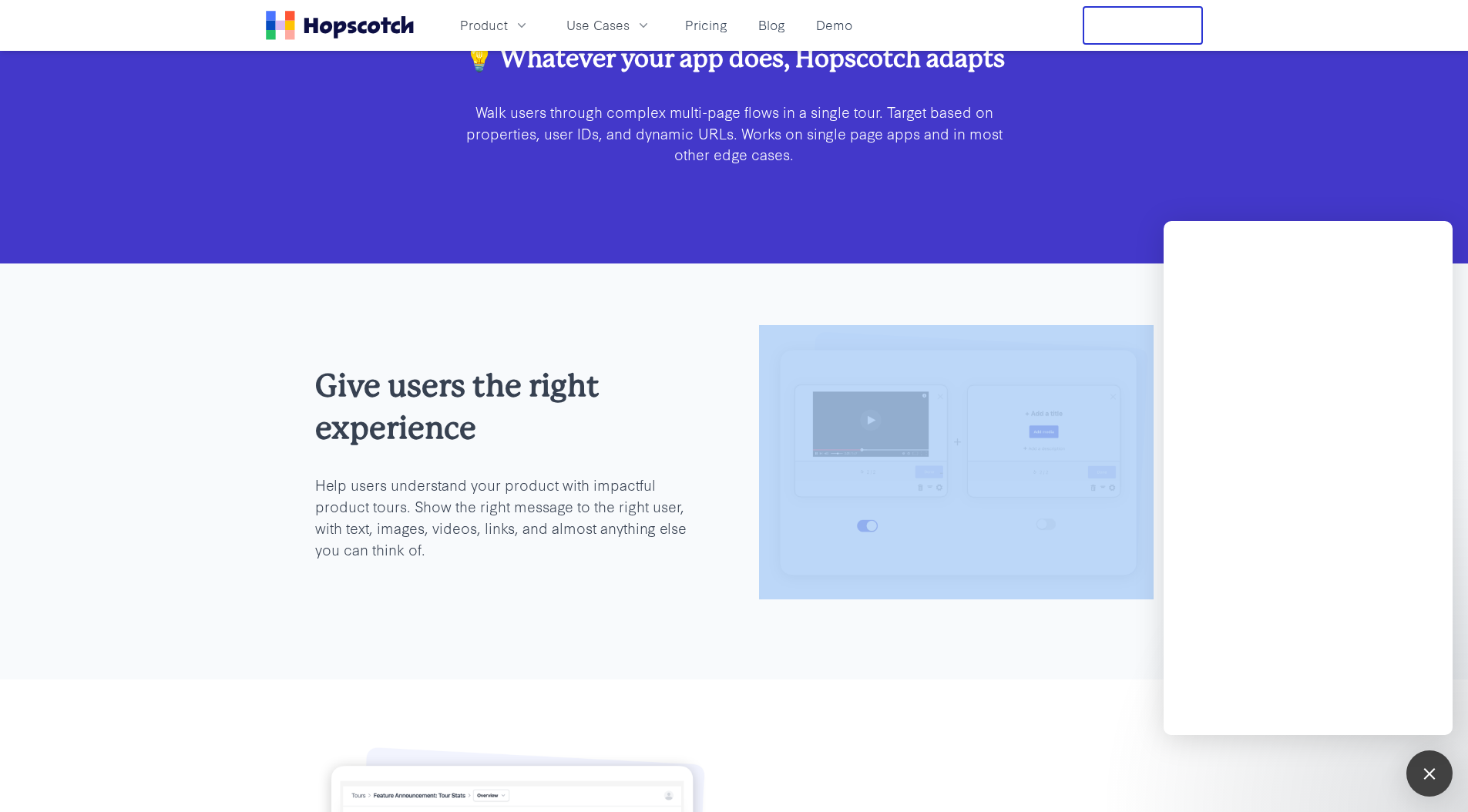
click at [492, 551] on p "Help users understand your product with impactful product tours. Show the right…" at bounding box center [512, 517] width 395 height 86
click at [490, 551] on p "Help users understand your product with impactful product tours. Show the right…" at bounding box center [512, 517] width 395 height 86
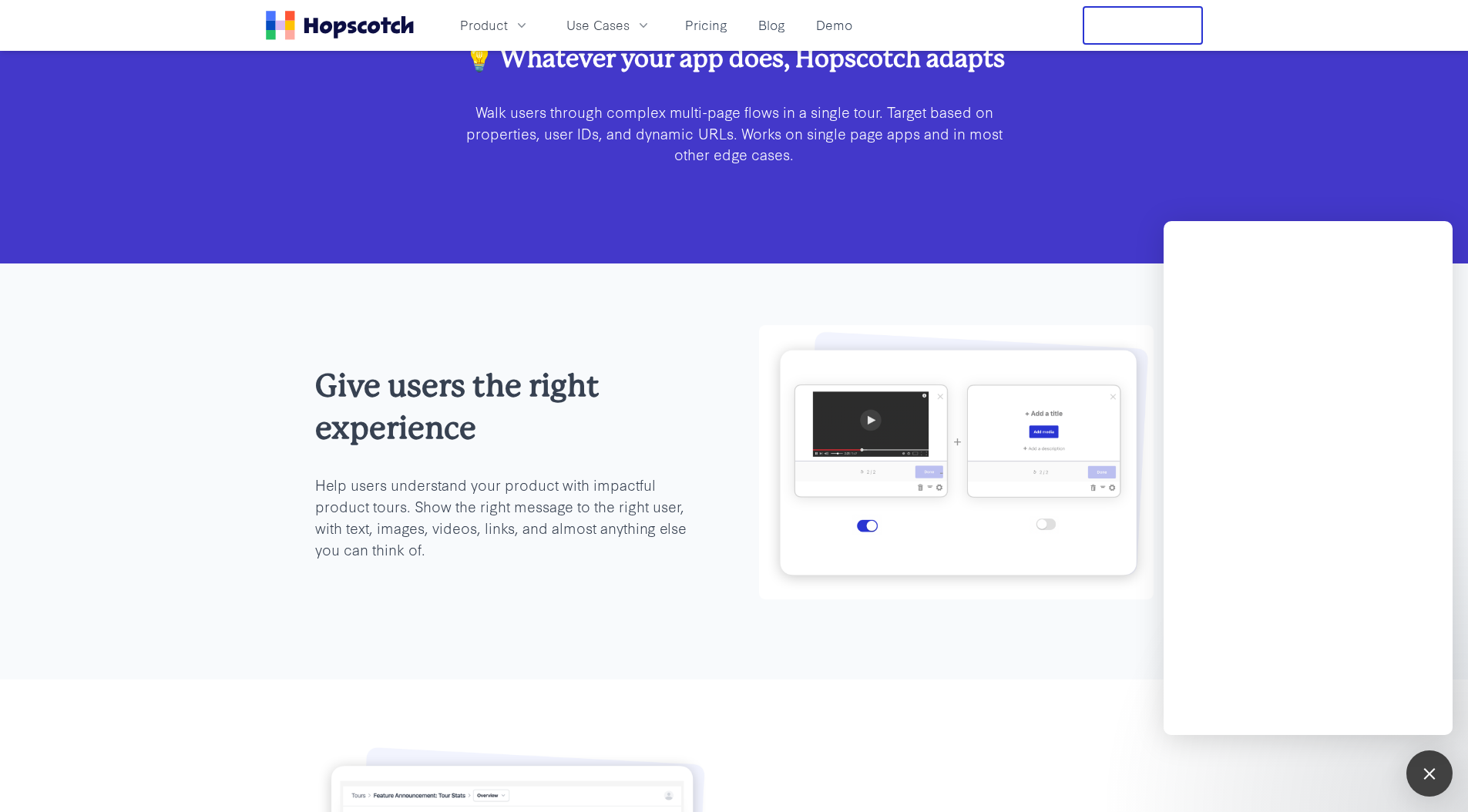
click at [491, 512] on p "Help users understand your product with impactful product tours. Show the right…" at bounding box center [512, 517] width 395 height 86
click at [490, 513] on p "Help users understand your product with impactful product tours. Show the right…" at bounding box center [512, 517] width 395 height 86
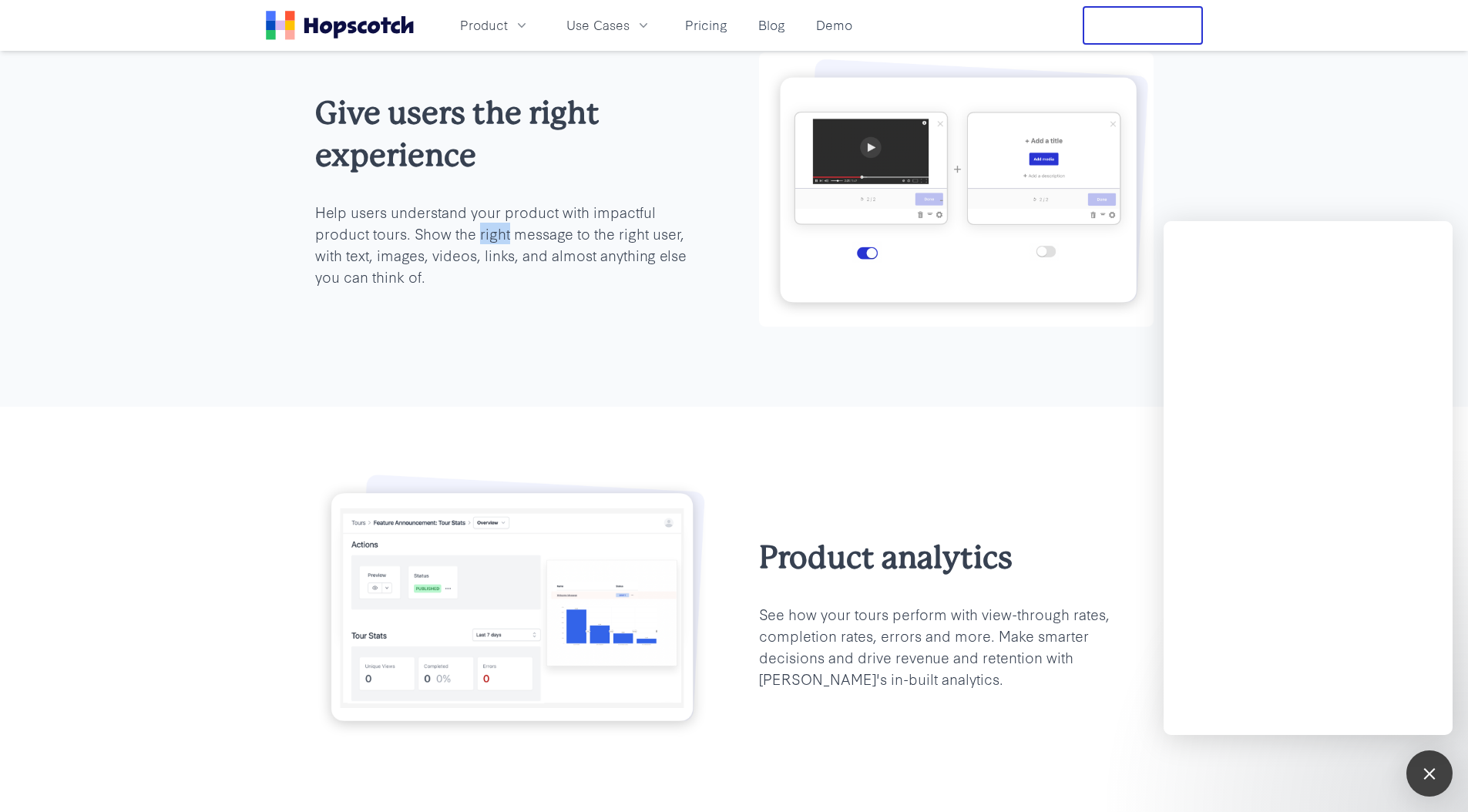
scroll to position [3691, 0]
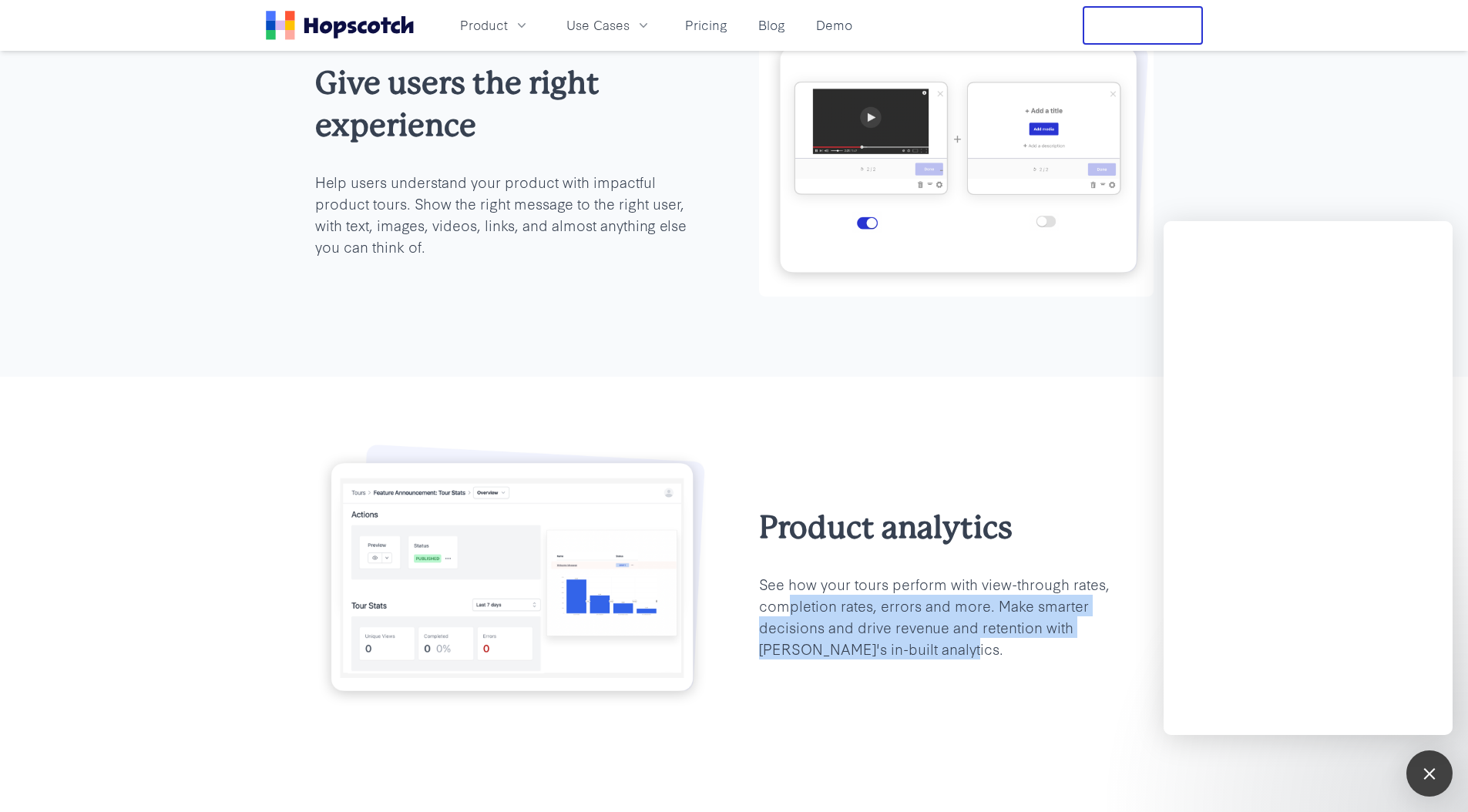
drag, startPoint x: 807, startPoint y: 609, endPoint x: 926, endPoint y: 681, distance: 139.1
click at [922, 681] on div "Product analytics See how your tours perform with view-through rates, completio…" at bounding box center [734, 582] width 839 height 289
click at [927, 668] on div "Product analytics See how your tours perform with view-through rates, completio…" at bounding box center [734, 582] width 839 height 289
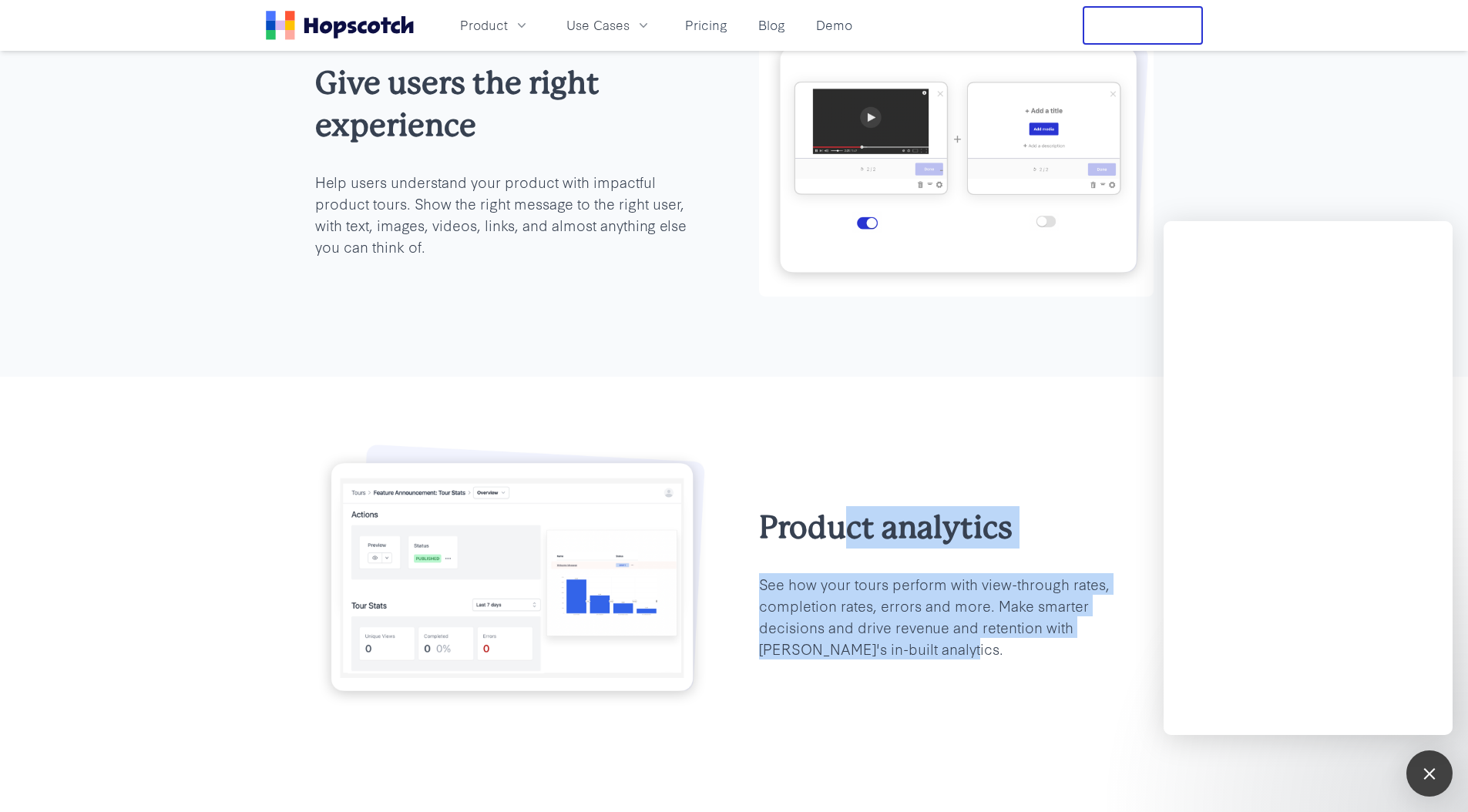
drag, startPoint x: 931, startPoint y: 655, endPoint x: 839, endPoint y: 541, distance: 146.5
click at [839, 541] on div "Product analytics See how your tours perform with view-through rates, completio…" at bounding box center [956, 582] width 395 height 153
click at [839, 541] on h2 "Product analytics" at bounding box center [956, 527] width 395 height 42
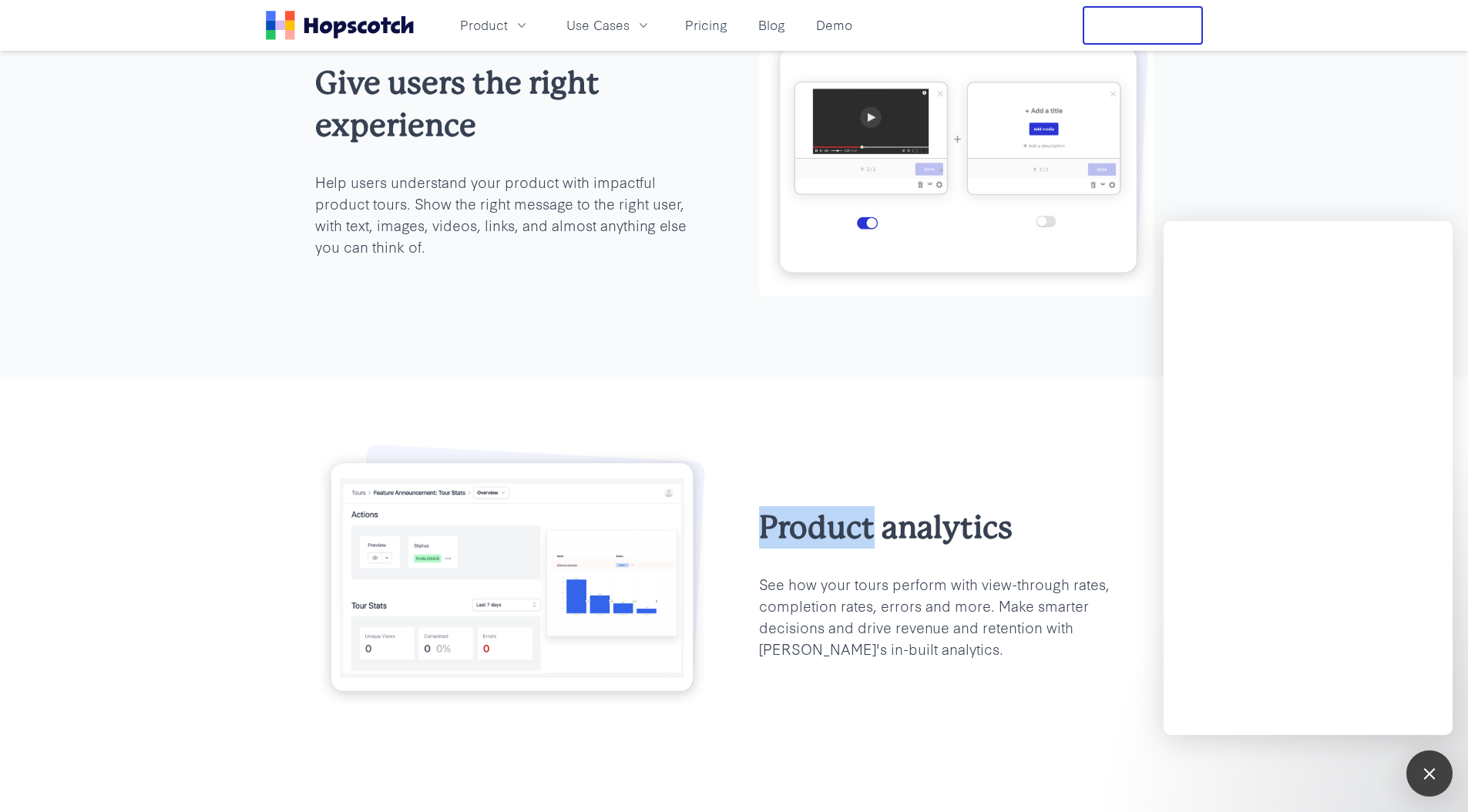
click at [839, 541] on h2 "Product analytics" at bounding box center [956, 527] width 395 height 42
click at [909, 644] on p "See how your tours perform with view-through rates, completion rates, errors an…" at bounding box center [956, 616] width 395 height 86
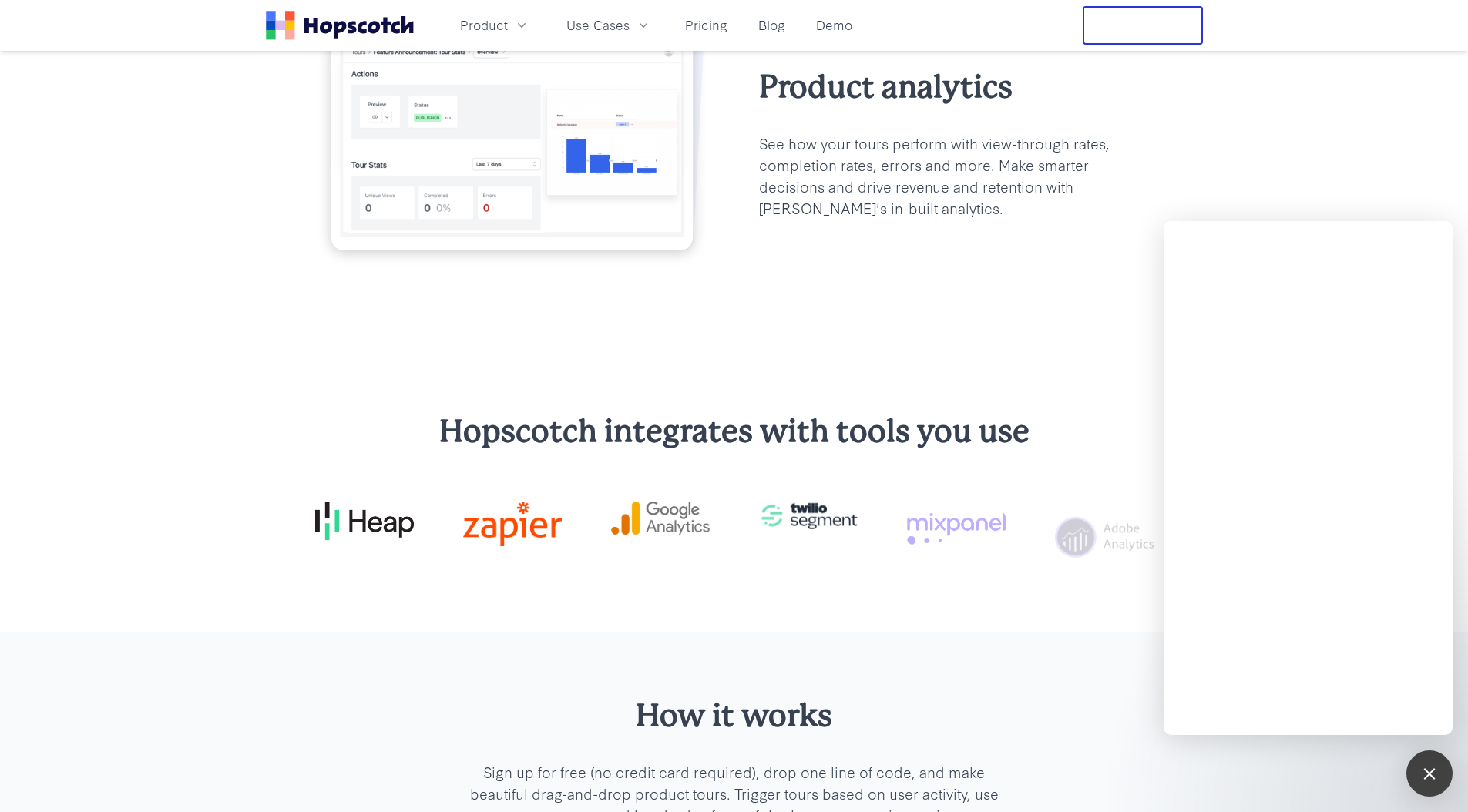
scroll to position [4154, 0]
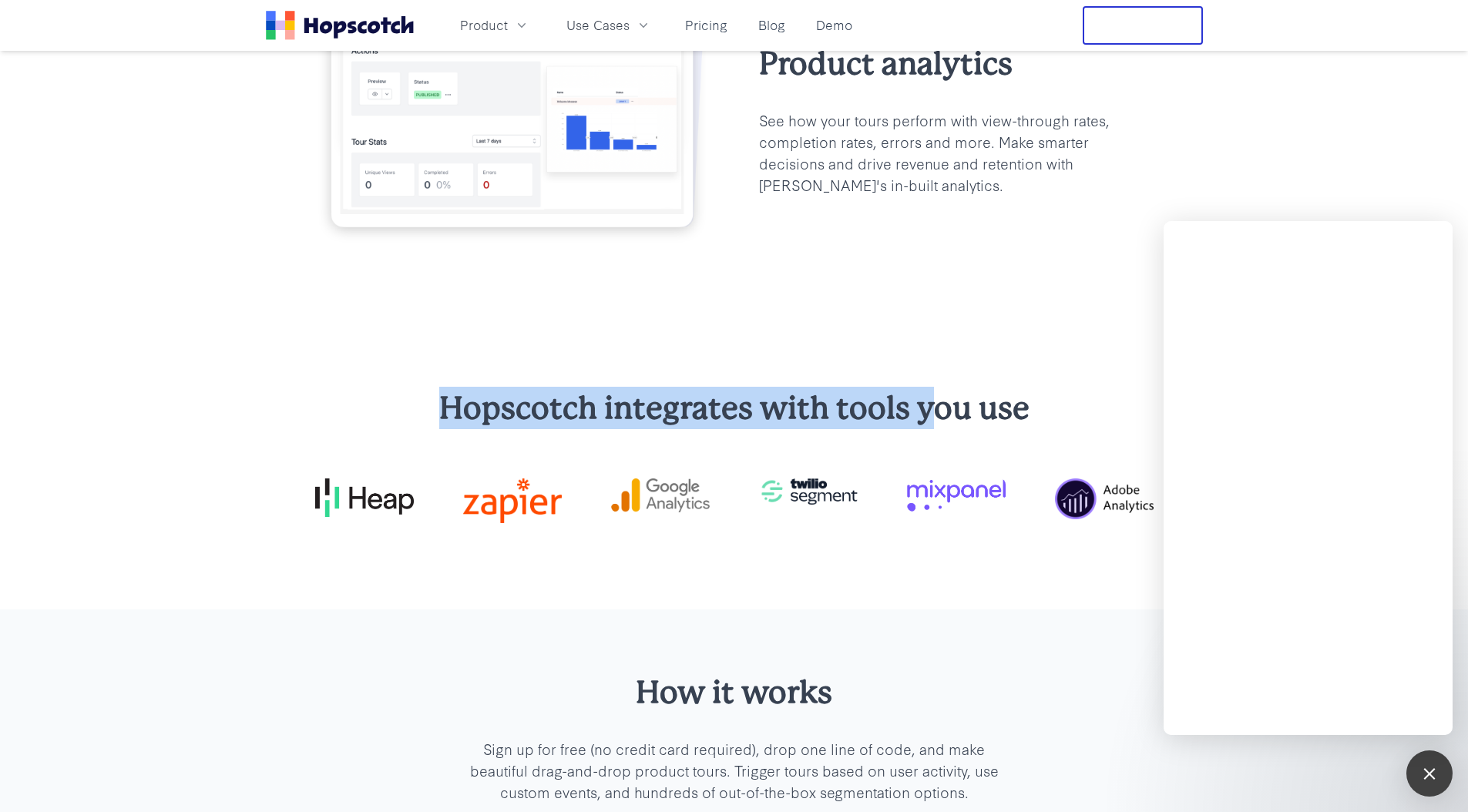
drag, startPoint x: 456, startPoint y: 387, endPoint x: 941, endPoint y: 392, distance: 485.0
click at [937, 393] on div "Hopscotch integrates with tools you use" at bounding box center [734, 468] width 1468 height 285
drag, startPoint x: 947, startPoint y: 391, endPoint x: 1055, endPoint y: 381, distance: 108.5
click at [1054, 381] on div "Hopscotch integrates with tools you use" at bounding box center [734, 468] width 1468 height 285
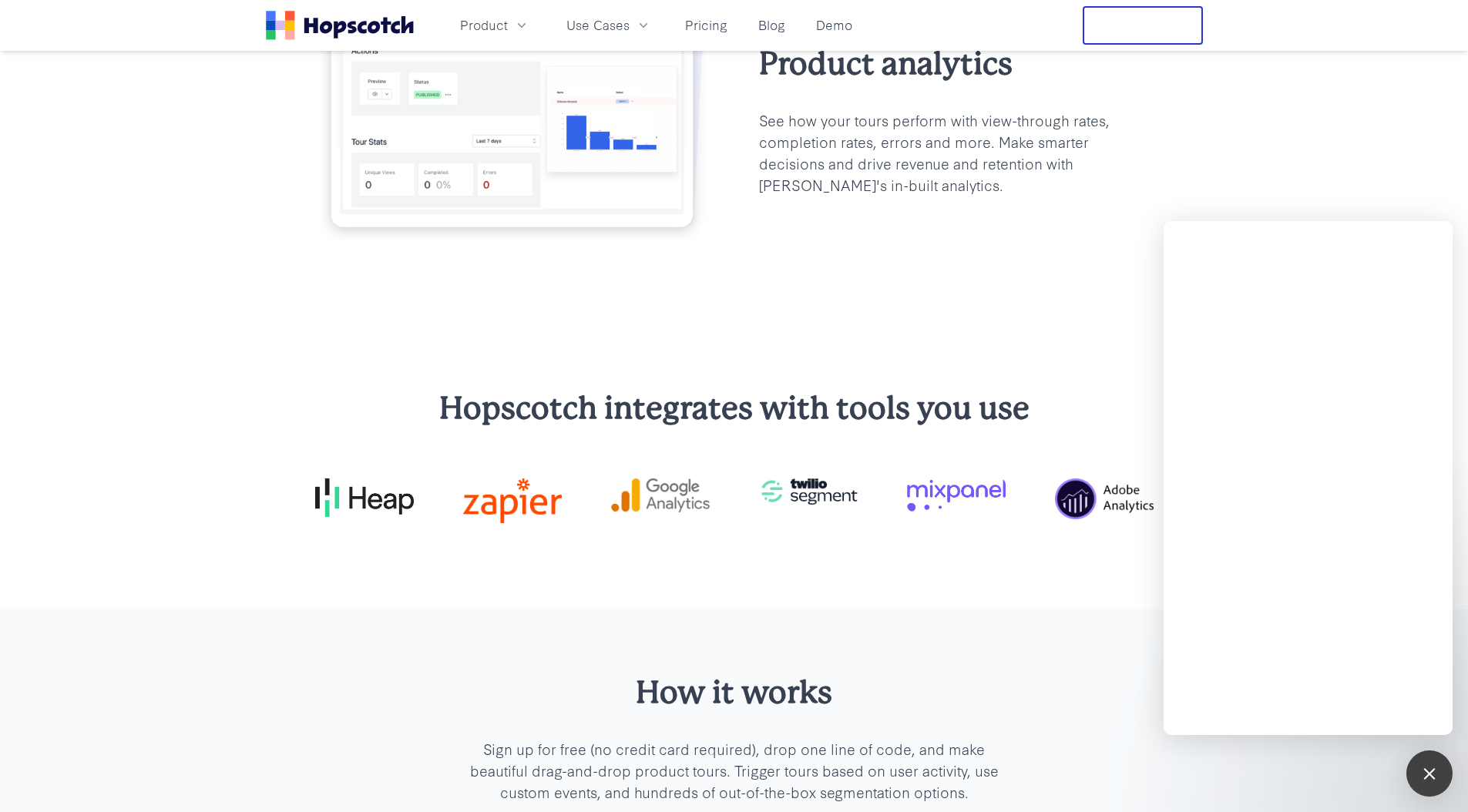
click at [1056, 393] on h2 "Hopscotch integrates with tools you use" at bounding box center [734, 407] width 839 height 42
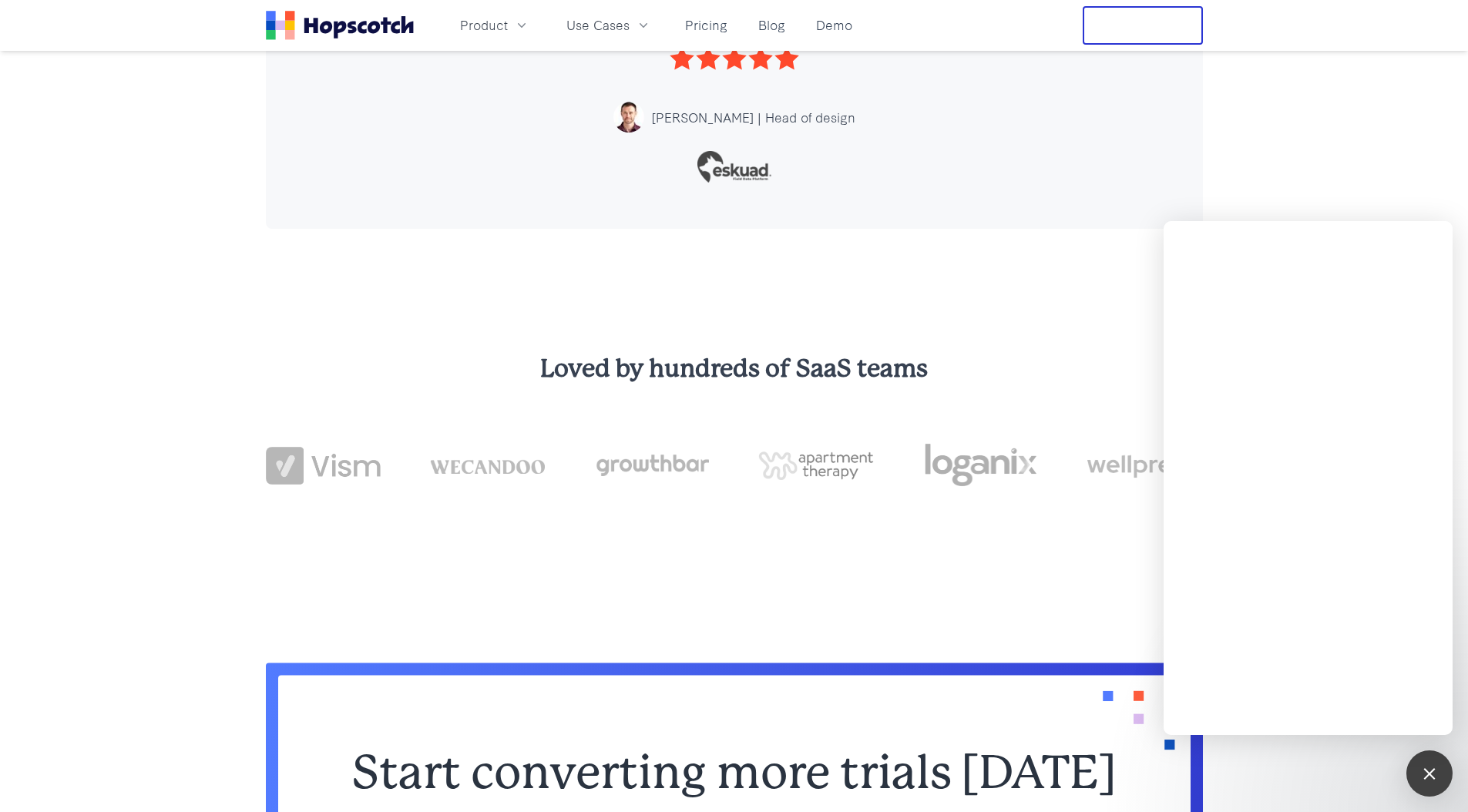
scroll to position [5582, 0]
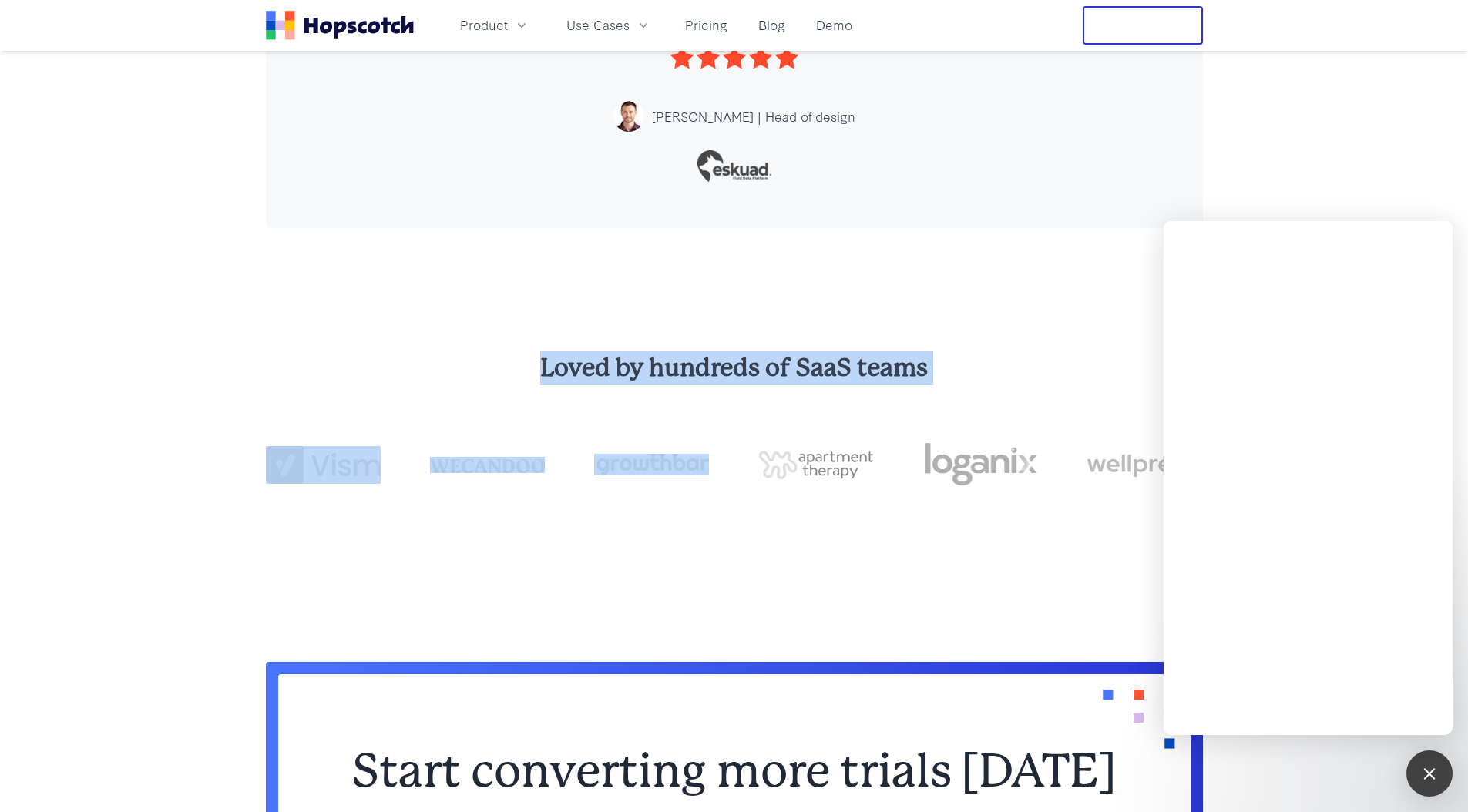
drag, startPoint x: 559, startPoint y: 317, endPoint x: 675, endPoint y: 492, distance: 210.0
click at [656, 455] on div "Loved by hundreds of SaaS teams" at bounding box center [734, 444] width 1468 height 309
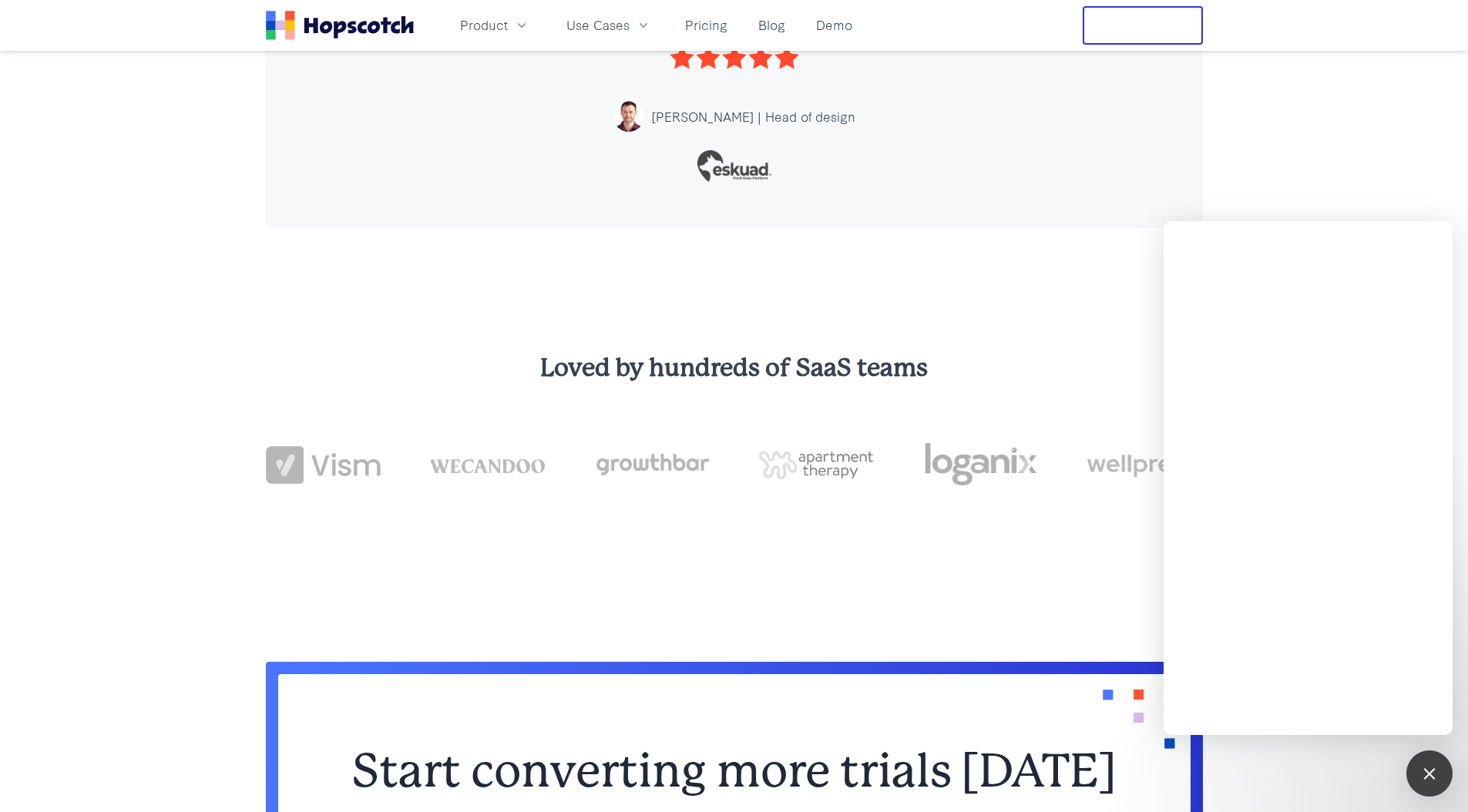
click at [728, 571] on div "Loved by hundreds of SaaS teams" at bounding box center [734, 444] width 1468 height 309
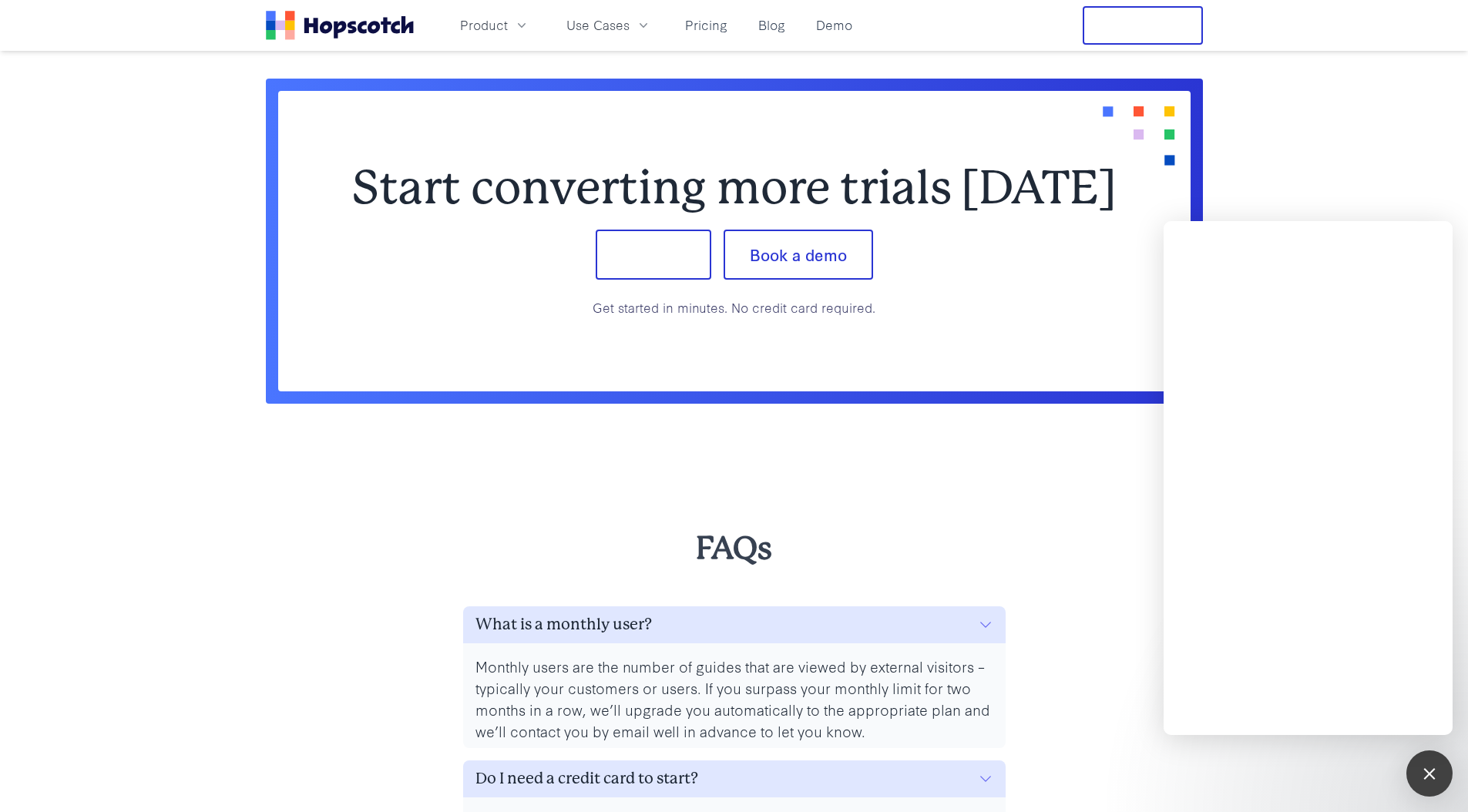
scroll to position [4080, 0]
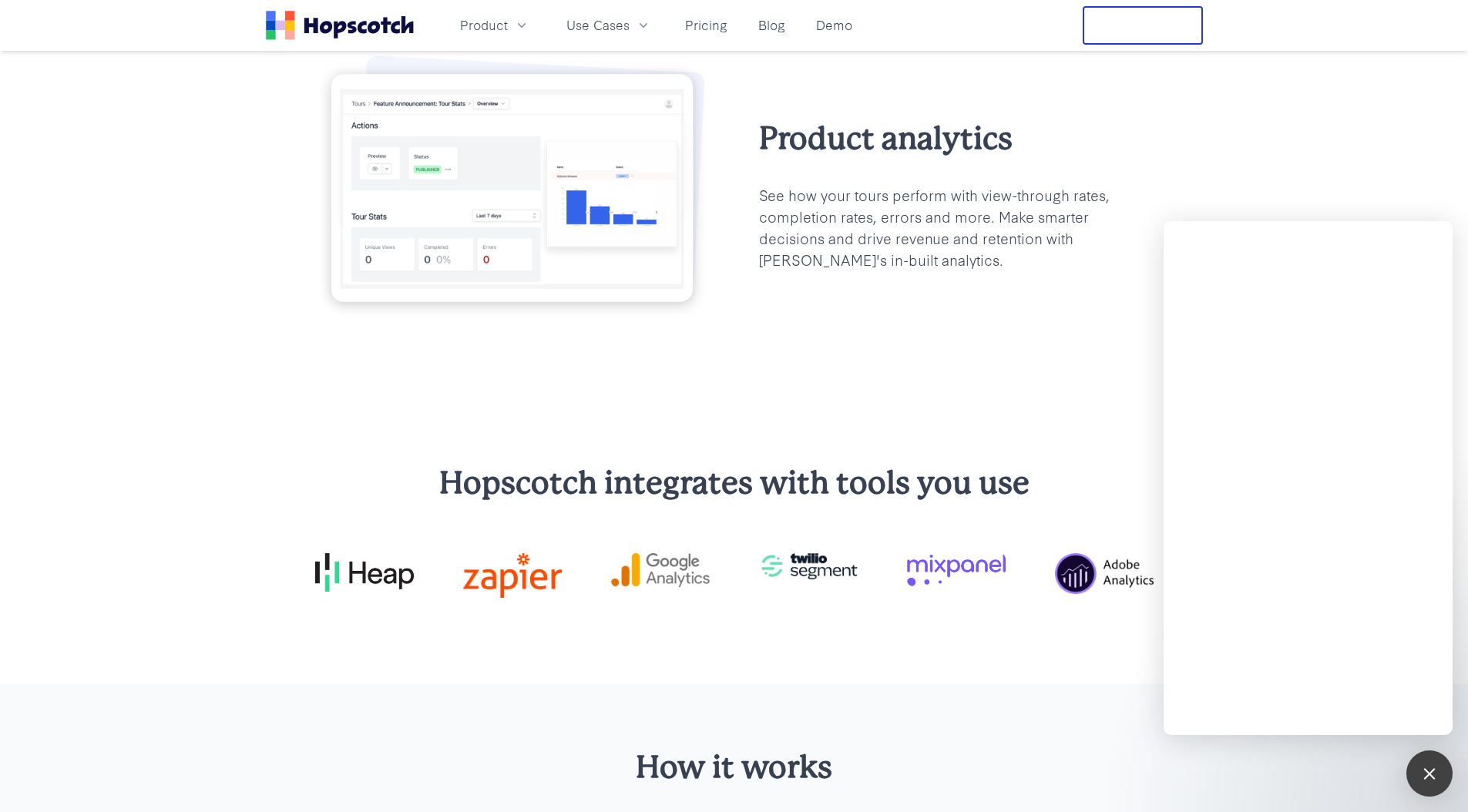
click at [1139, 24] on button "Free Trial" at bounding box center [1143, 25] width 120 height 38
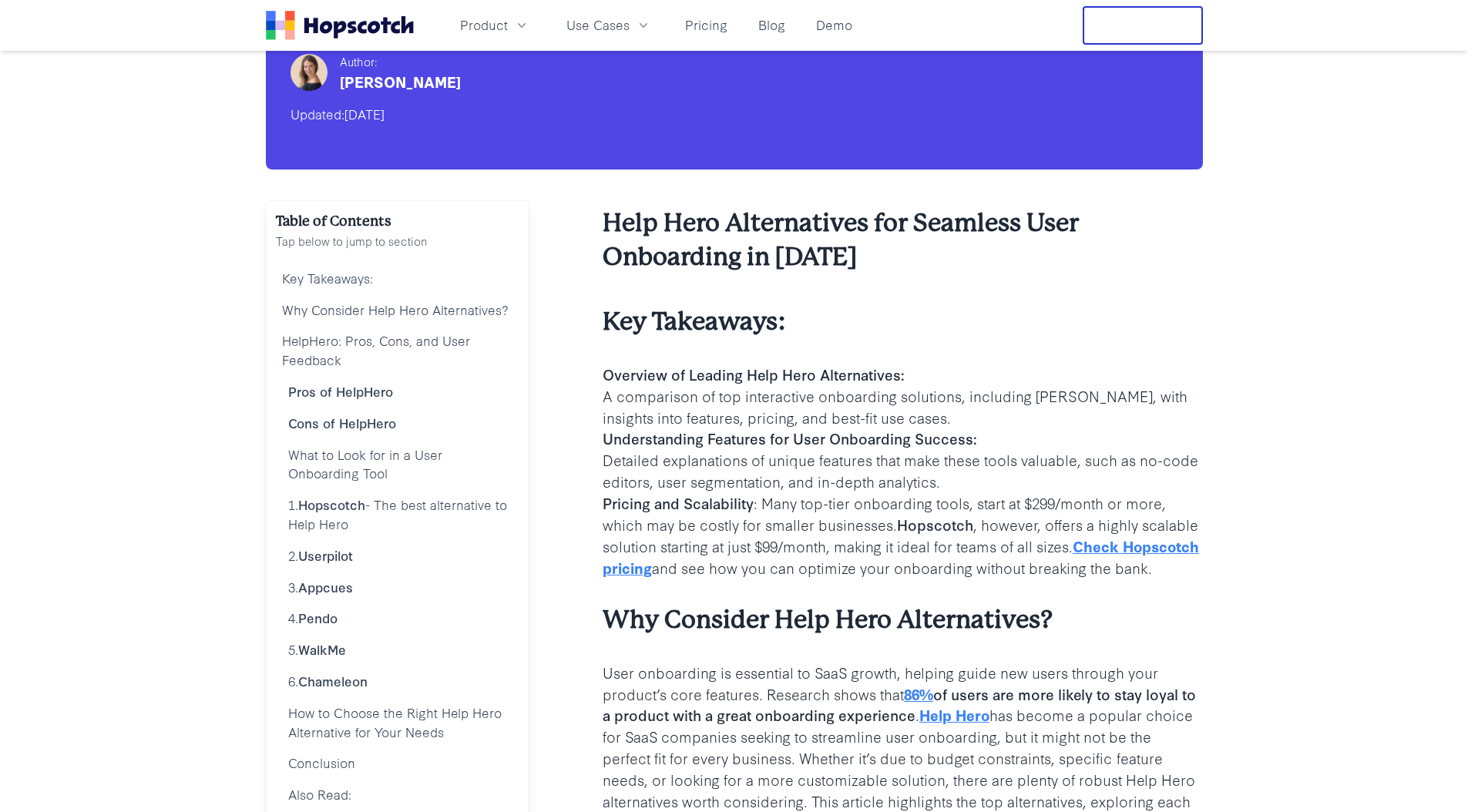
scroll to position [312, 0]
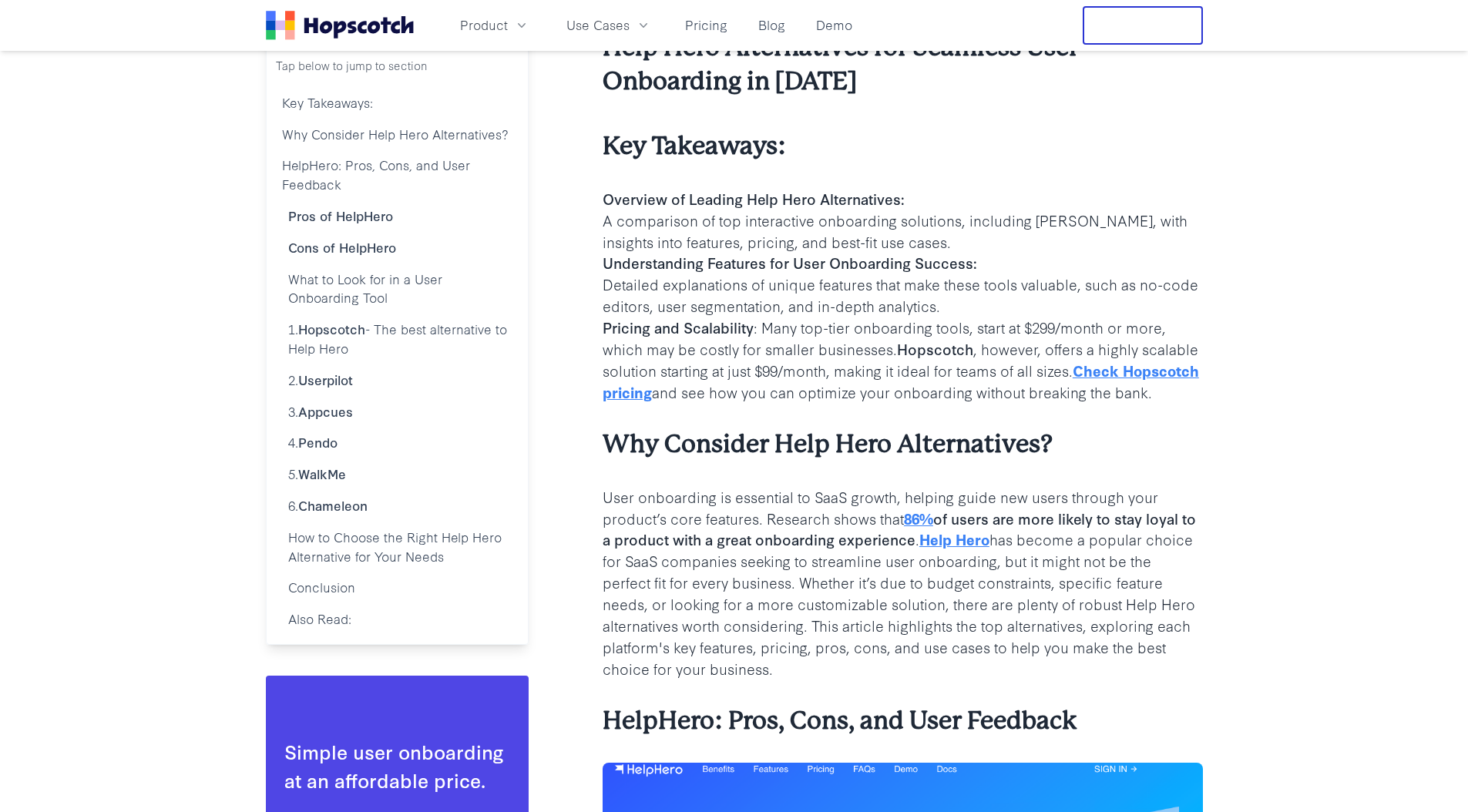
click at [919, 227] on p "A comparison of top interactive onboarding solutions, including Hopscotch, with…" at bounding box center [902, 231] width 600 height 43
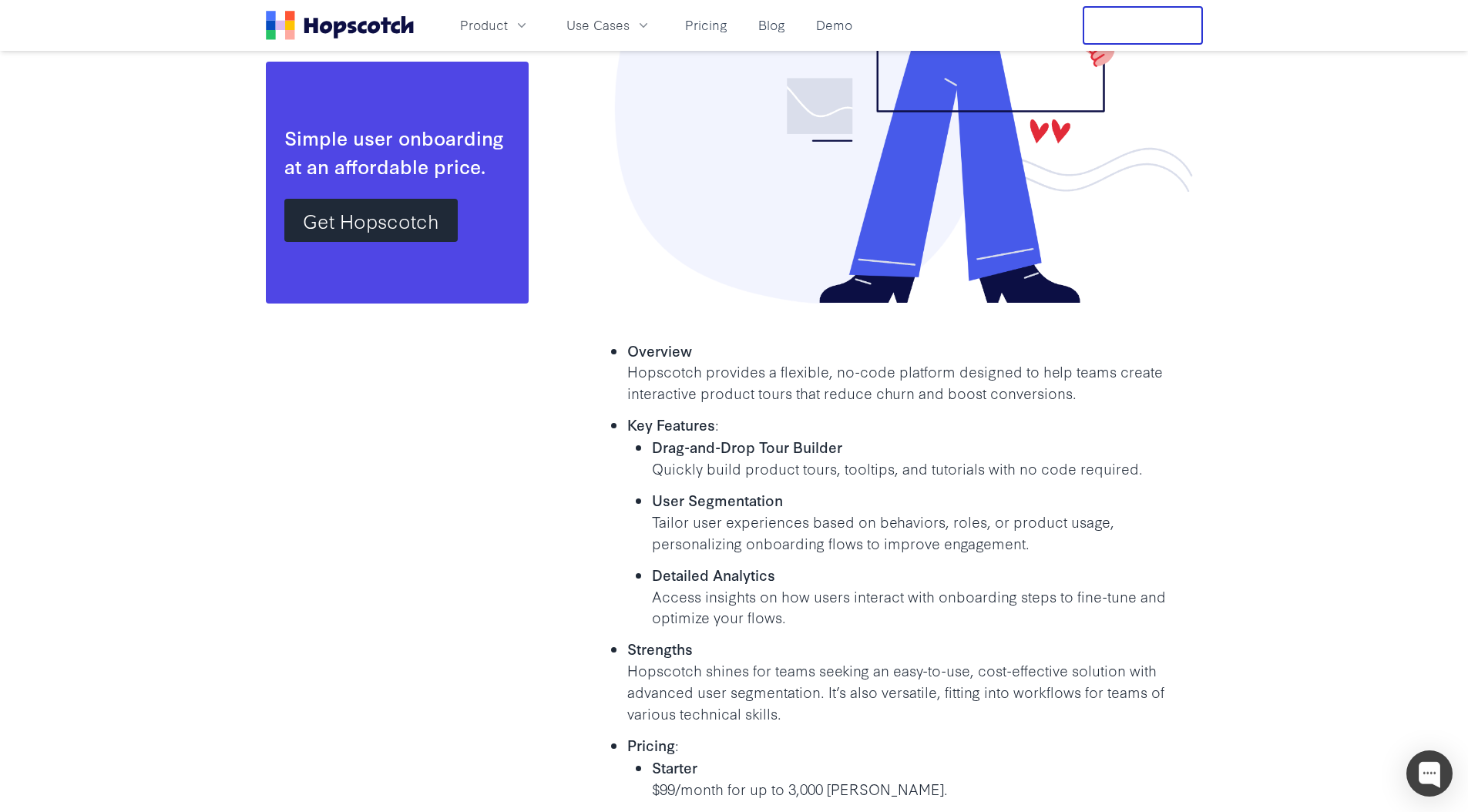
scroll to position [3074, 0]
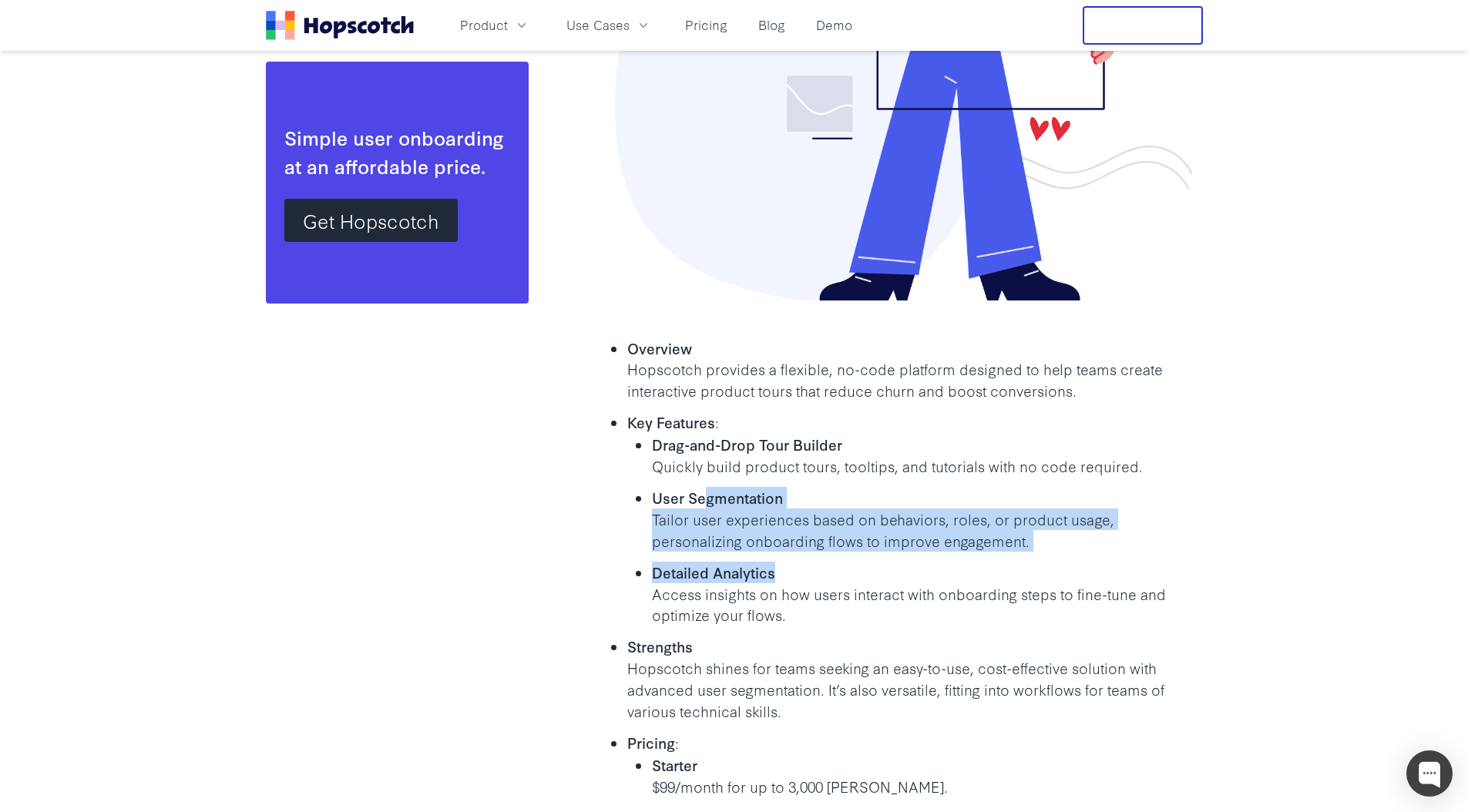
drag, startPoint x: 710, startPoint y: 511, endPoint x: 855, endPoint y: 591, distance: 165.6
click at [855, 594] on ul "Drag-and-Drop Tour Builder Quickly build product tours, tooltips, and tutorials…" at bounding box center [916, 529] width 576 height 192
click at [855, 583] on p "Detailed Analytics" at bounding box center [927, 572] width 551 height 22
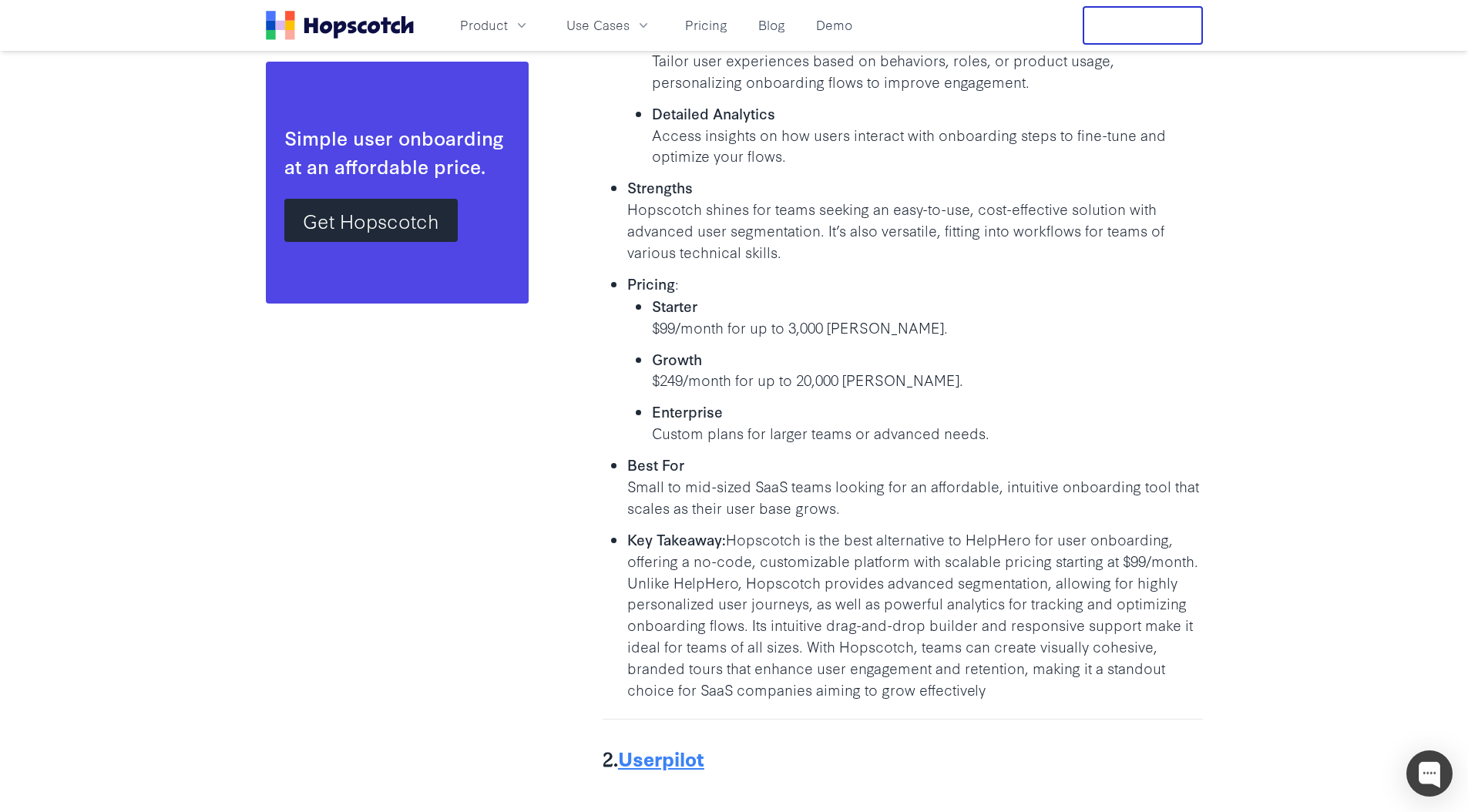
scroll to position [3574, 0]
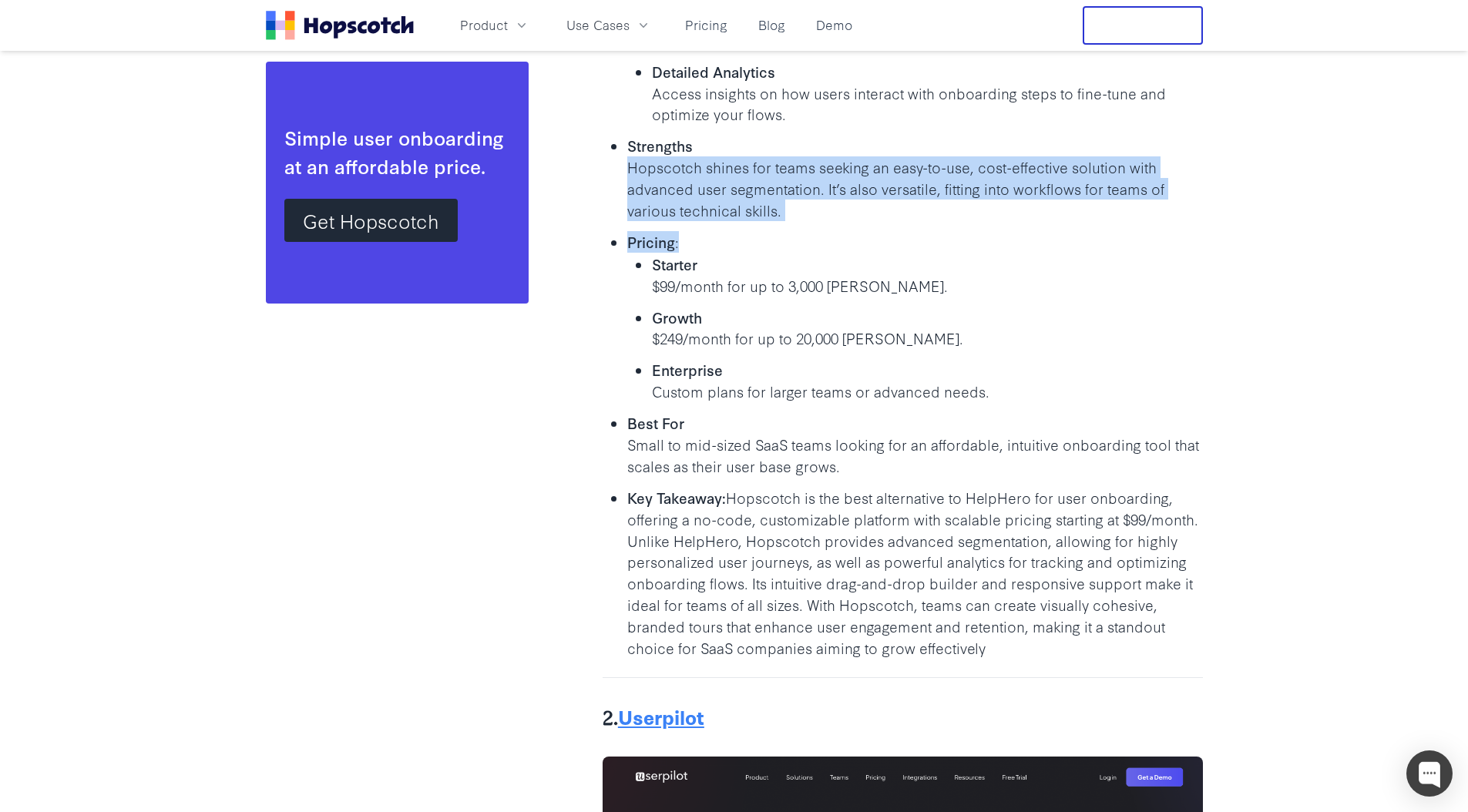
drag, startPoint x: 793, startPoint y: 218, endPoint x: 935, endPoint y: 273, distance: 152.3
click at [935, 273] on ul "Overview Hopscotch provides a flexible, no-code platform designed to help teams…" at bounding box center [902, 247] width 600 height 822
click at [894, 201] on p "Hopscotch shines for teams seeking an easy-to-use, cost-effective solution with…" at bounding box center [916, 188] width 576 height 65
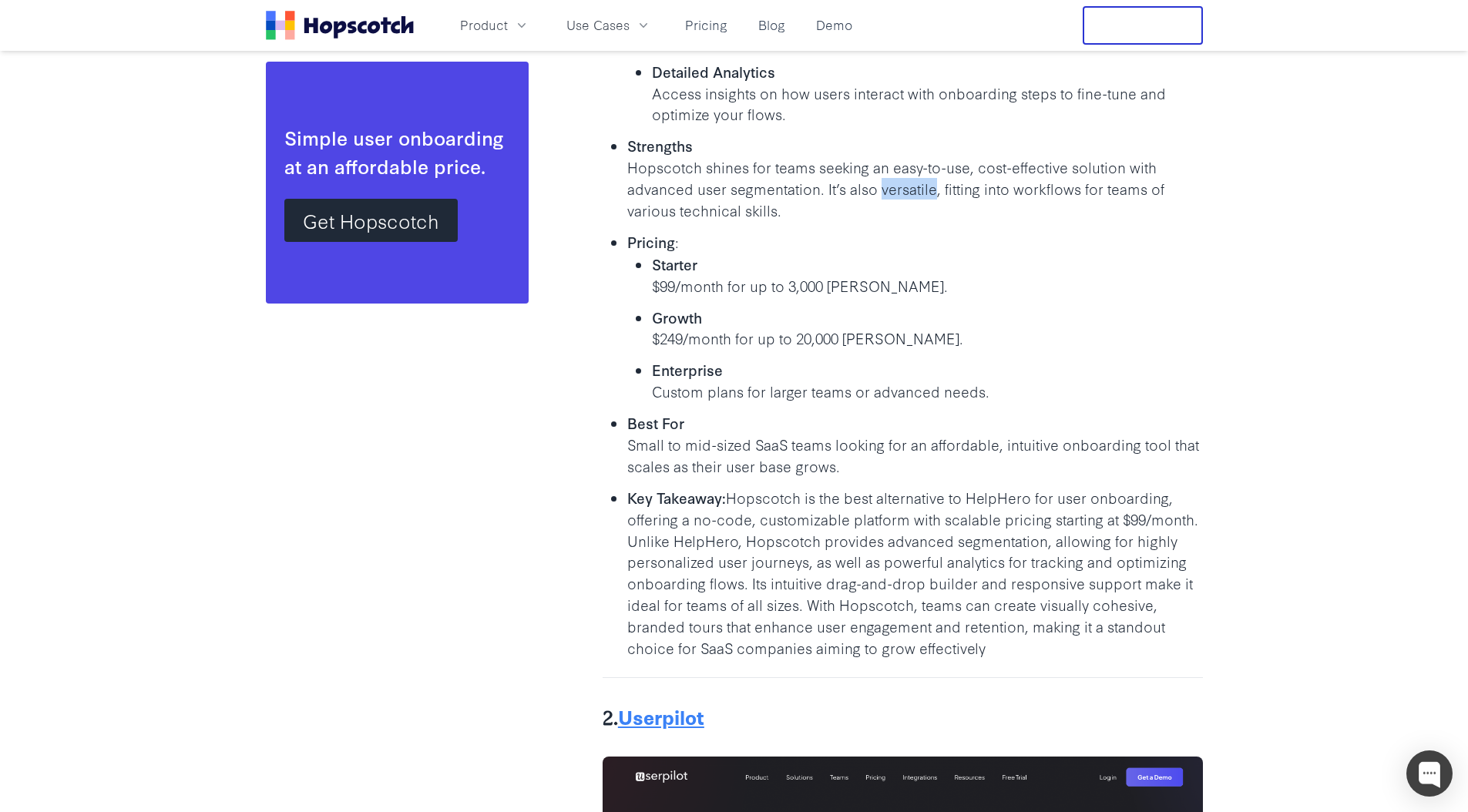
click at [894, 201] on p "Hopscotch shines for teams seeking an easy-to-use, cost-effective solution with…" at bounding box center [916, 188] width 576 height 65
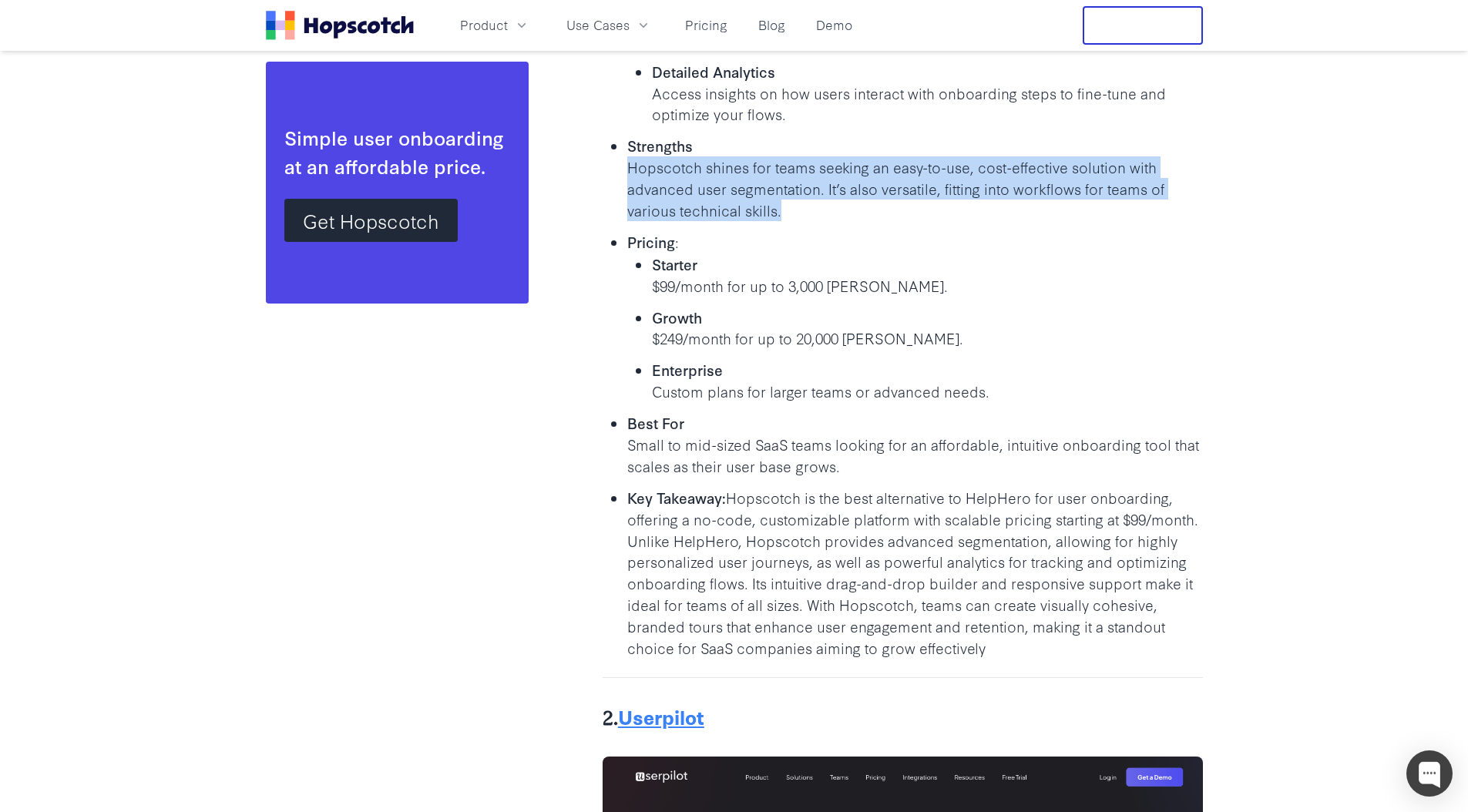
click at [894, 201] on p "Hopscotch shines for teams seeking an easy-to-use, cost-effective solution with…" at bounding box center [916, 188] width 576 height 65
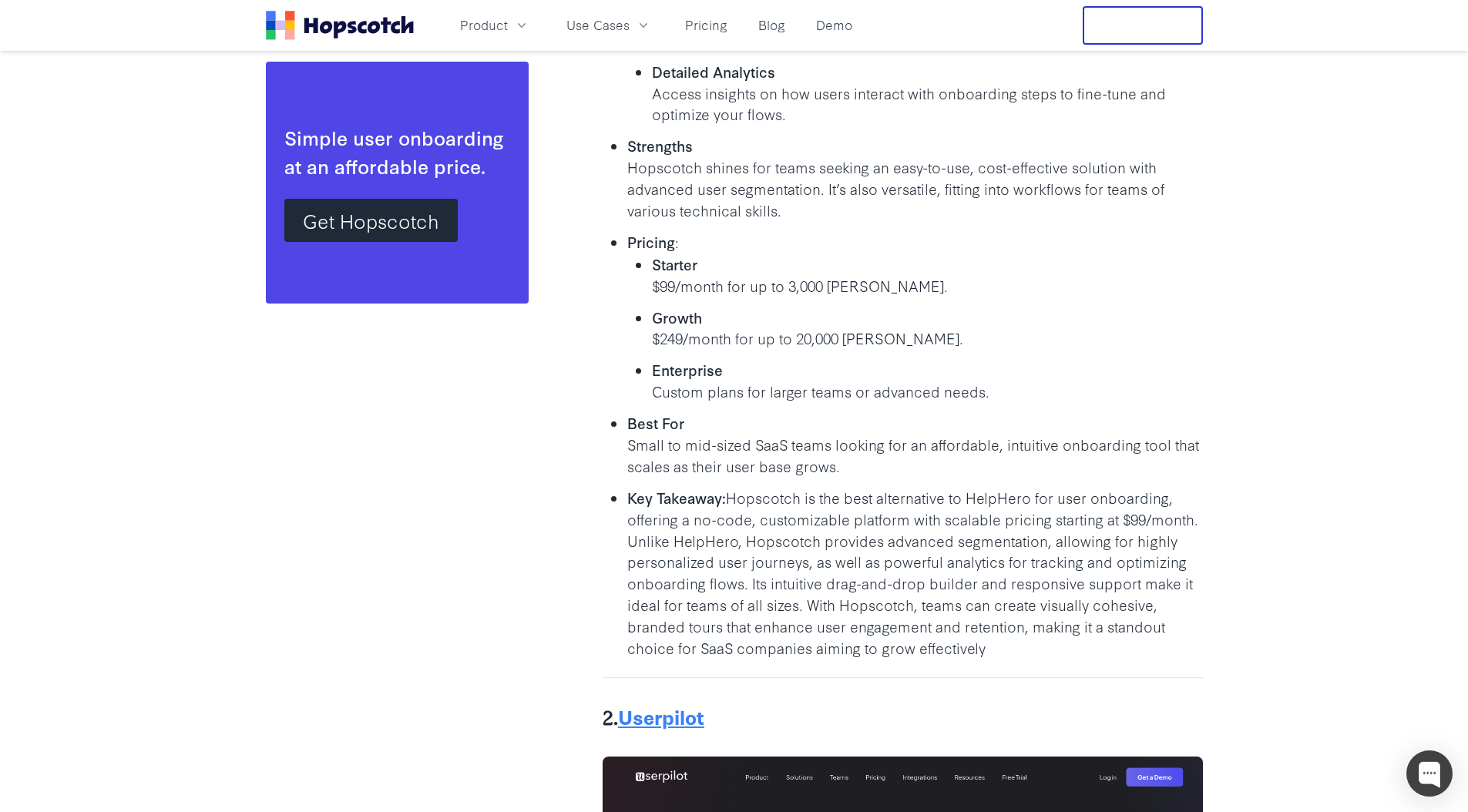
drag, startPoint x: 799, startPoint y: 515, endPoint x: 1045, endPoint y: 662, distance: 286.6
click at [1045, 658] on p "Key Takeaway: Hopscotch is the best alternative to HelpHero for user onboarding…" at bounding box center [916, 572] width 576 height 172
drag, startPoint x: 1026, startPoint y: 670, endPoint x: 948, endPoint y: 592, distance: 110.3
click at [949, 592] on p "Key Takeaway: Hopscotch is the best alternative to HelpHero for user onboarding…" at bounding box center [916, 572] width 576 height 172
click at [948, 592] on p "Key Takeaway: Hopscotch is the best alternative to HelpHero for user onboarding…" at bounding box center [916, 572] width 576 height 172
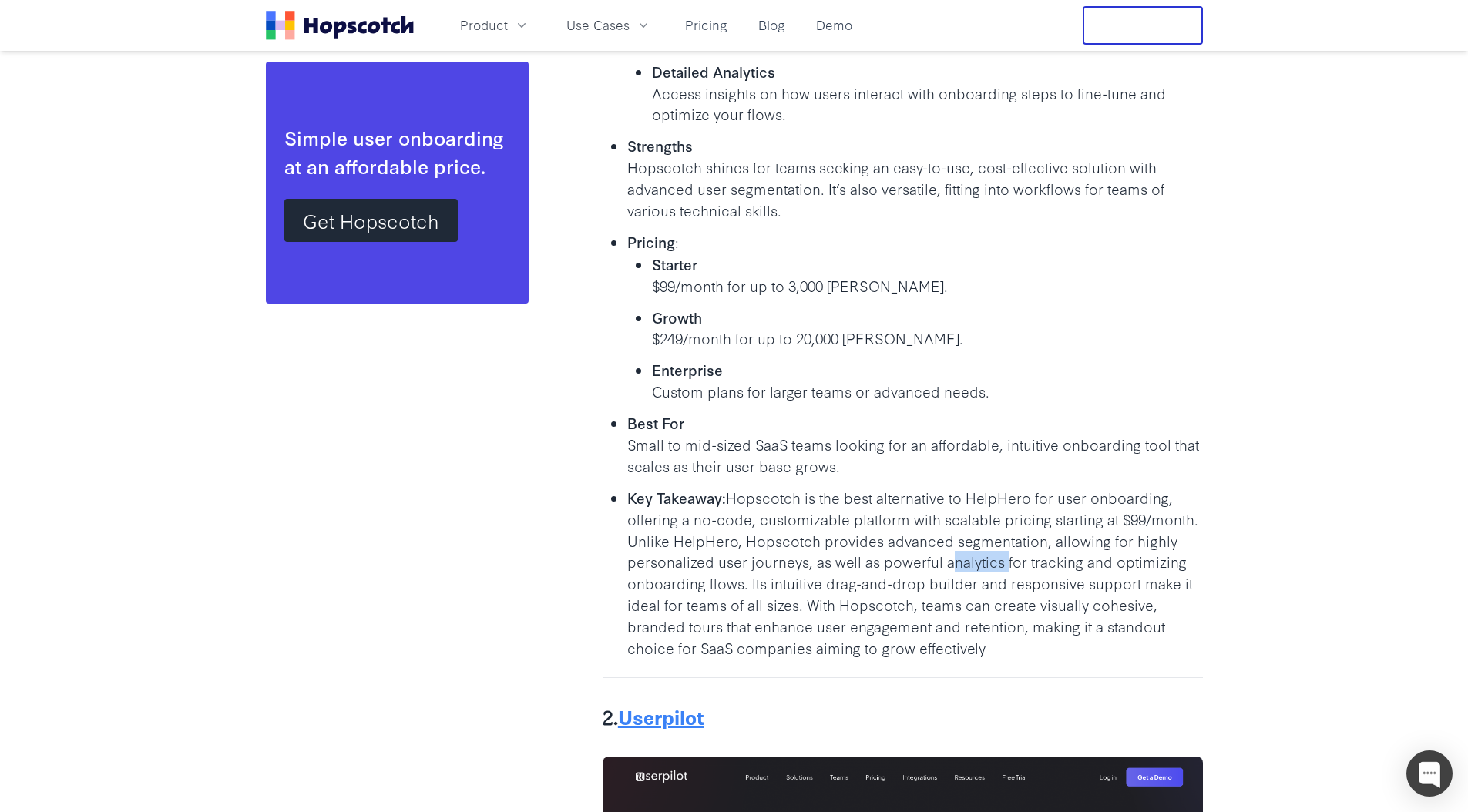
click at [948, 592] on p "Key Takeaway: Hopscotch is the best alternative to HelpHero for user onboarding…" at bounding box center [916, 572] width 576 height 172
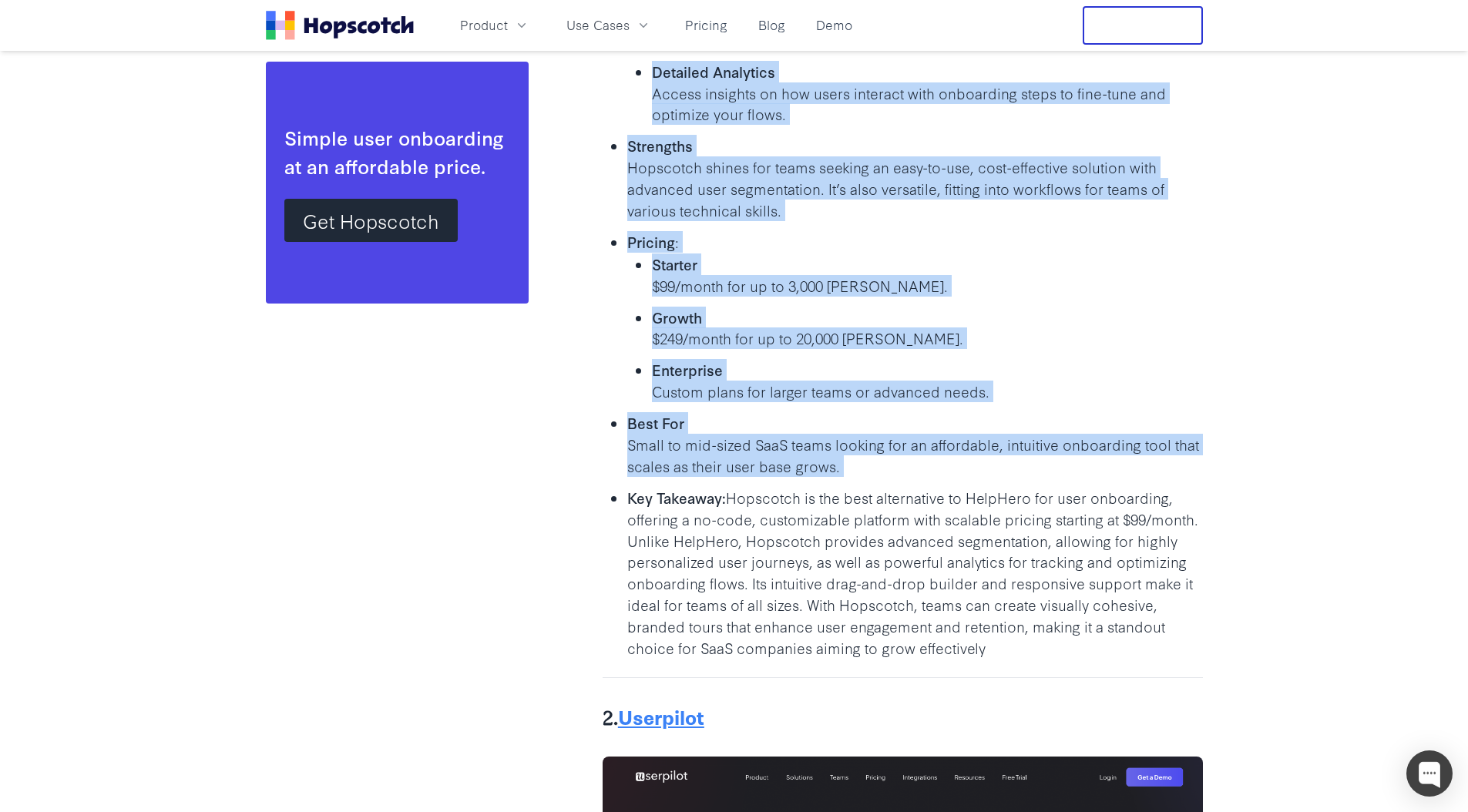
click at [948, 592] on p "Key Takeaway: Hopscotch is the best alternative to HelpHero for user onboarding…" at bounding box center [916, 572] width 576 height 172
click at [911, 549] on p "Key Takeaway: Hopscotch is the best alternative to HelpHero for user onboarding…" at bounding box center [916, 572] width 576 height 172
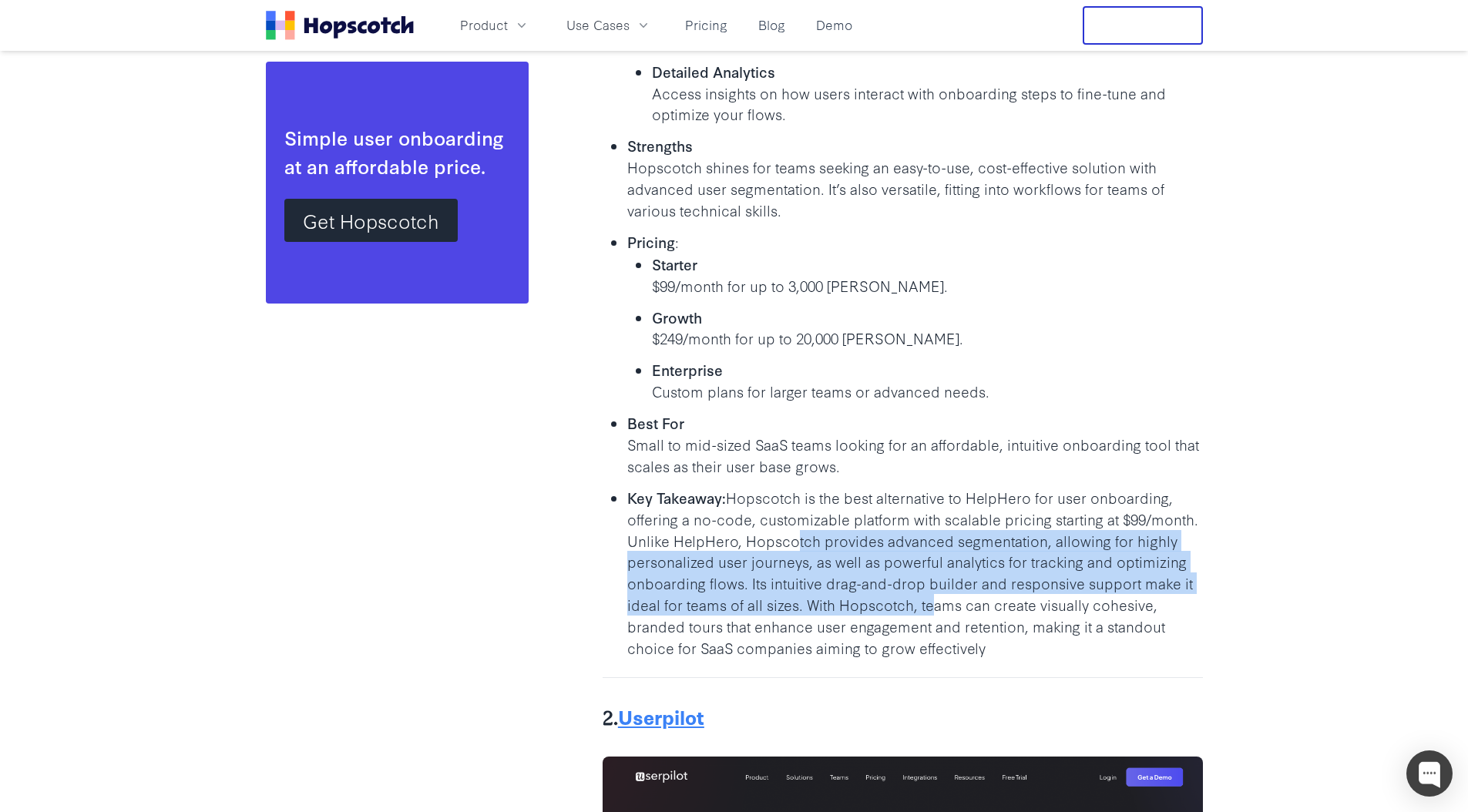
drag, startPoint x: 783, startPoint y: 551, endPoint x: 929, endPoint y: 635, distance: 168.4
click at [929, 635] on p "Key Takeaway: Hopscotch is the best alternative to HelpHero for user onboarding…" at bounding box center [916, 572] width 576 height 172
click at [907, 597] on p "Key Takeaway: Hopscotch is the best alternative to HelpHero for user onboarding…" at bounding box center [916, 572] width 576 height 172
drag, startPoint x: 1105, startPoint y: 680, endPoint x: 885, endPoint y: 554, distance: 253.5
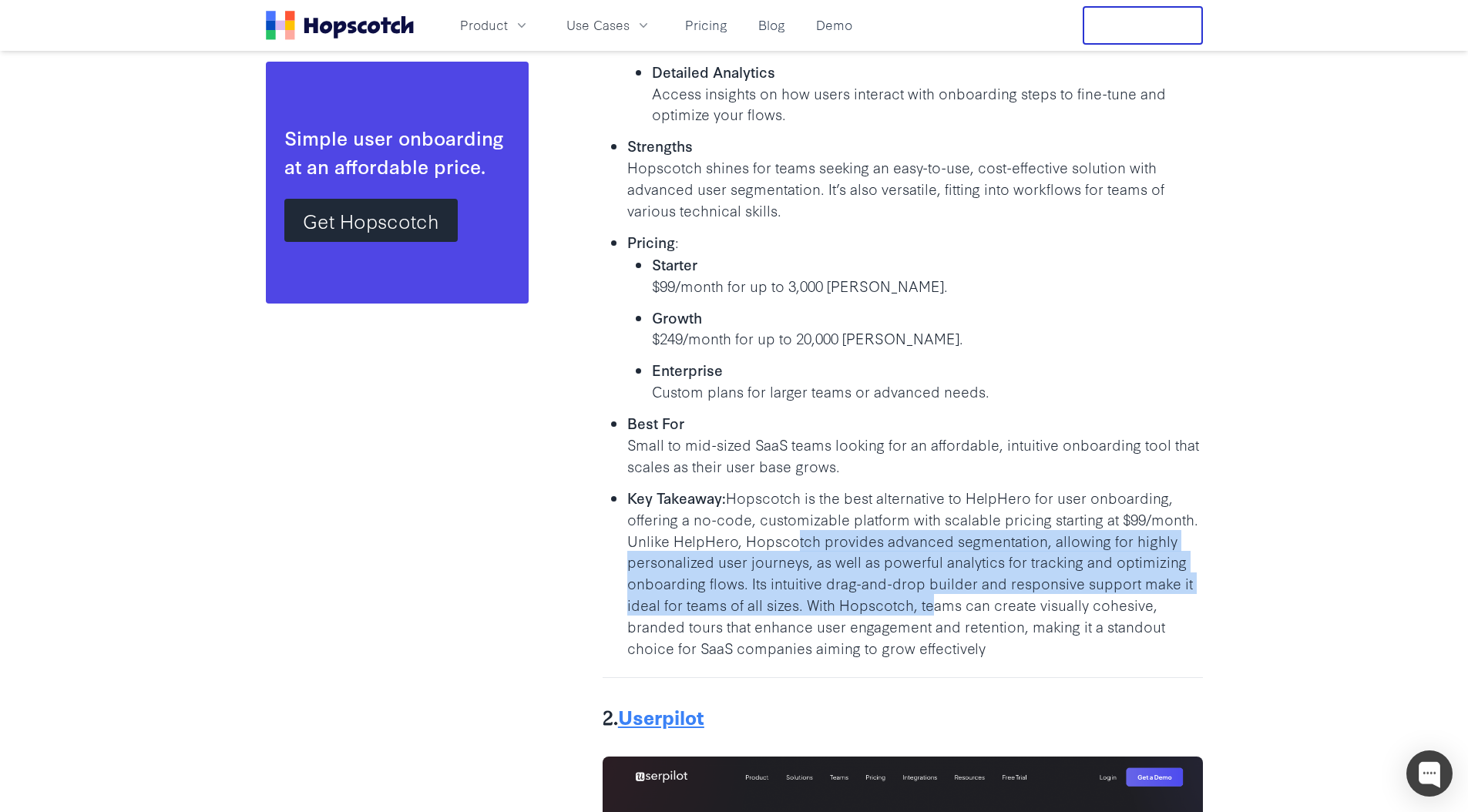
click at [885, 554] on p "Key Takeaway: Hopscotch is the best alternative to HelpHero for user onboarding…" at bounding box center [916, 572] width 576 height 172
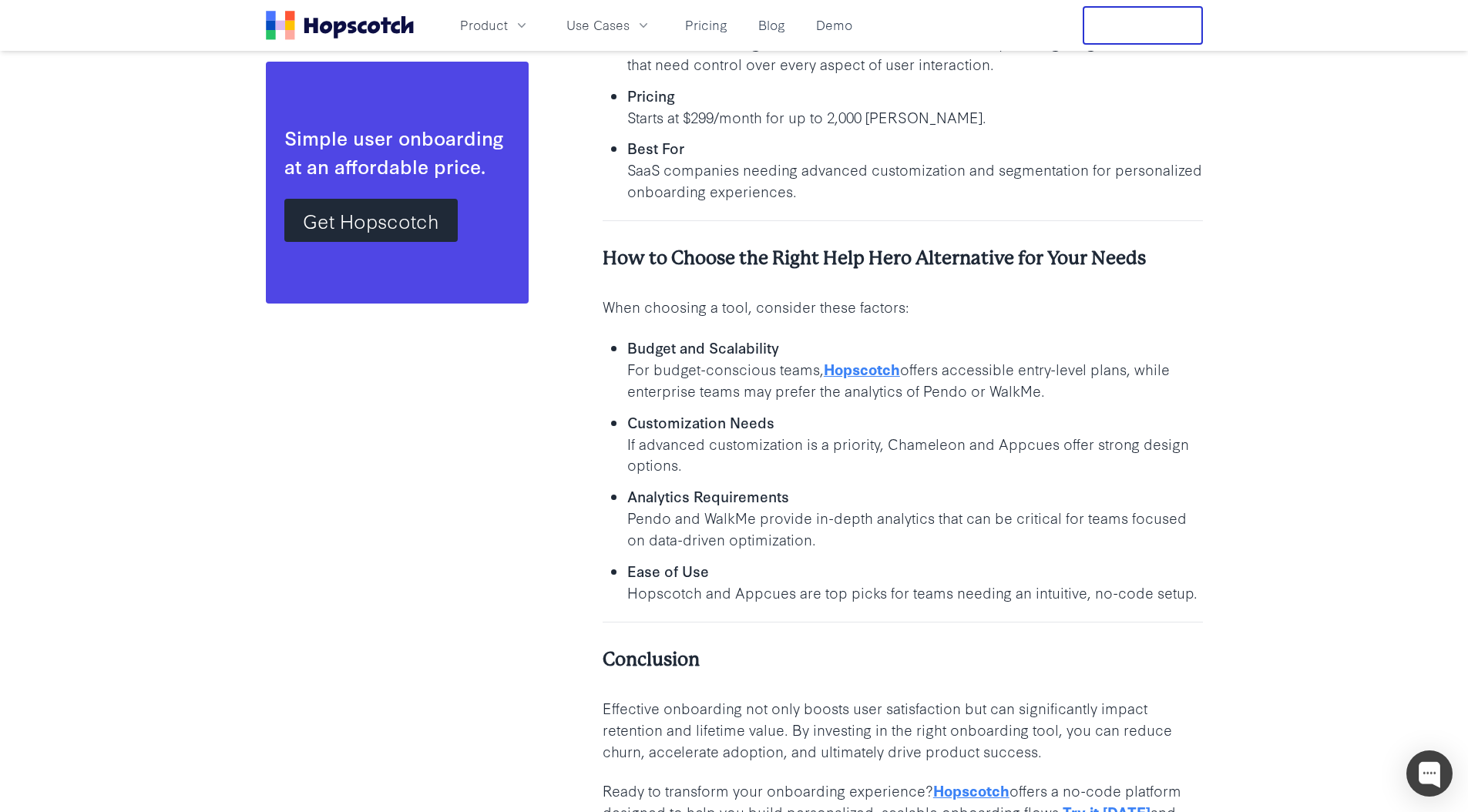
scroll to position [8534, 0]
